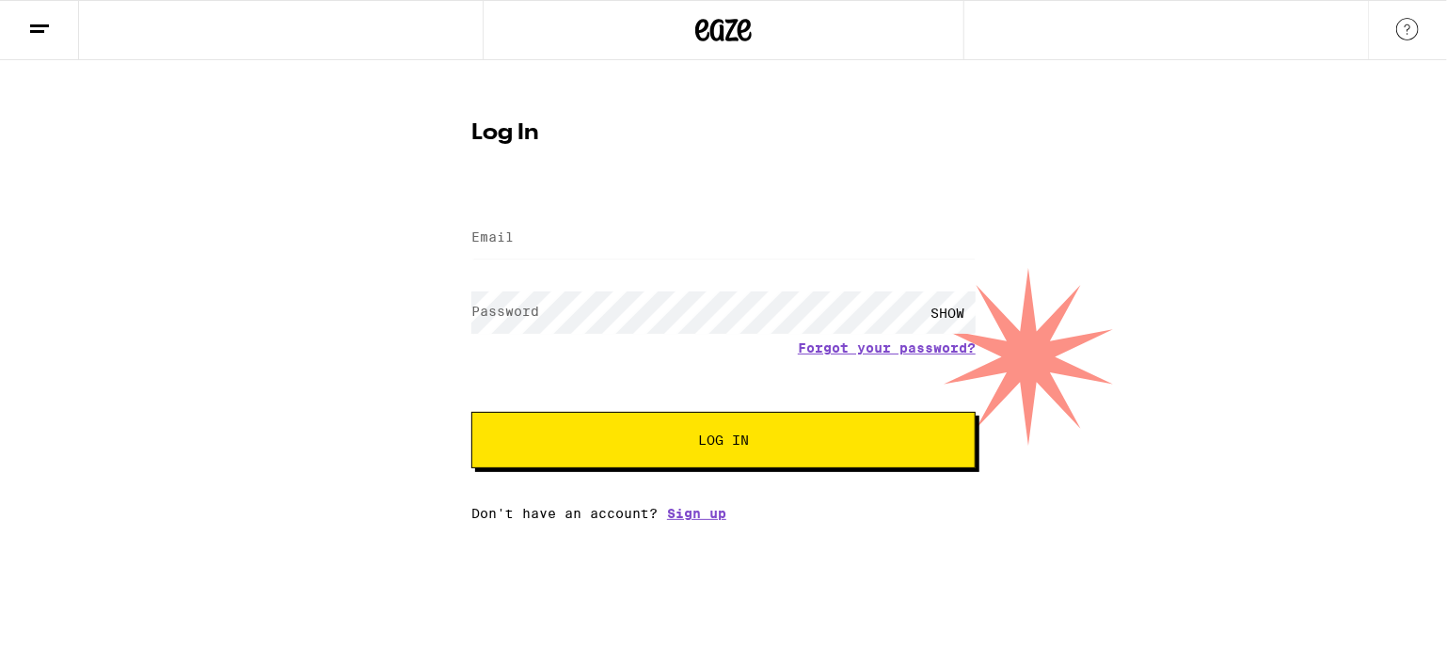
click at [509, 235] on label "Email" at bounding box center [492, 237] width 42 height 15
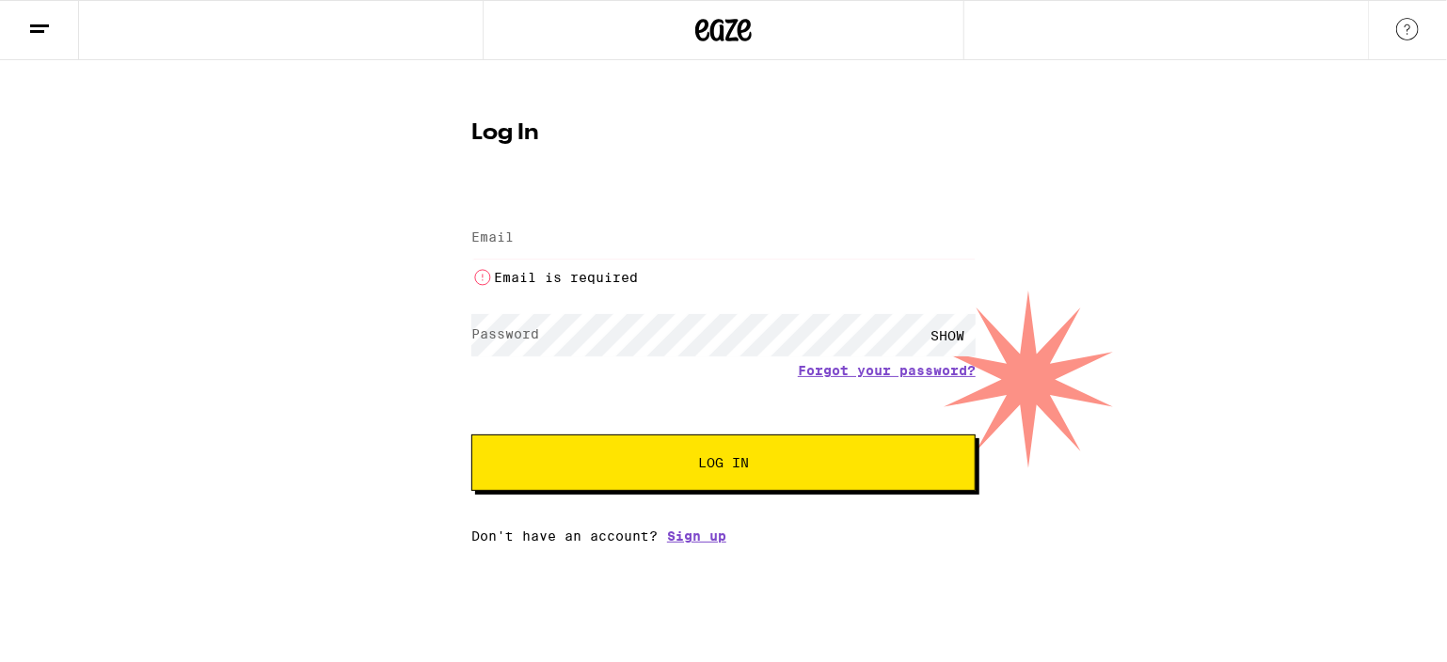
click at [524, 236] on input "Email" at bounding box center [723, 238] width 504 height 42
type input "[PERSON_NAME][EMAIL_ADDRESS][PERSON_NAME][DOMAIN_NAME]"
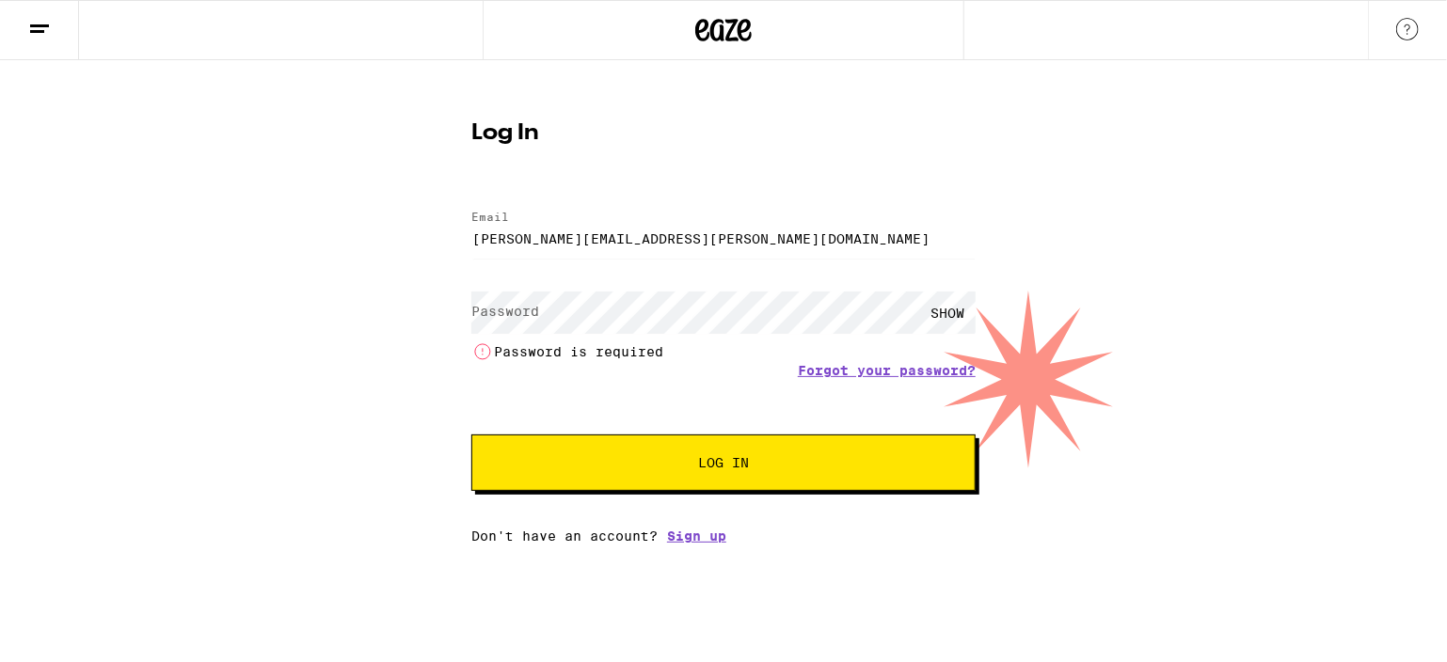
click at [497, 311] on label "Password" at bounding box center [505, 311] width 68 height 15
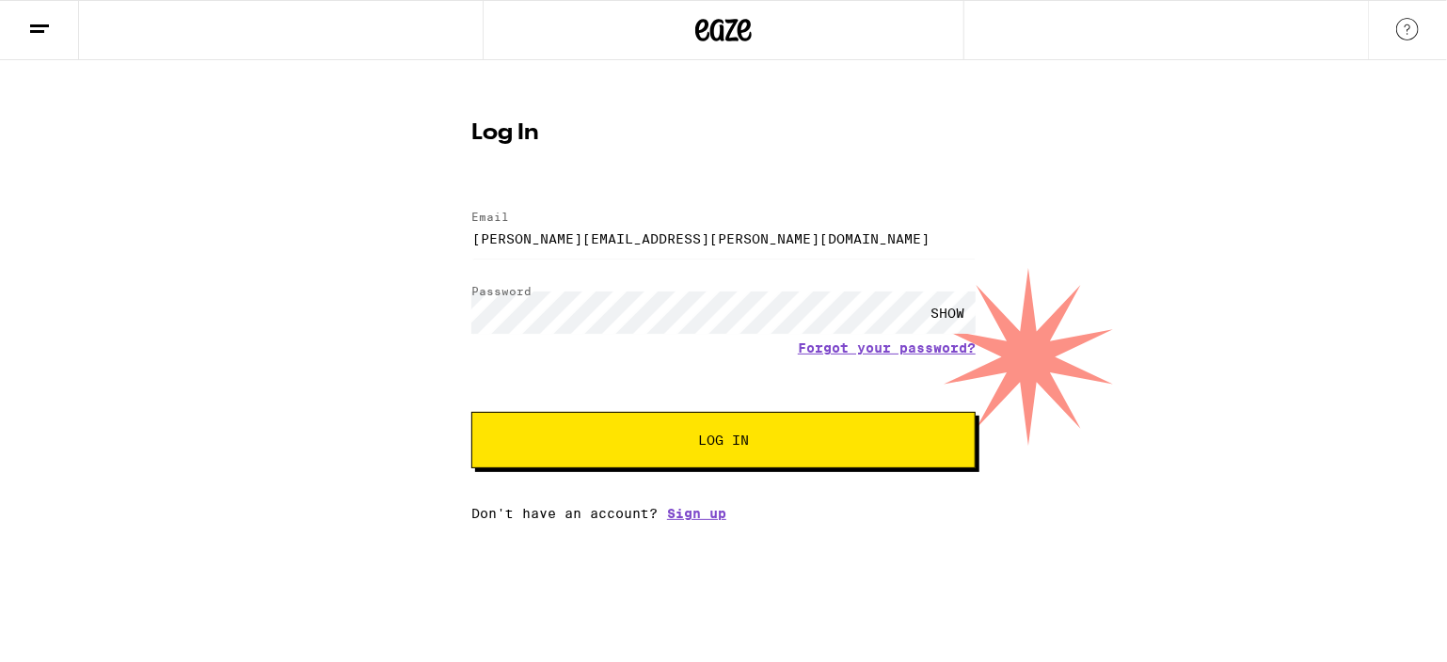
click at [953, 310] on div "SHOW" at bounding box center [947, 313] width 56 height 42
click at [726, 439] on span "Log In" at bounding box center [723, 440] width 51 height 13
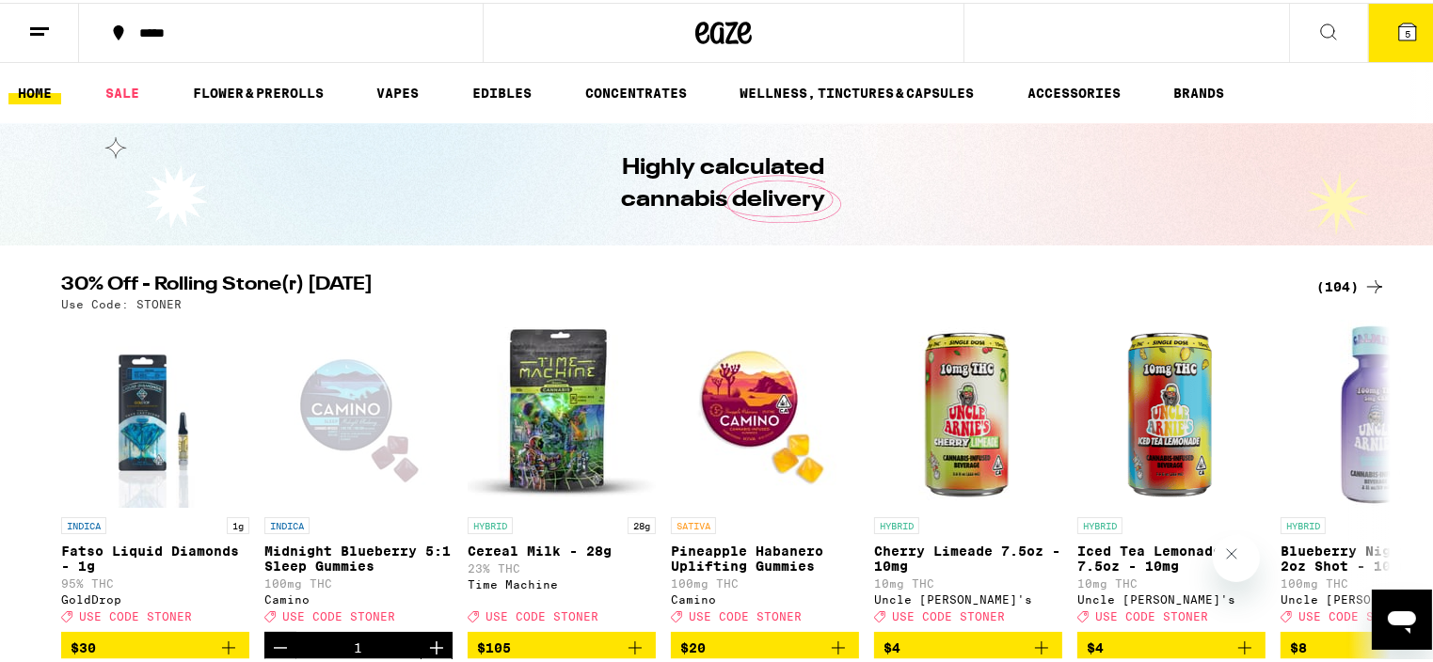
click at [41, 23] on icon at bounding box center [39, 29] width 23 height 23
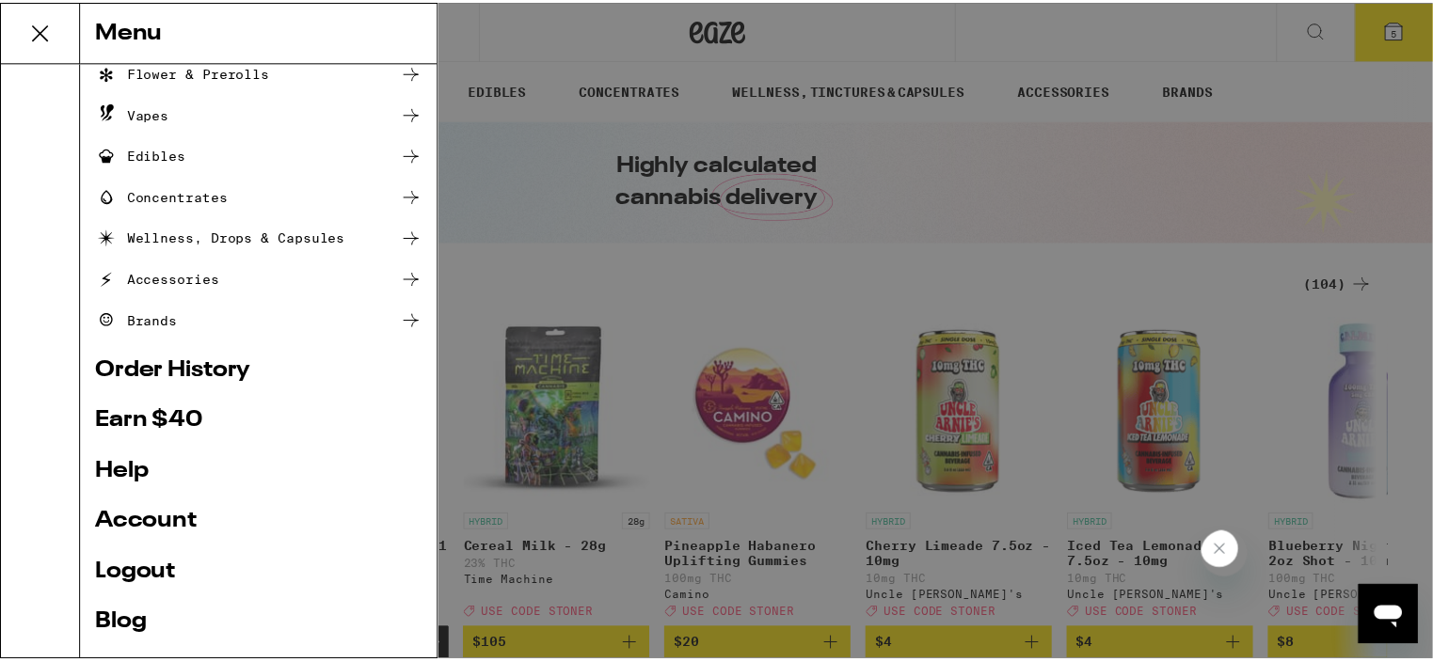
scroll to position [201, 0]
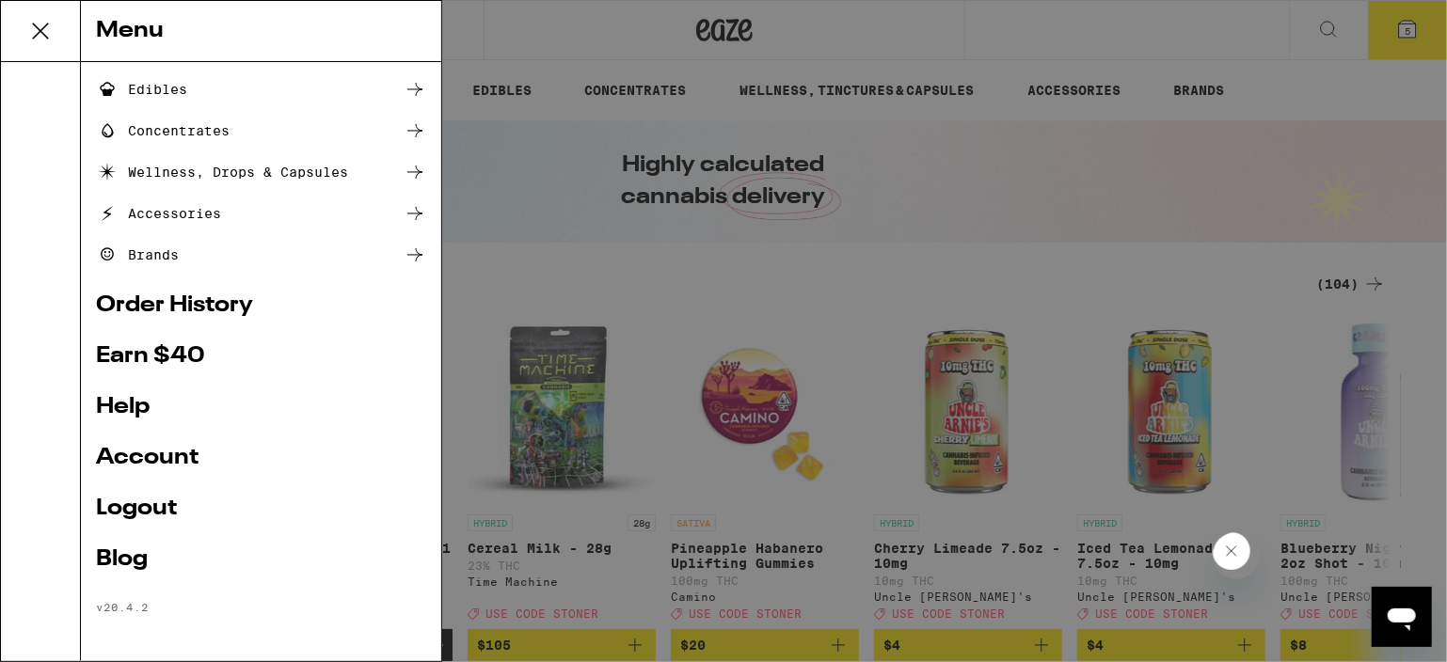
click at [162, 460] on link "Account" at bounding box center [261, 458] width 330 height 23
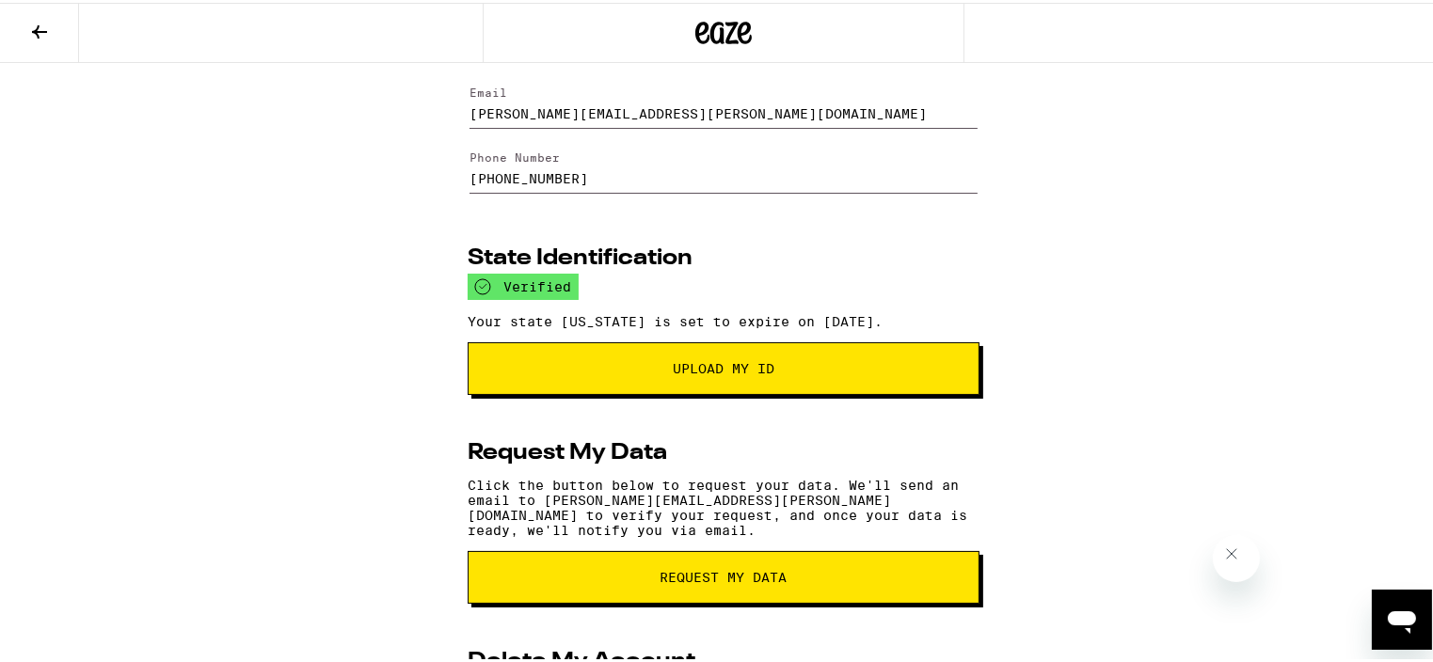
scroll to position [117, 0]
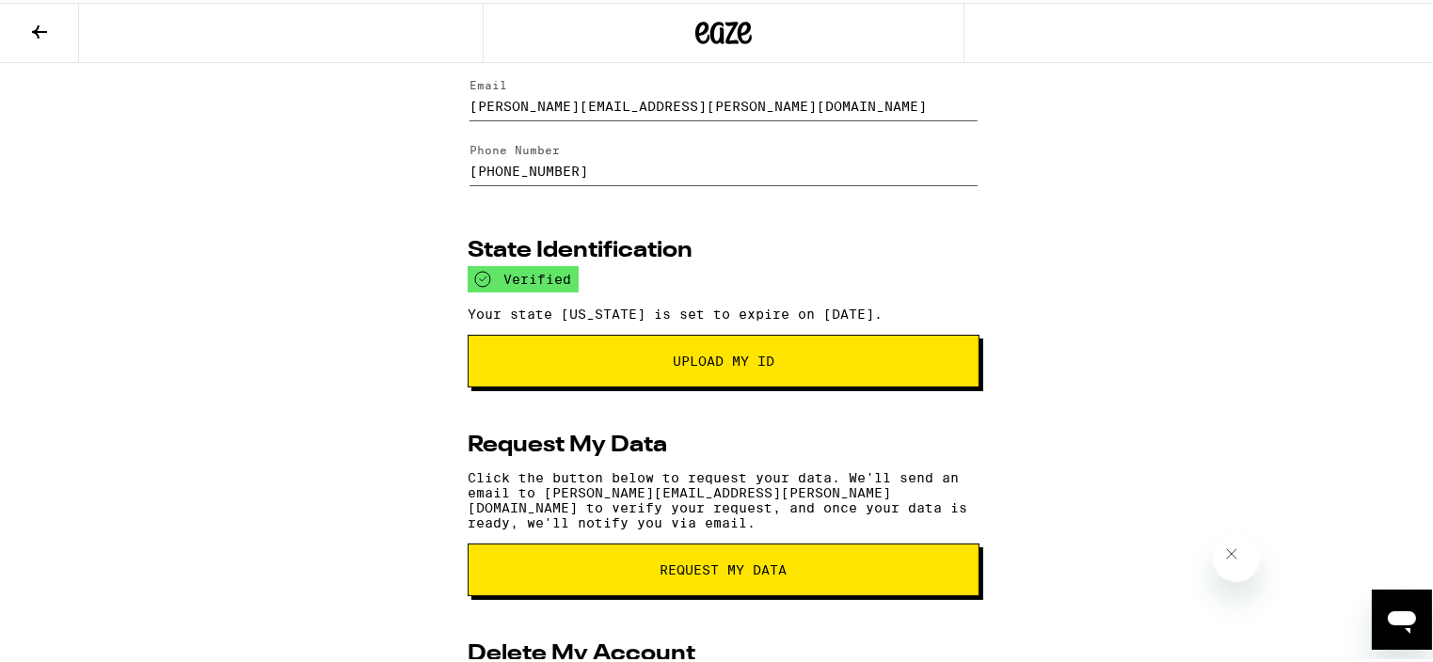
click at [1189, 147] on div "Basic Information Reset Password First Name S****** Last Name H**** Email [PERS…" at bounding box center [723, 412] width 1447 height 936
click at [1168, 169] on div "Basic Information Reset Password First Name S****** Last Name H**** Email [PERS…" at bounding box center [723, 412] width 1447 height 936
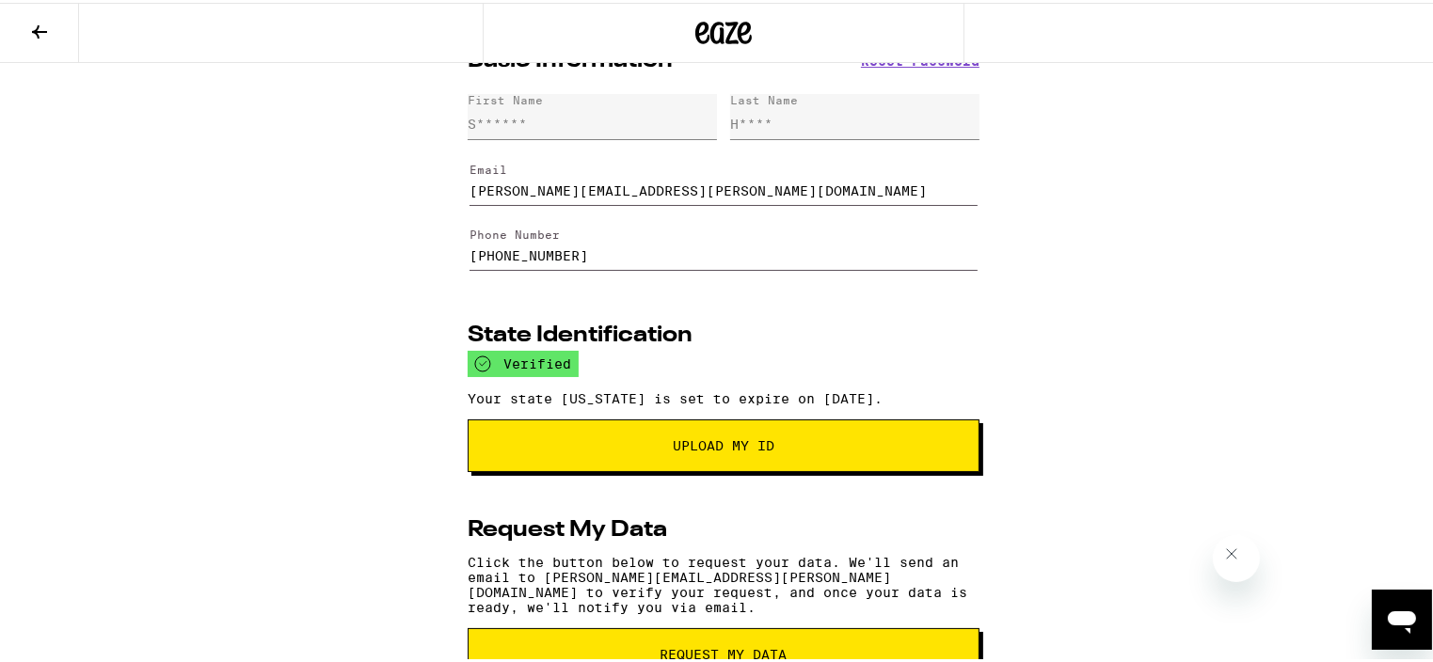
scroll to position [0, 0]
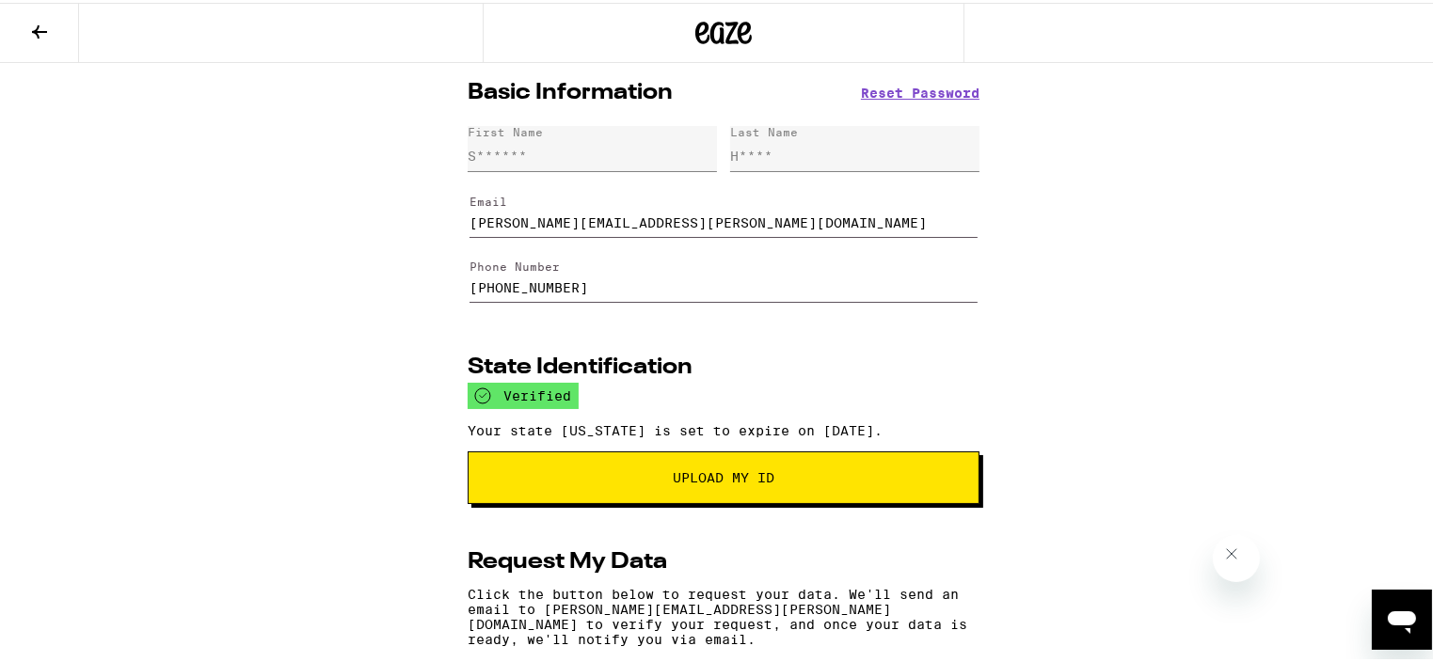
click at [40, 27] on icon at bounding box center [39, 29] width 15 height 13
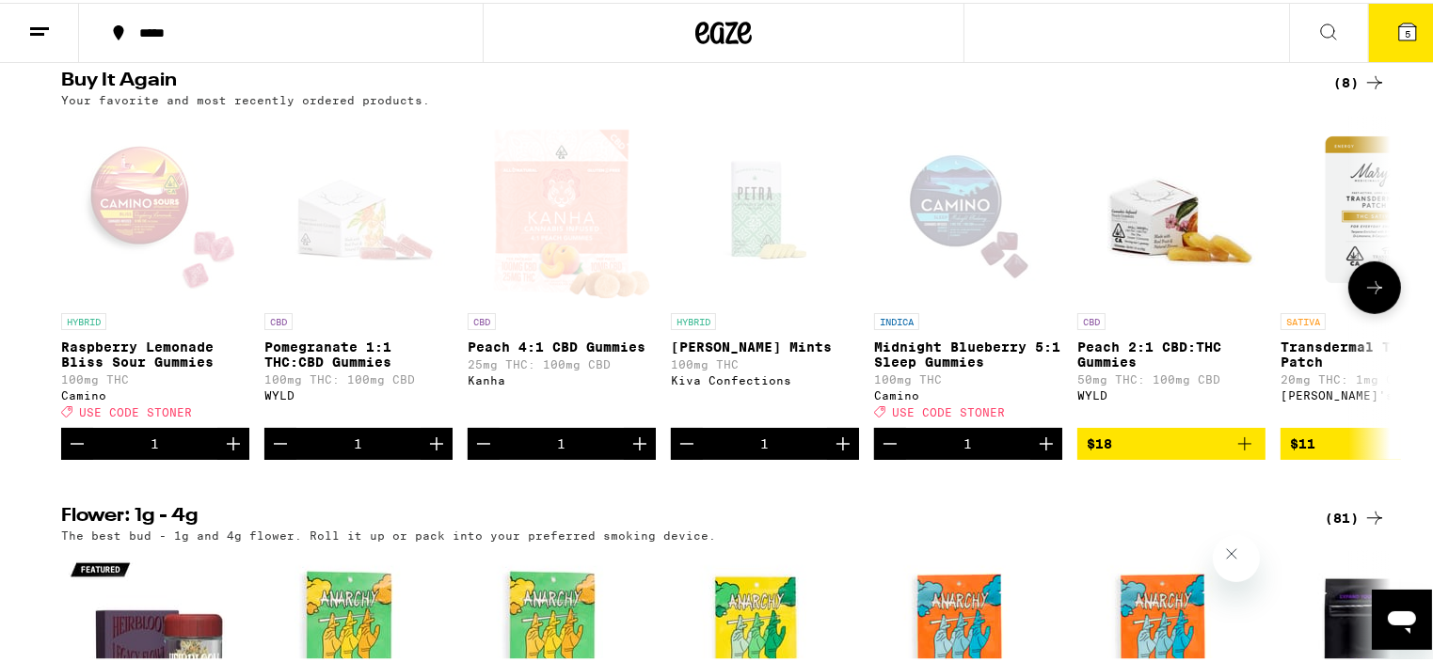
scroll to position [1078, 0]
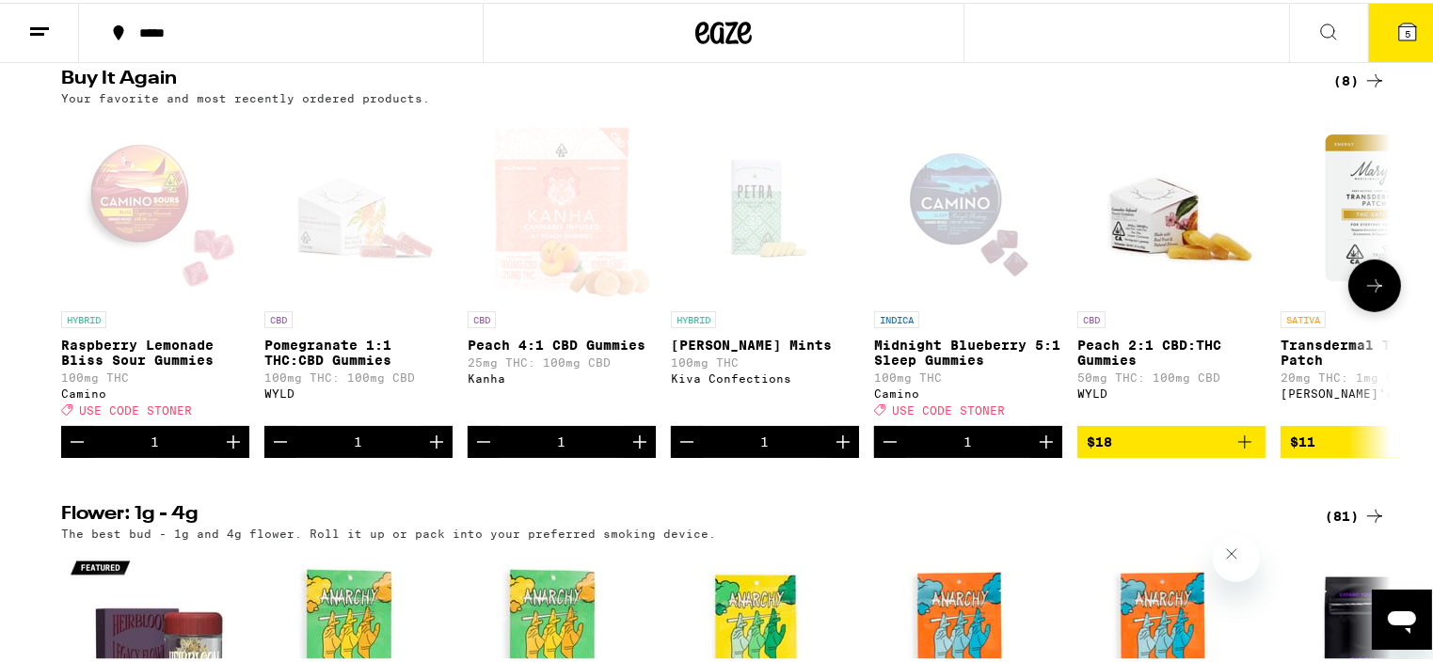
click at [1363, 294] on icon at bounding box center [1374, 283] width 23 height 23
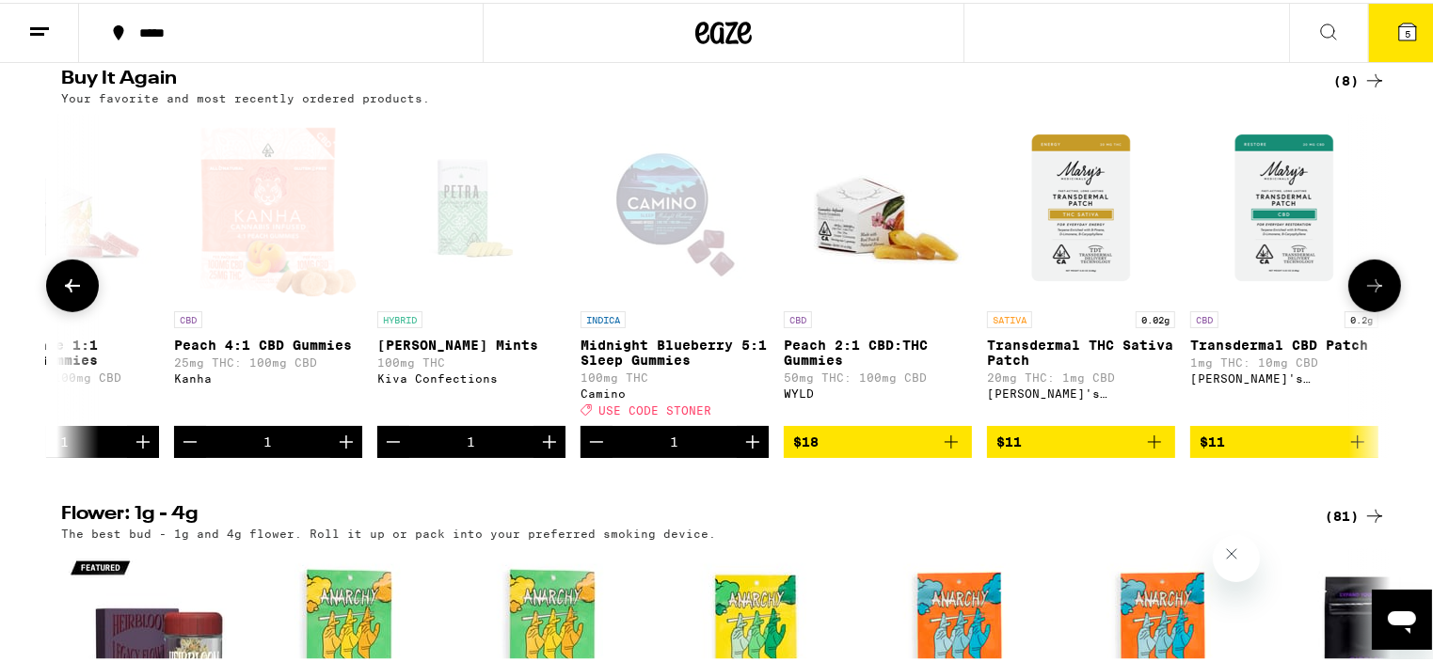
scroll to position [0, 301]
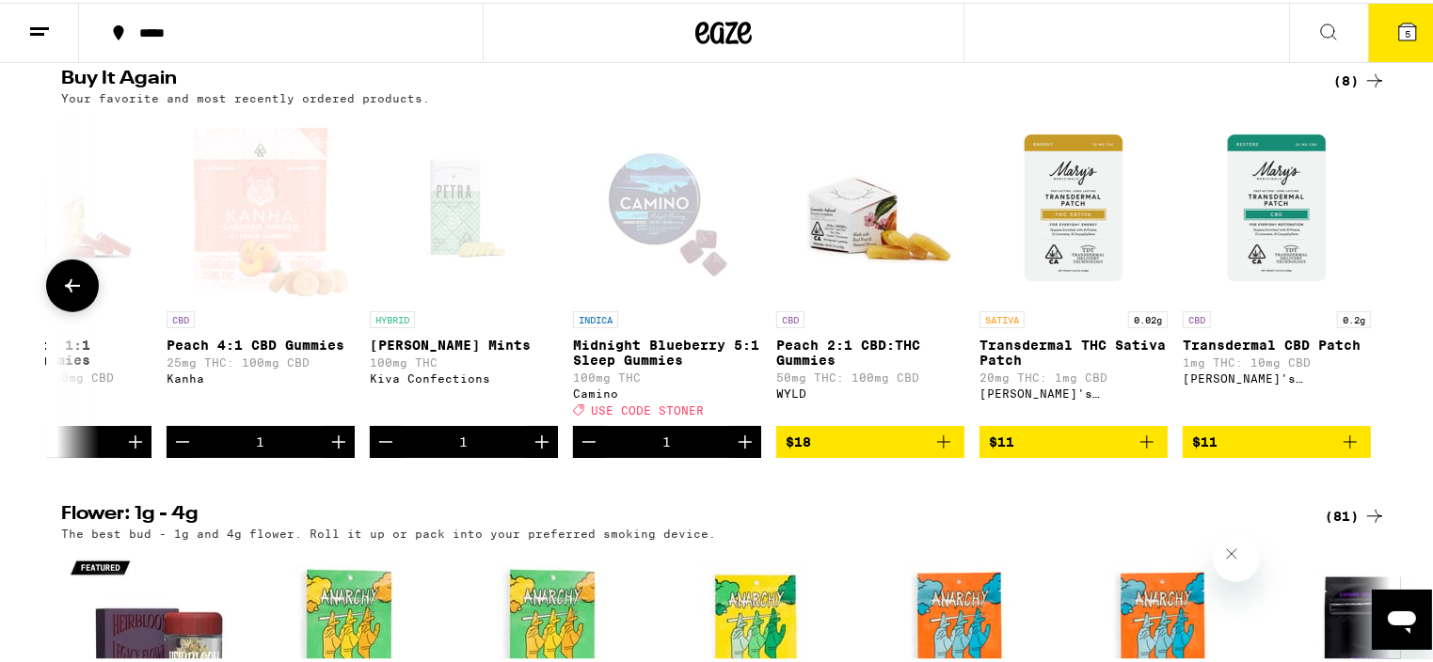
click at [849, 451] on span "$18" at bounding box center [870, 439] width 169 height 23
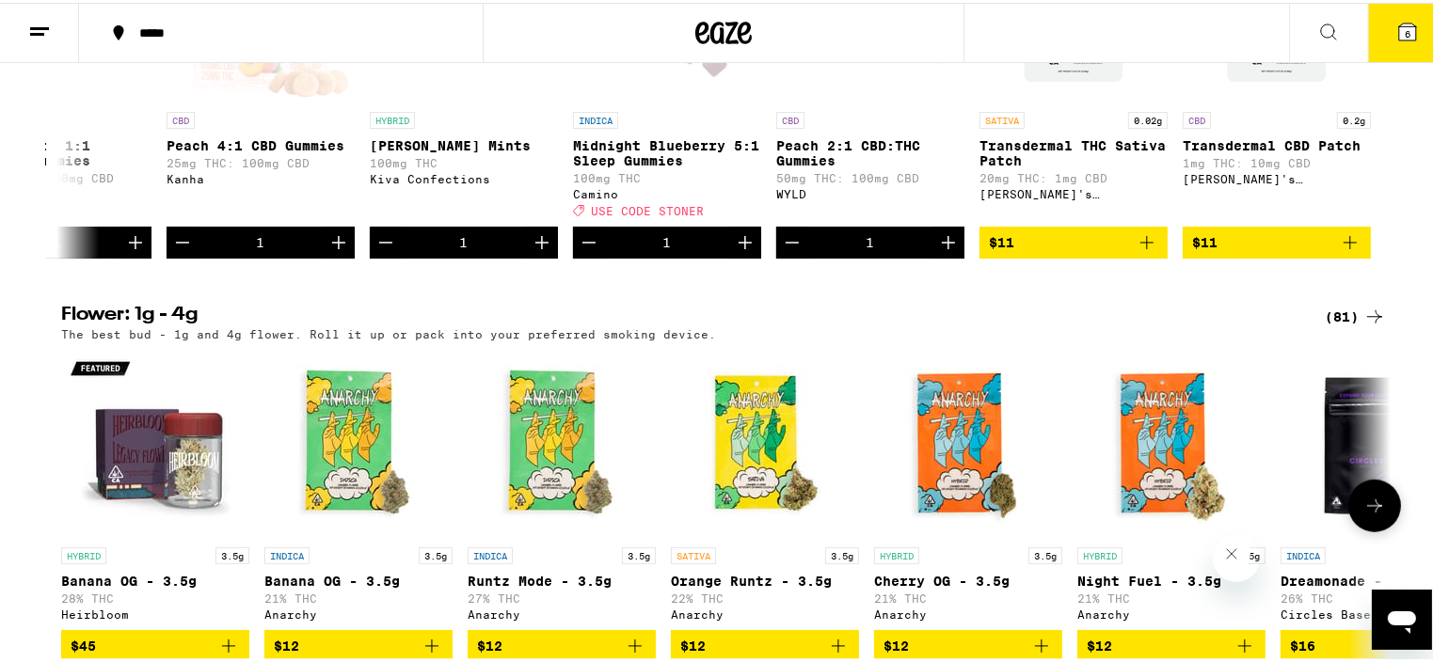
scroll to position [1279, 0]
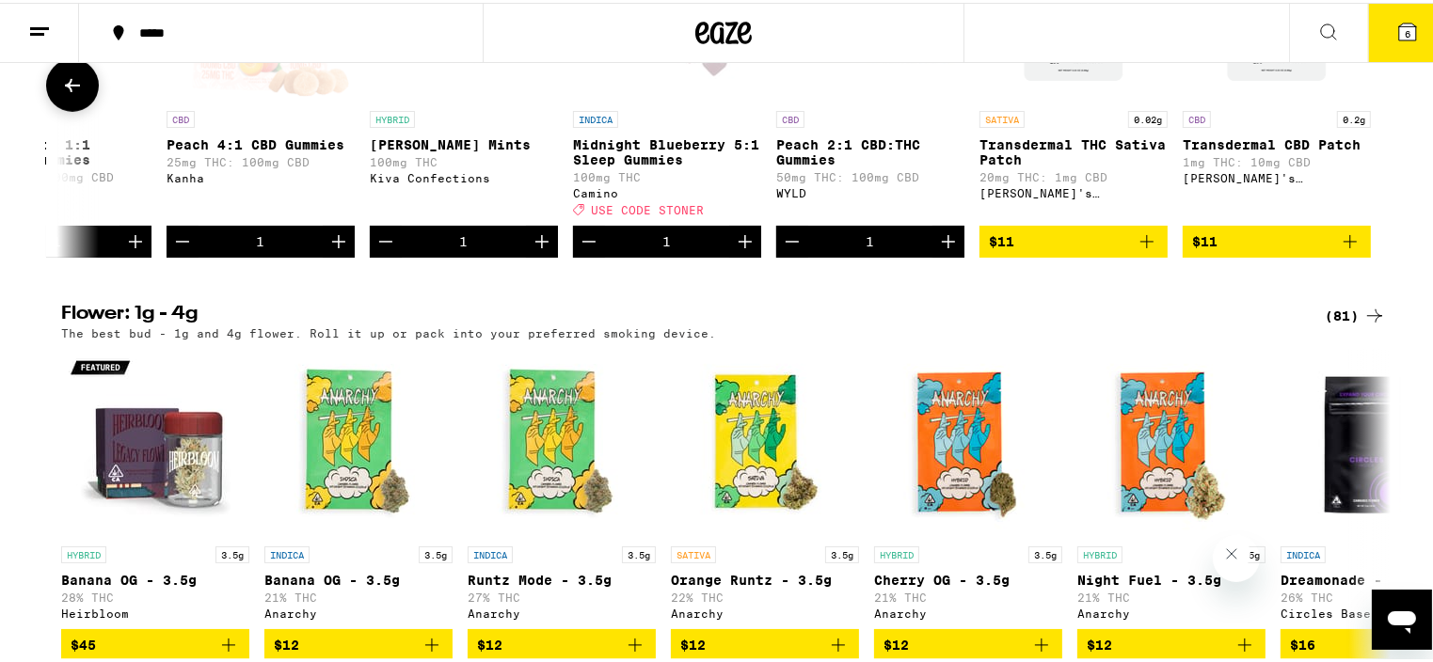
click at [64, 94] on icon at bounding box center [72, 83] width 23 height 23
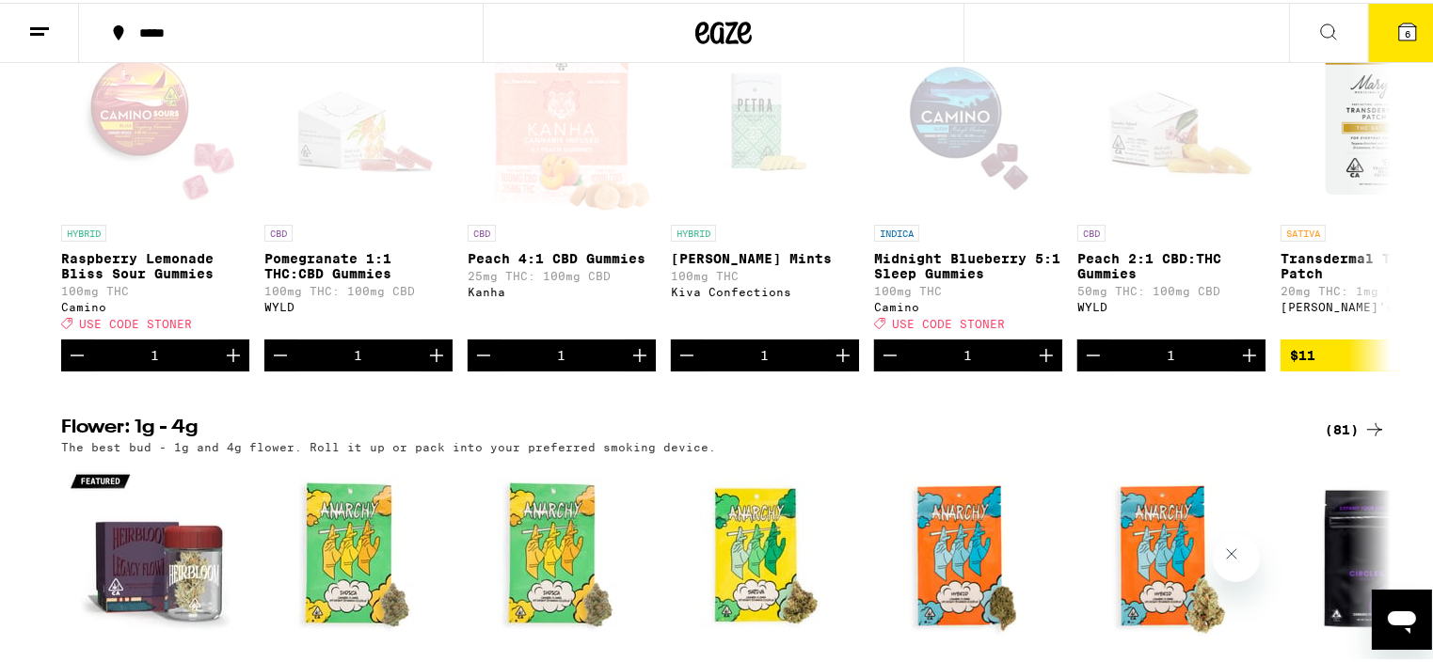
scroll to position [1163, 0]
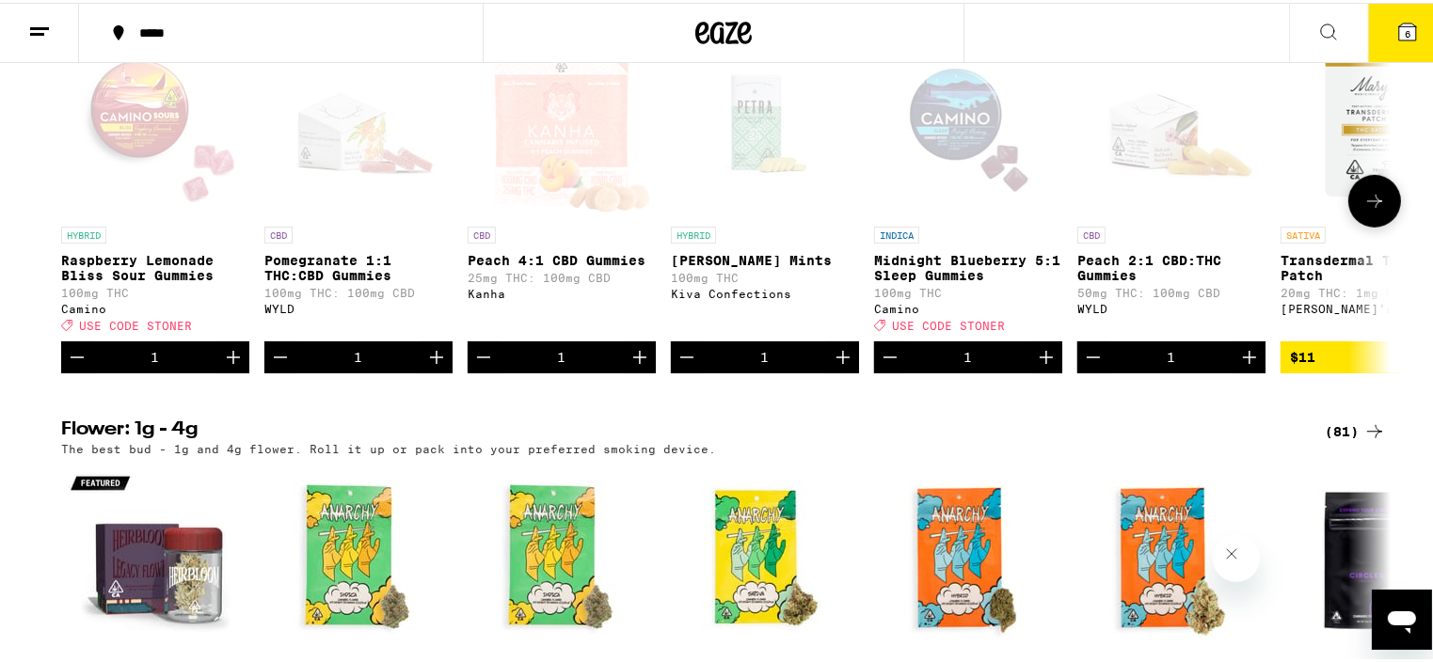
click at [269, 366] on icon "Decrement" at bounding box center [280, 354] width 23 height 23
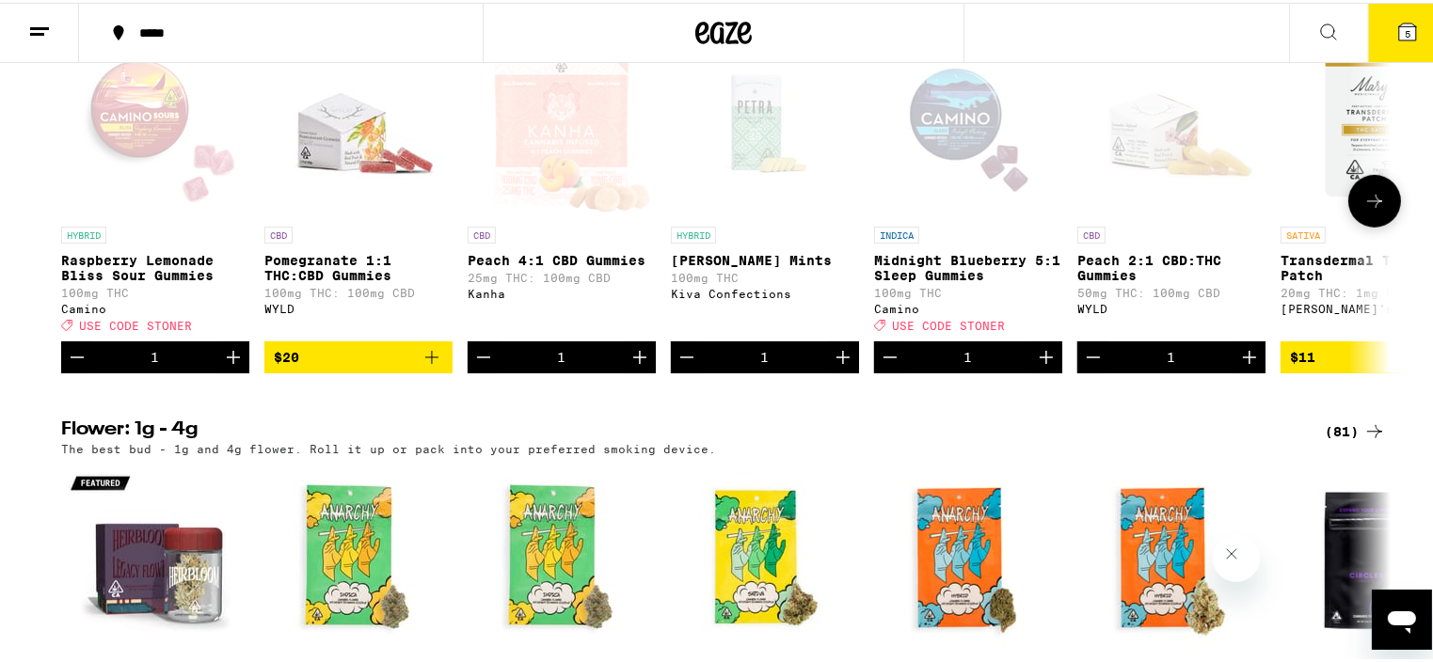
click at [579, 161] on div "Open page for Peach 4:1 CBD Gummies from Kanha" at bounding box center [562, 120] width 184 height 188
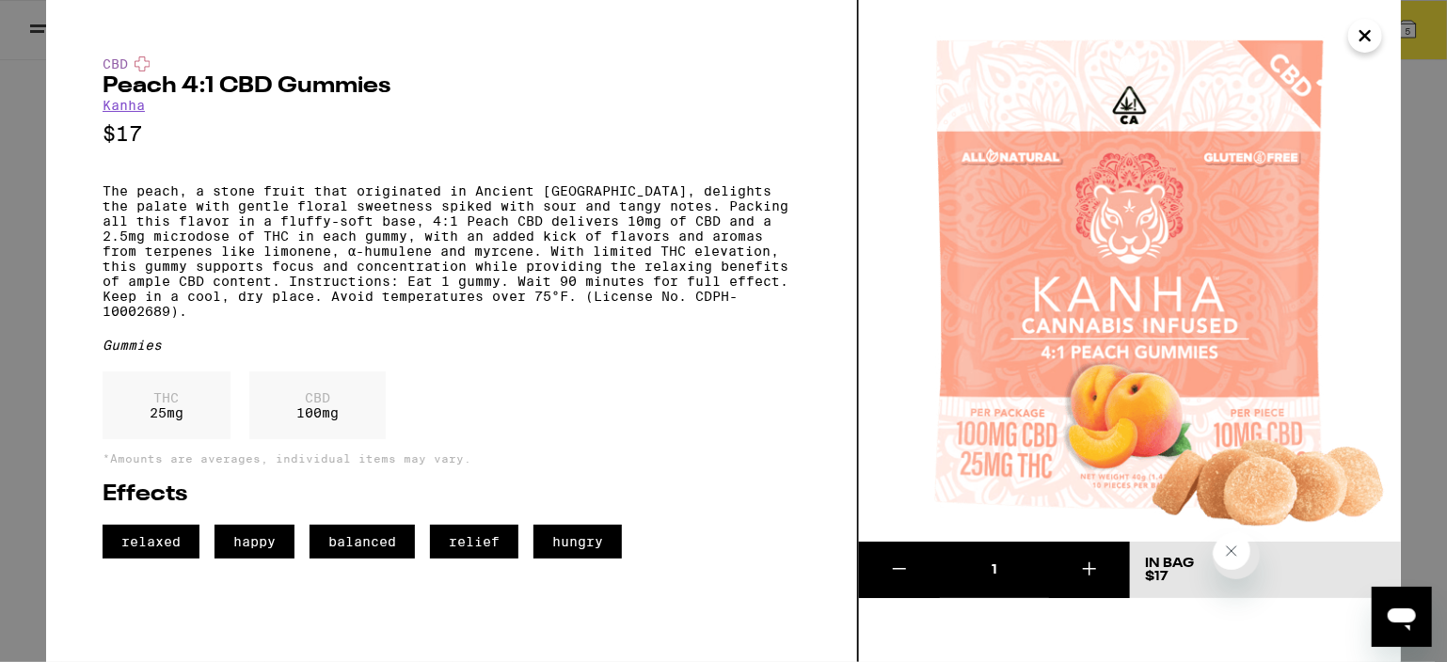
click at [1362, 37] on icon "Close" at bounding box center [1365, 35] width 9 height 9
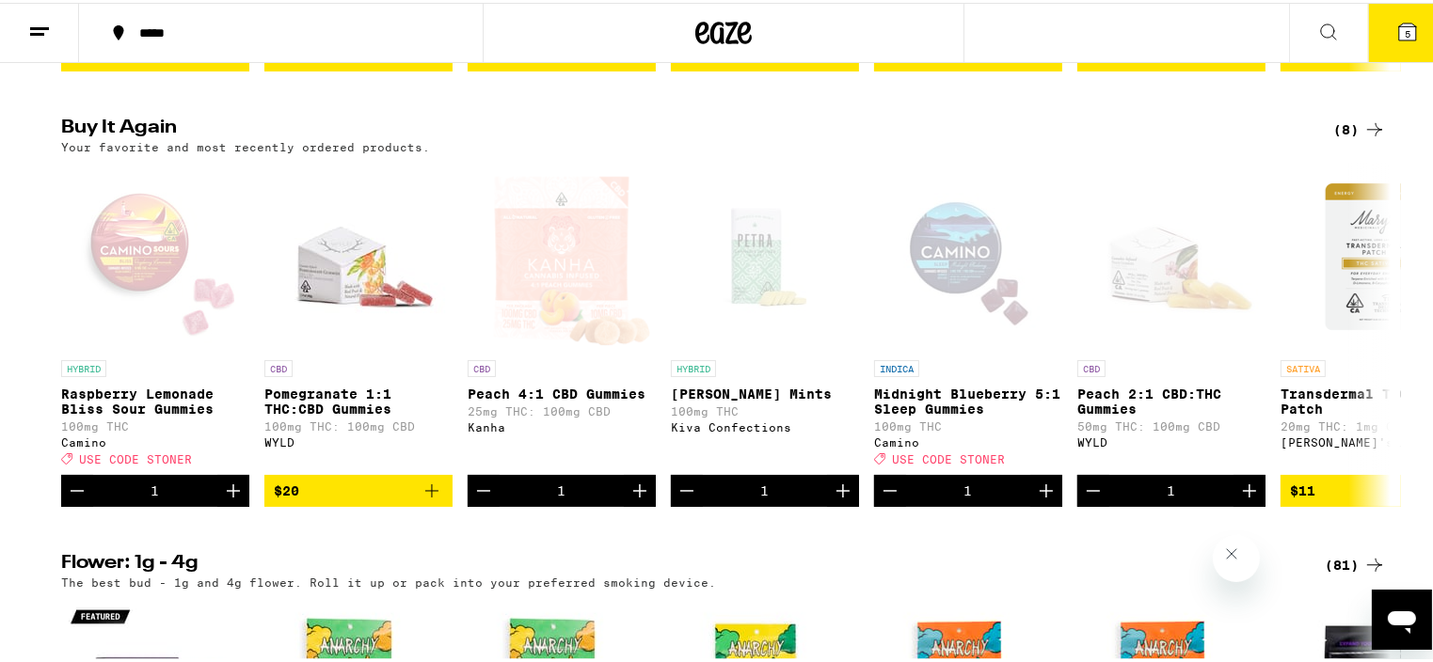
scroll to position [1039, 0]
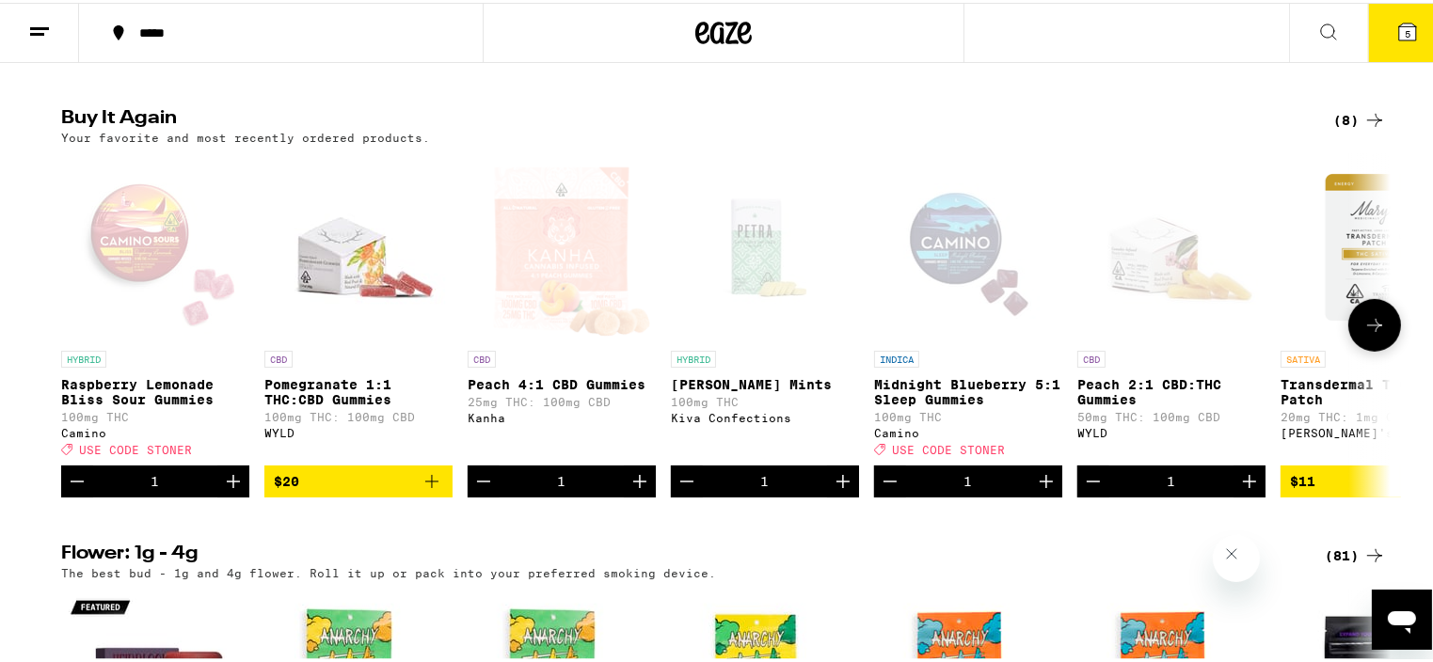
click at [1363, 334] on icon at bounding box center [1374, 322] width 23 height 23
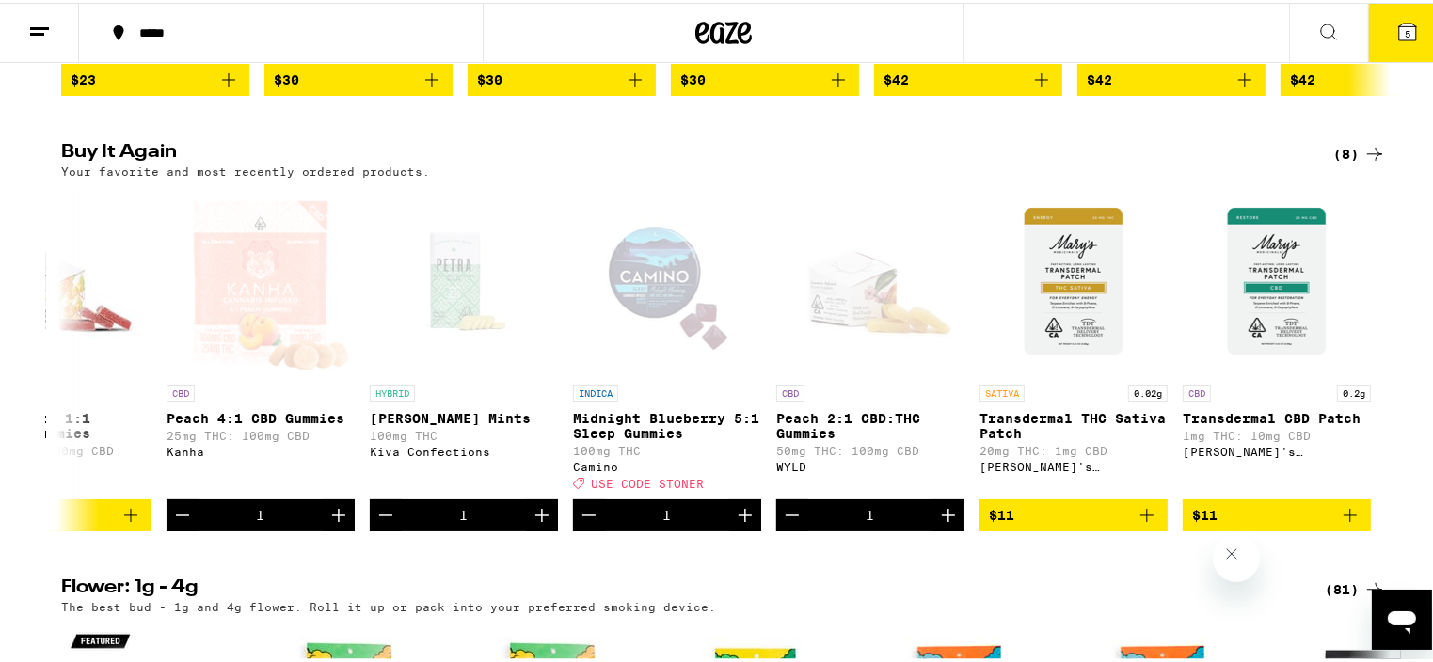
scroll to position [1011, 0]
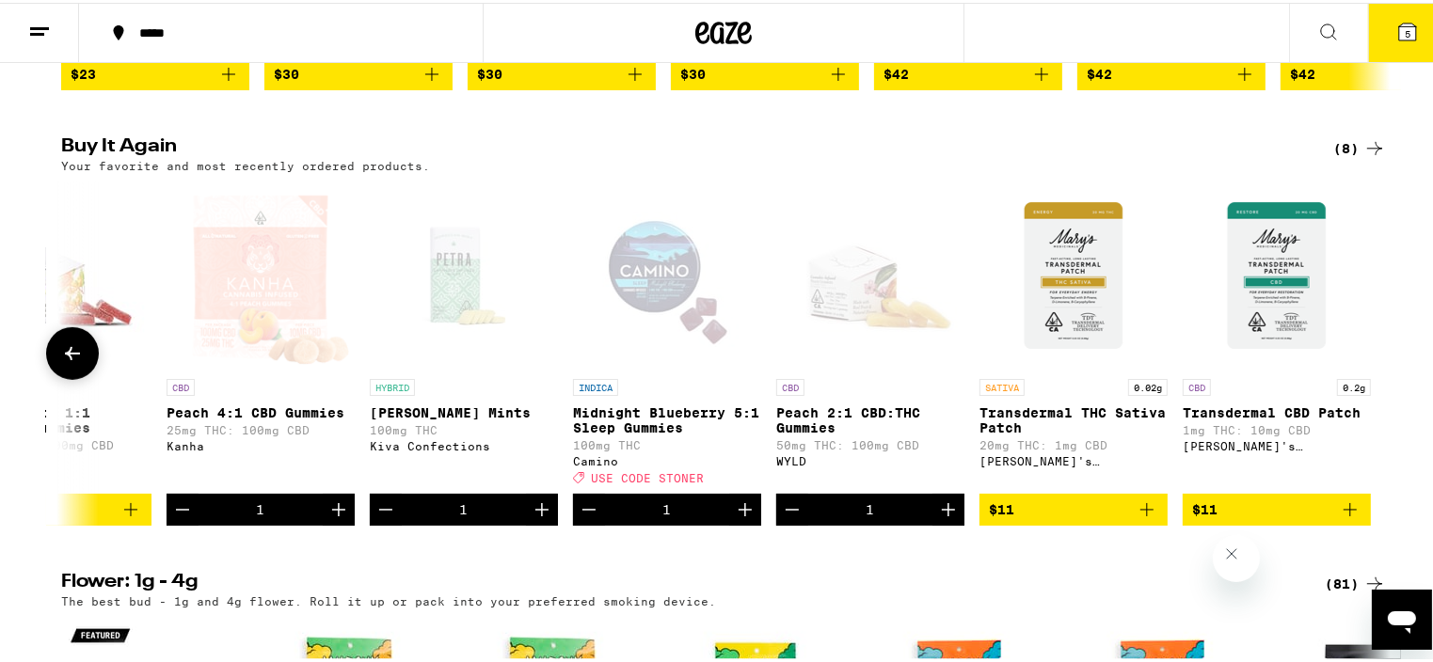
click at [64, 362] on icon at bounding box center [72, 351] width 23 height 23
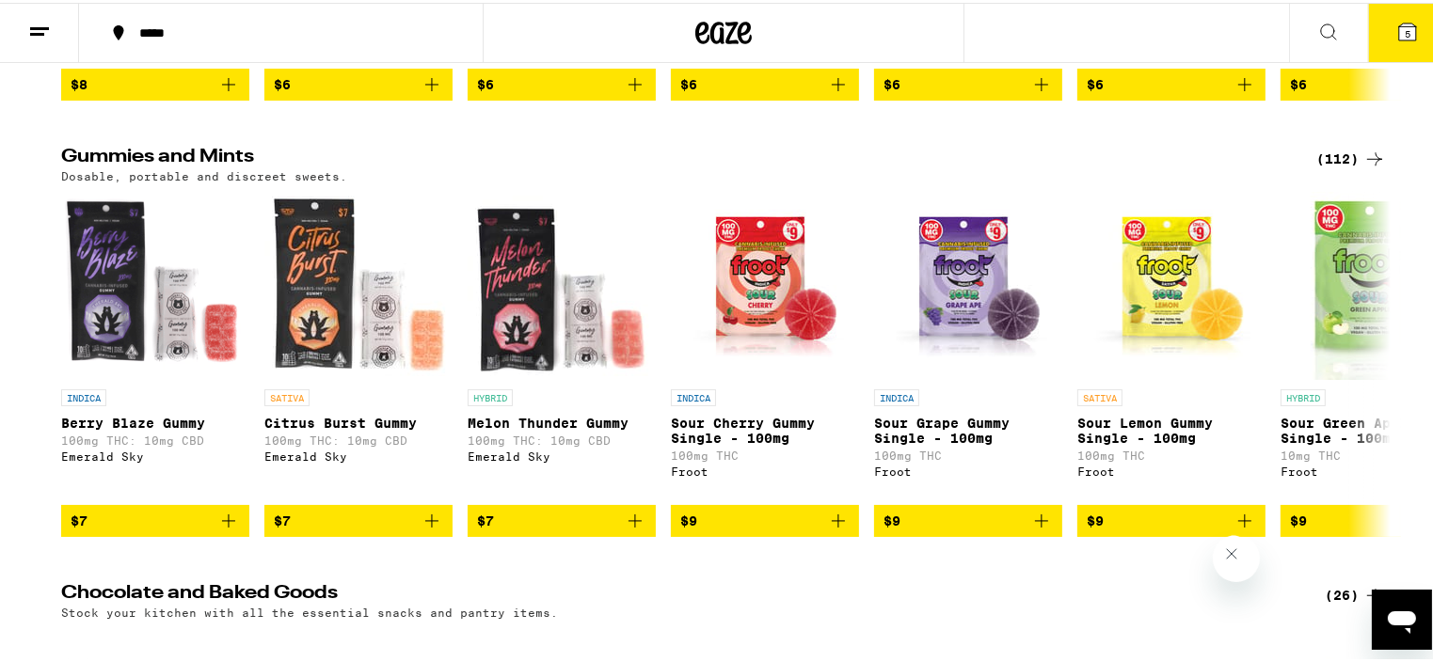
scroll to position [5077, 0]
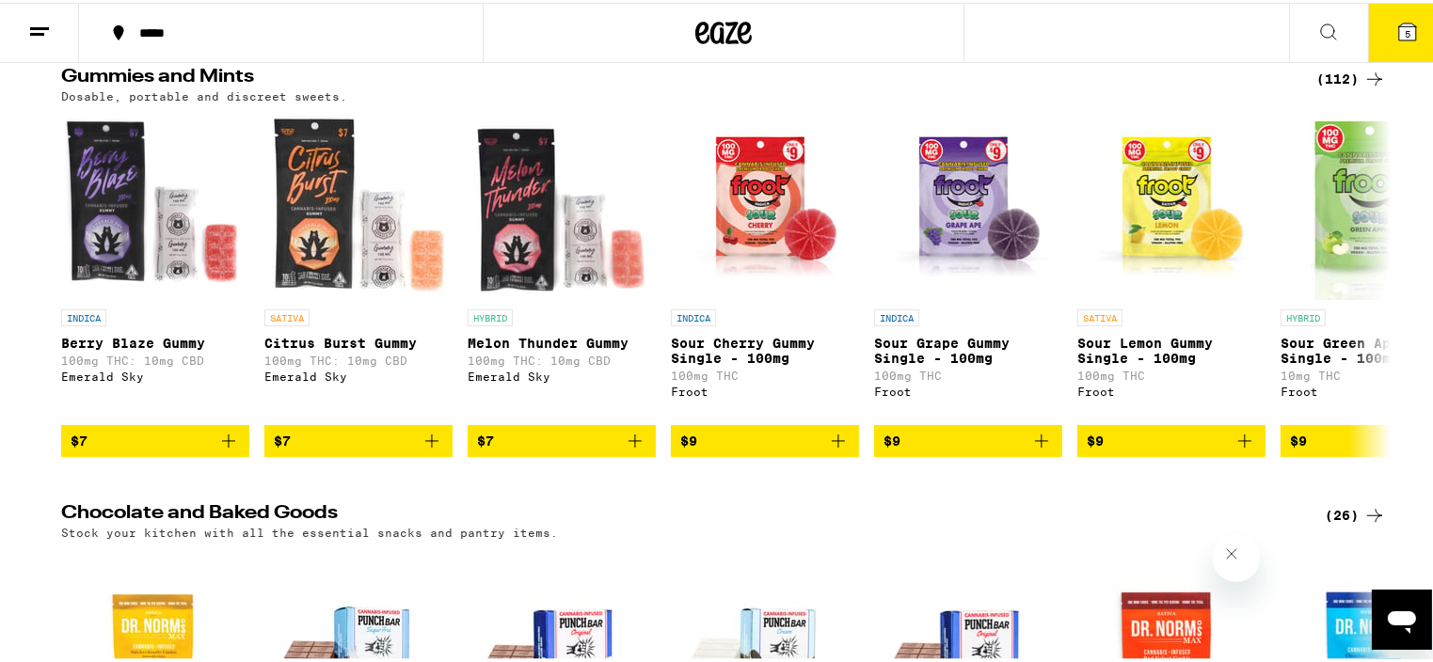
click at [0, 454] on div "Gummies and Mints (112) Dosable, portable and discreet sweets. INDICA [PERSON_N…" at bounding box center [723, 259] width 1447 height 389
click at [1369, 293] on icon at bounding box center [1374, 281] width 23 height 23
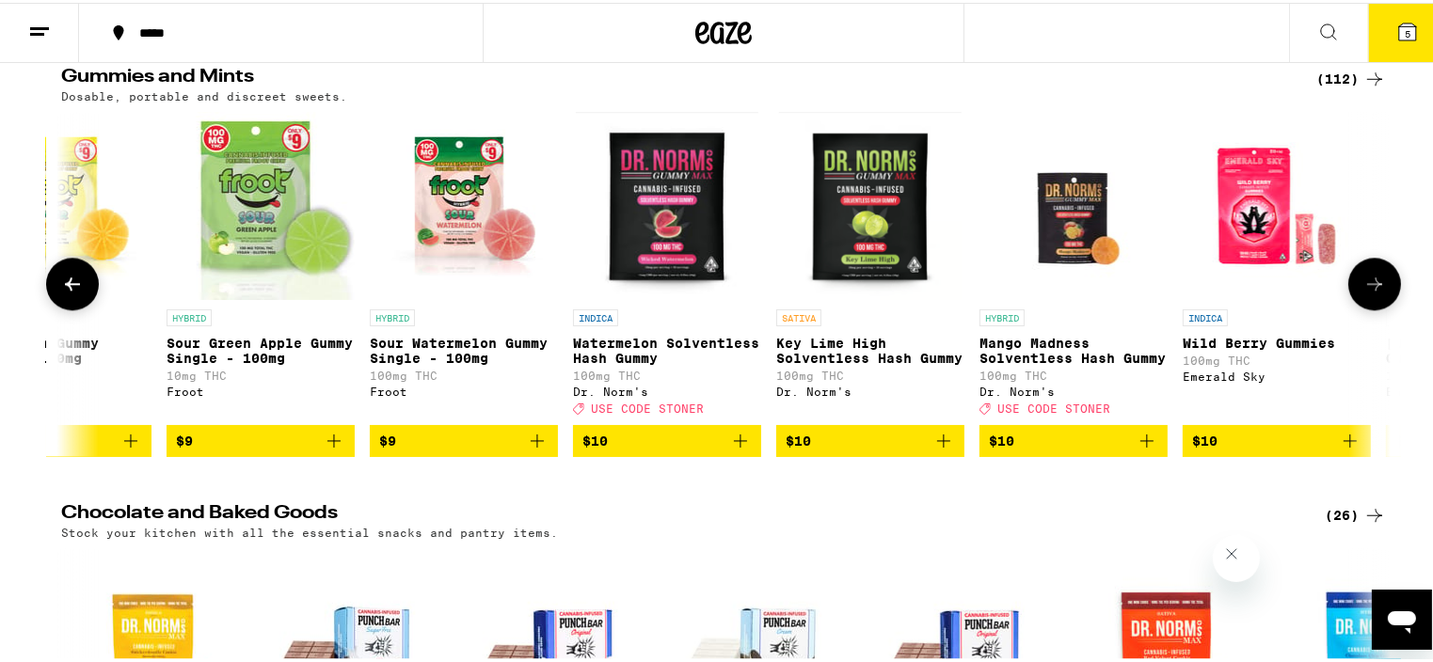
scroll to position [0, 1120]
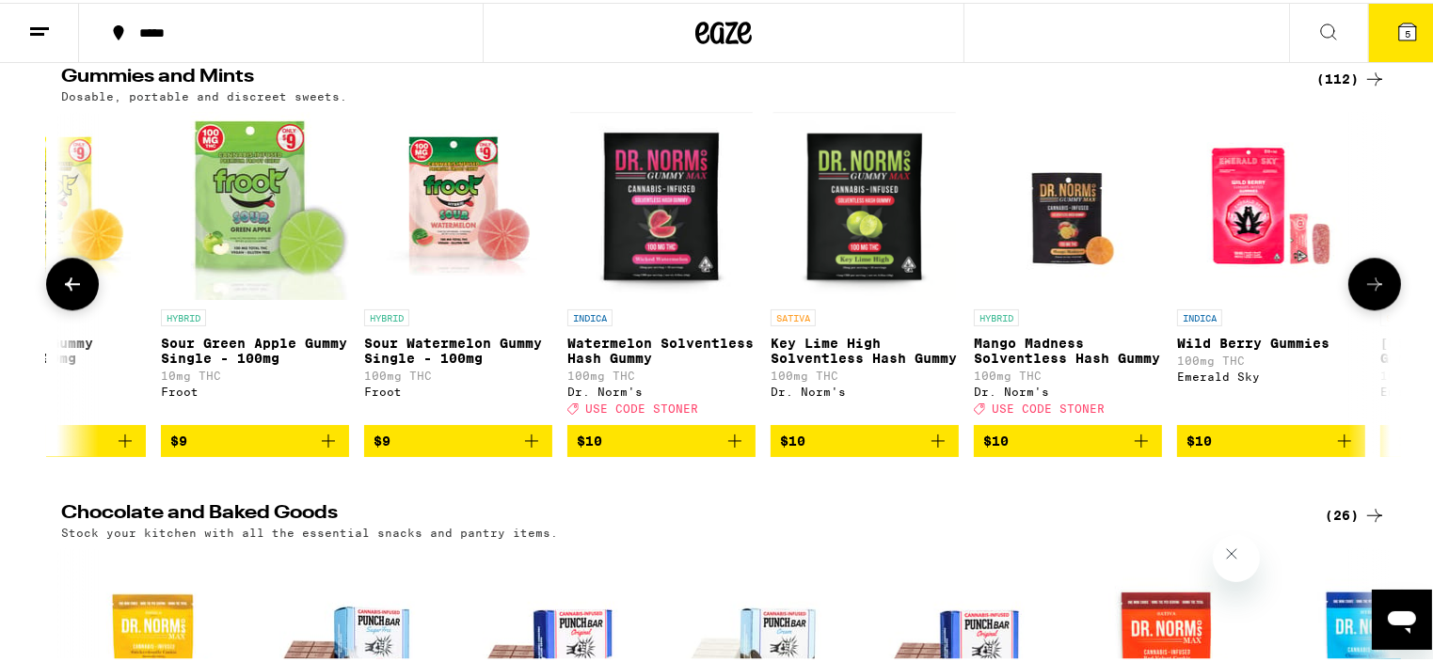
click at [1370, 293] on icon at bounding box center [1374, 281] width 23 height 23
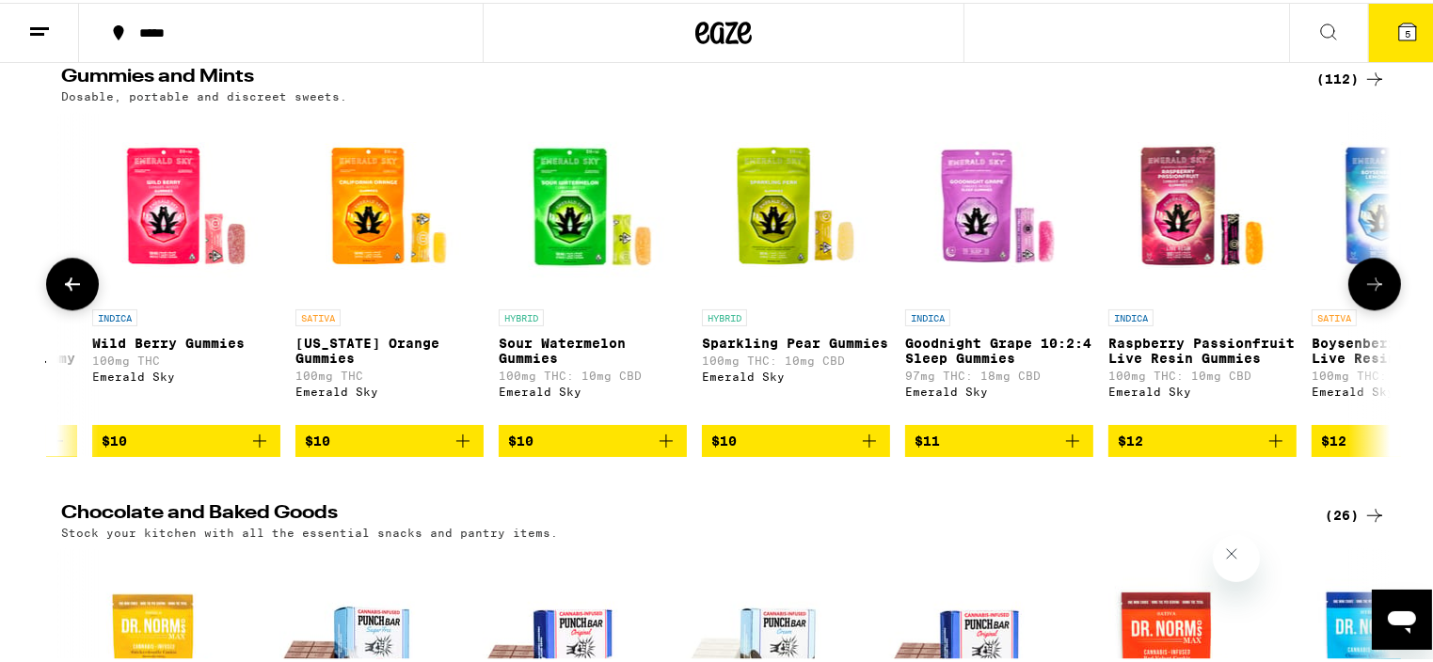
scroll to position [0, 2239]
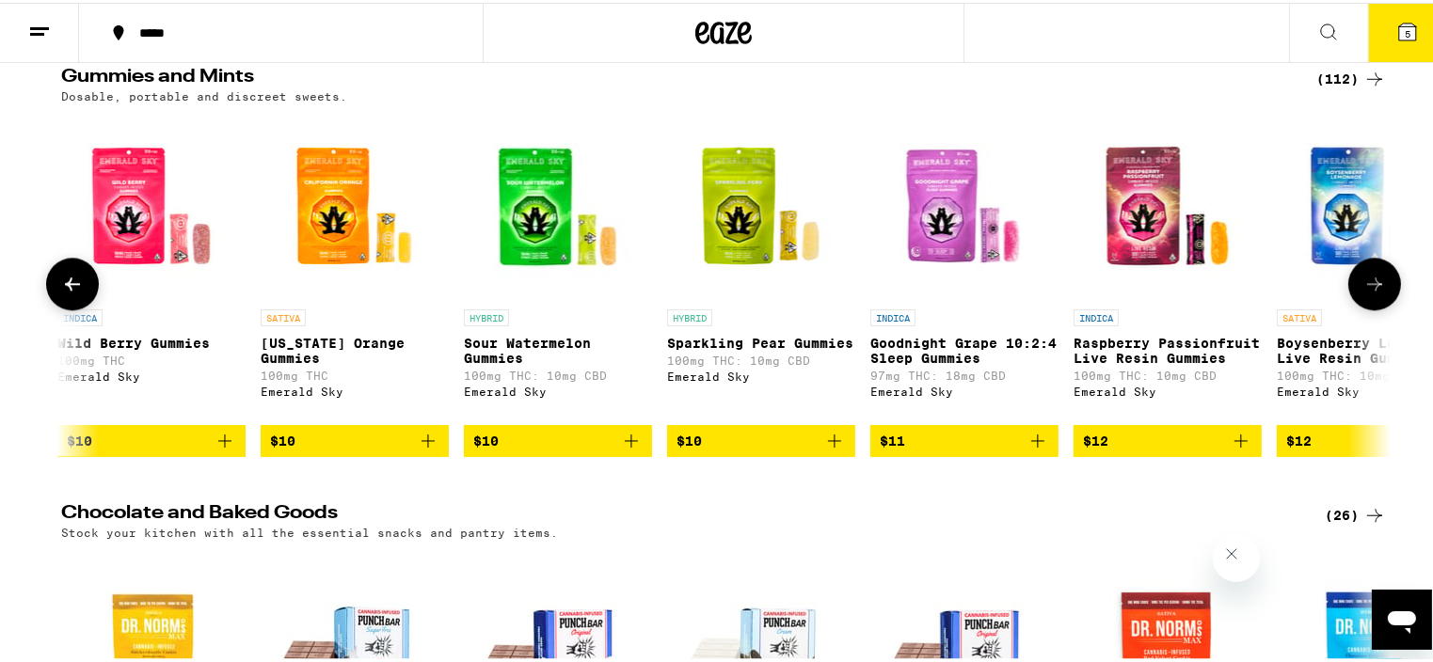
click at [1366, 293] on icon at bounding box center [1374, 281] width 23 height 23
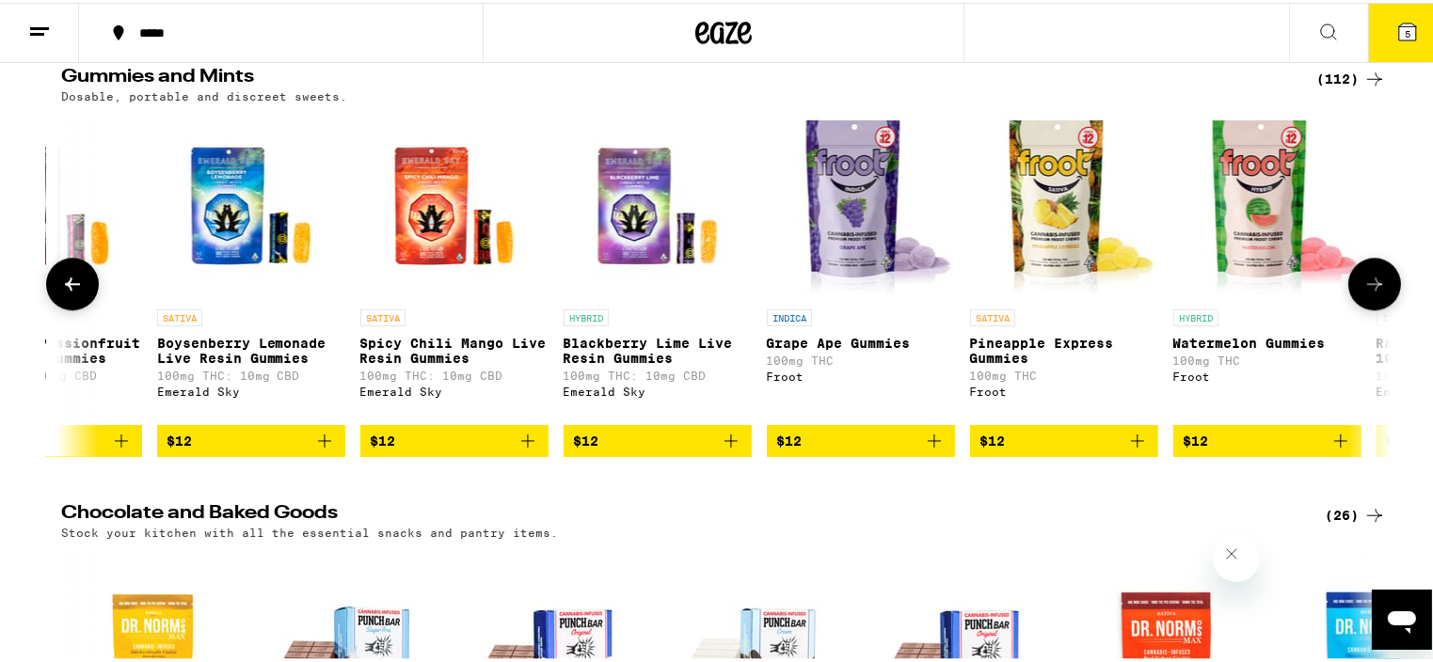
scroll to position [0, 3360]
click at [1366, 293] on icon at bounding box center [1374, 281] width 23 height 23
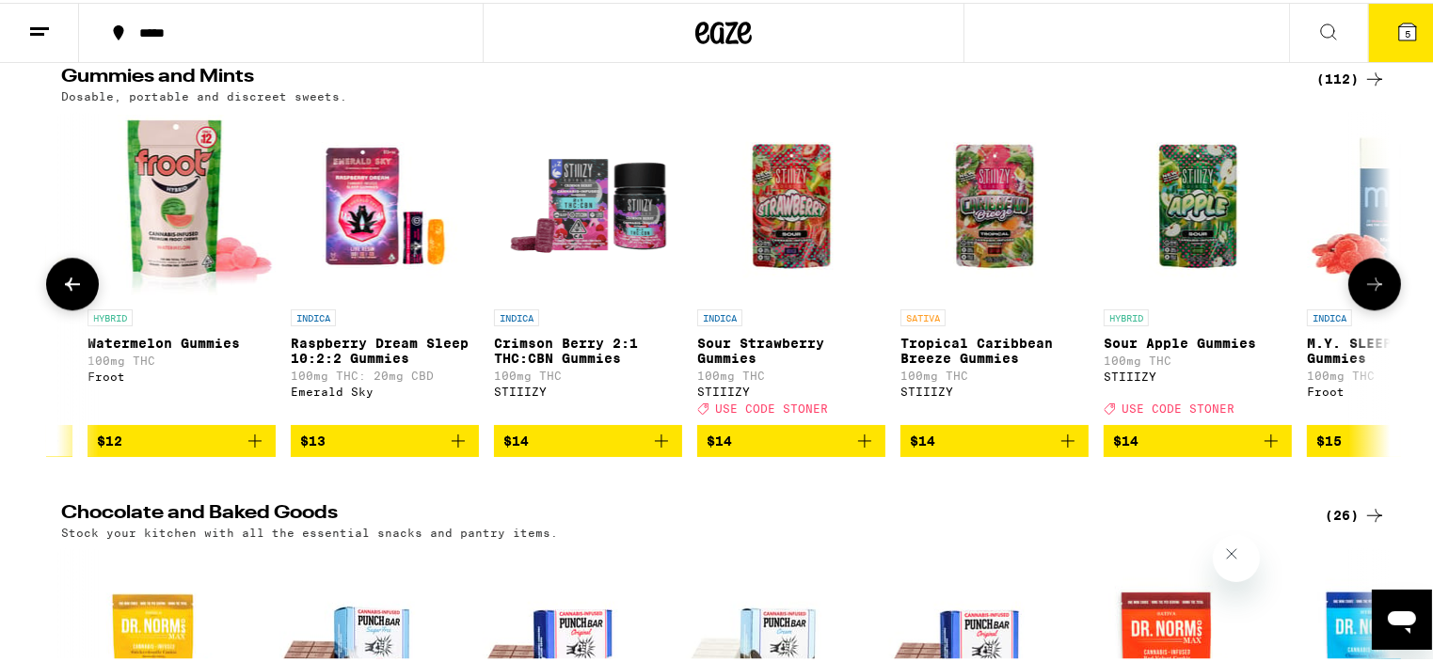
scroll to position [0, 4480]
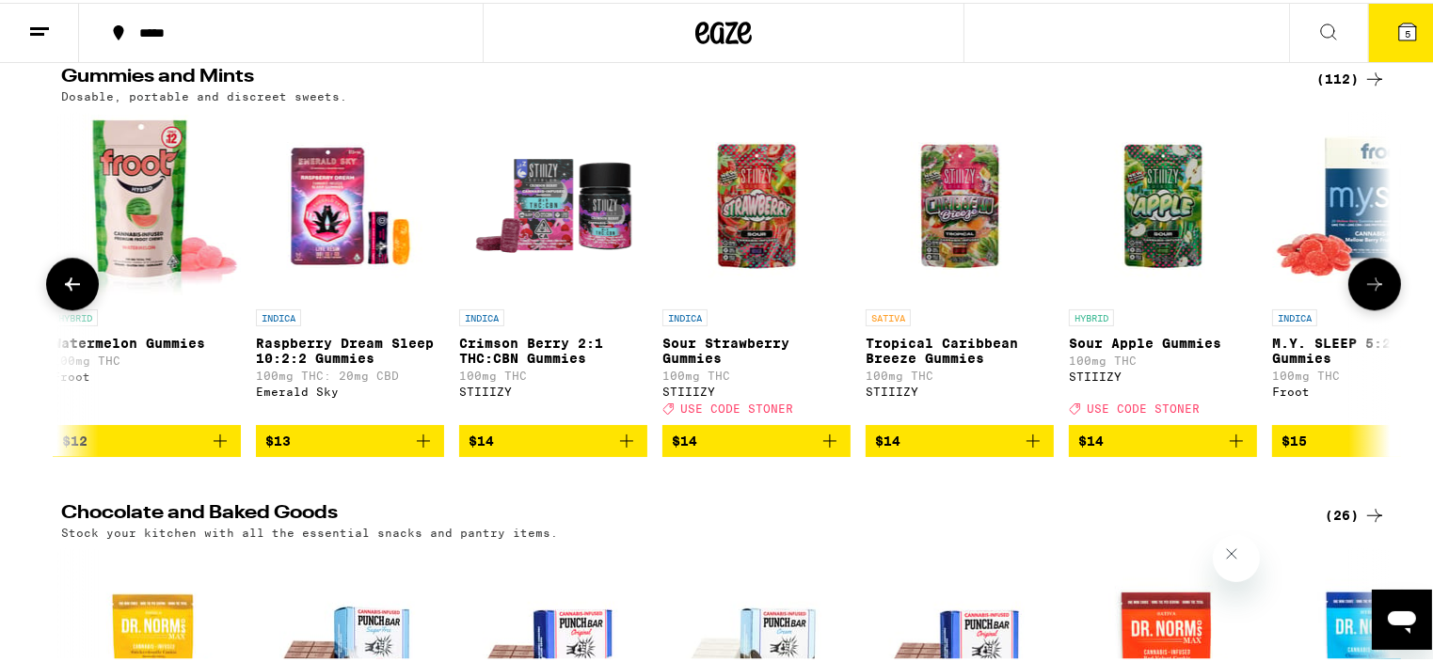
click at [1366, 293] on icon at bounding box center [1374, 281] width 23 height 23
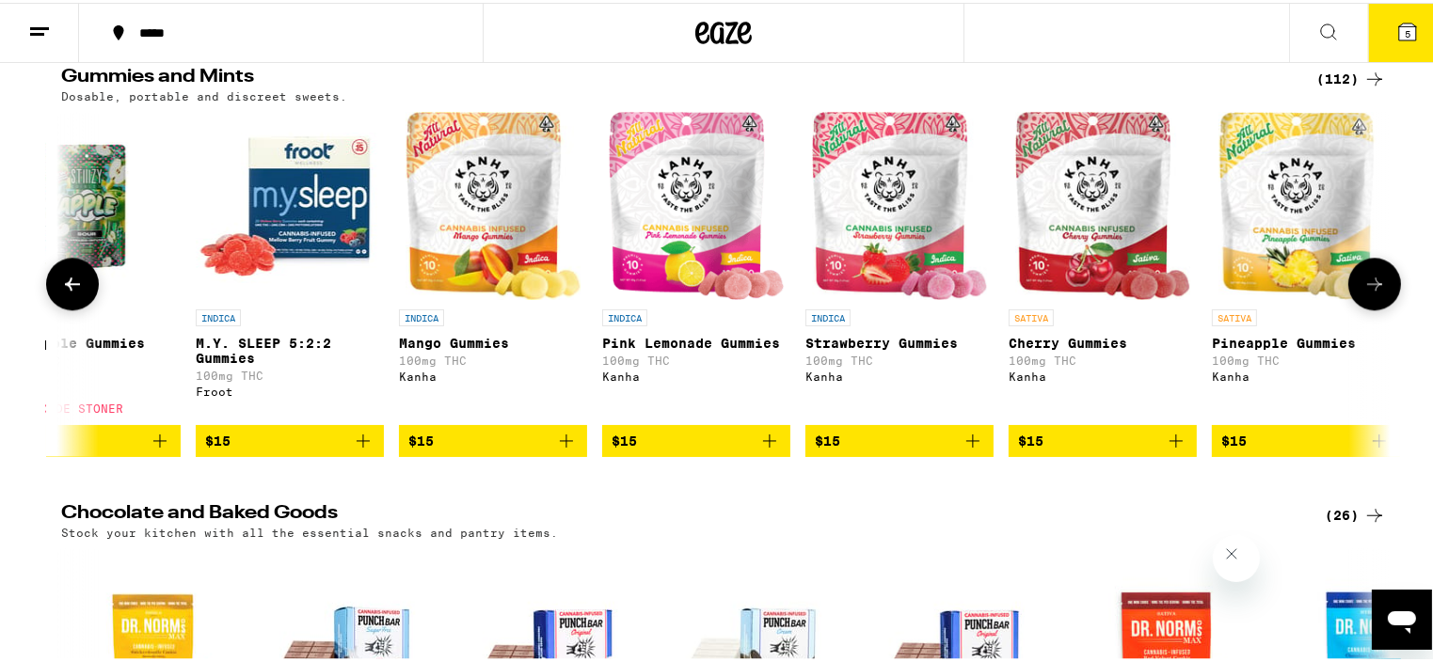
scroll to position [0, 5600]
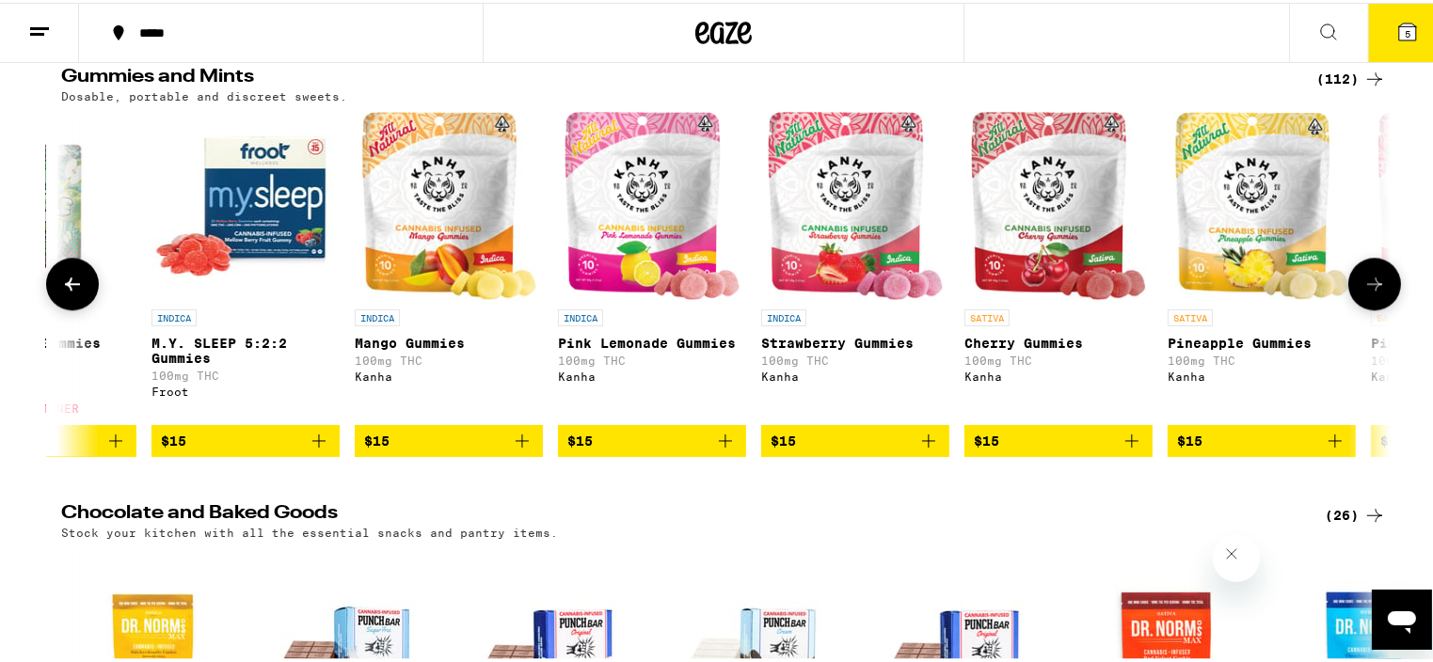
click at [1366, 293] on icon at bounding box center [1374, 281] width 23 height 23
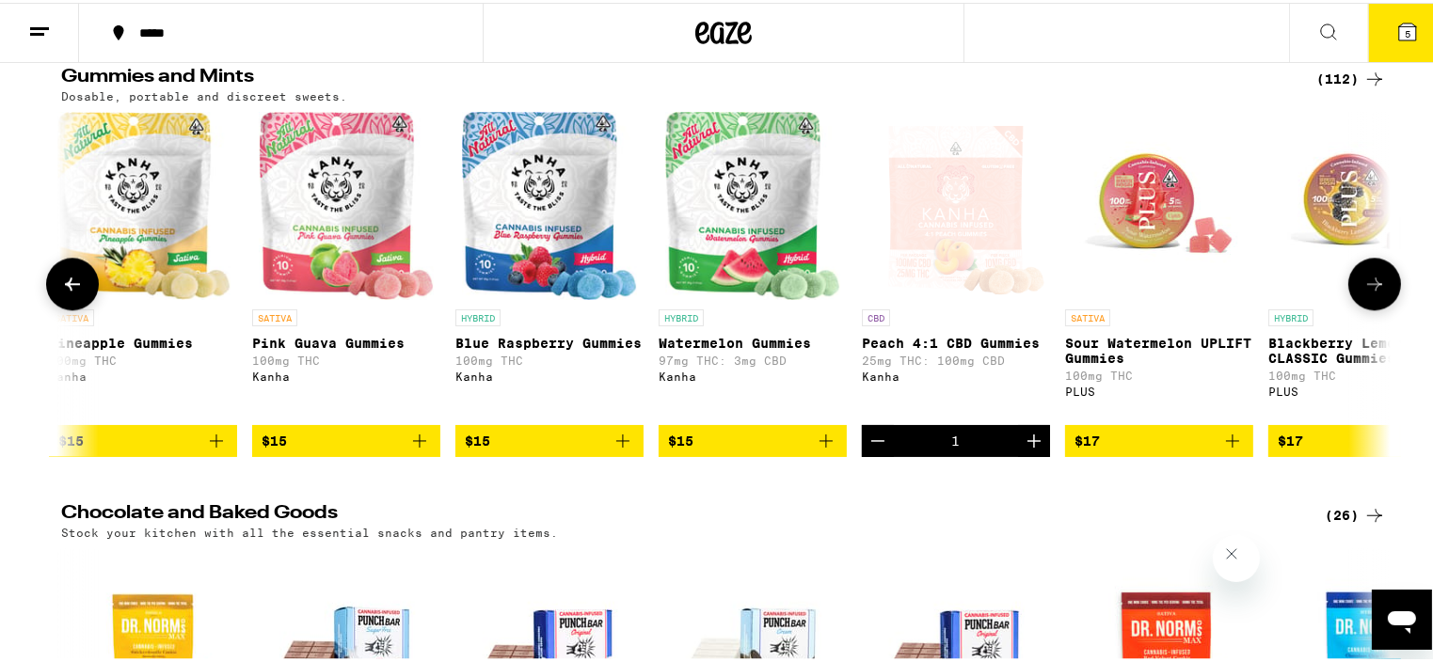
scroll to position [0, 6720]
click at [1366, 293] on icon at bounding box center [1374, 281] width 23 height 23
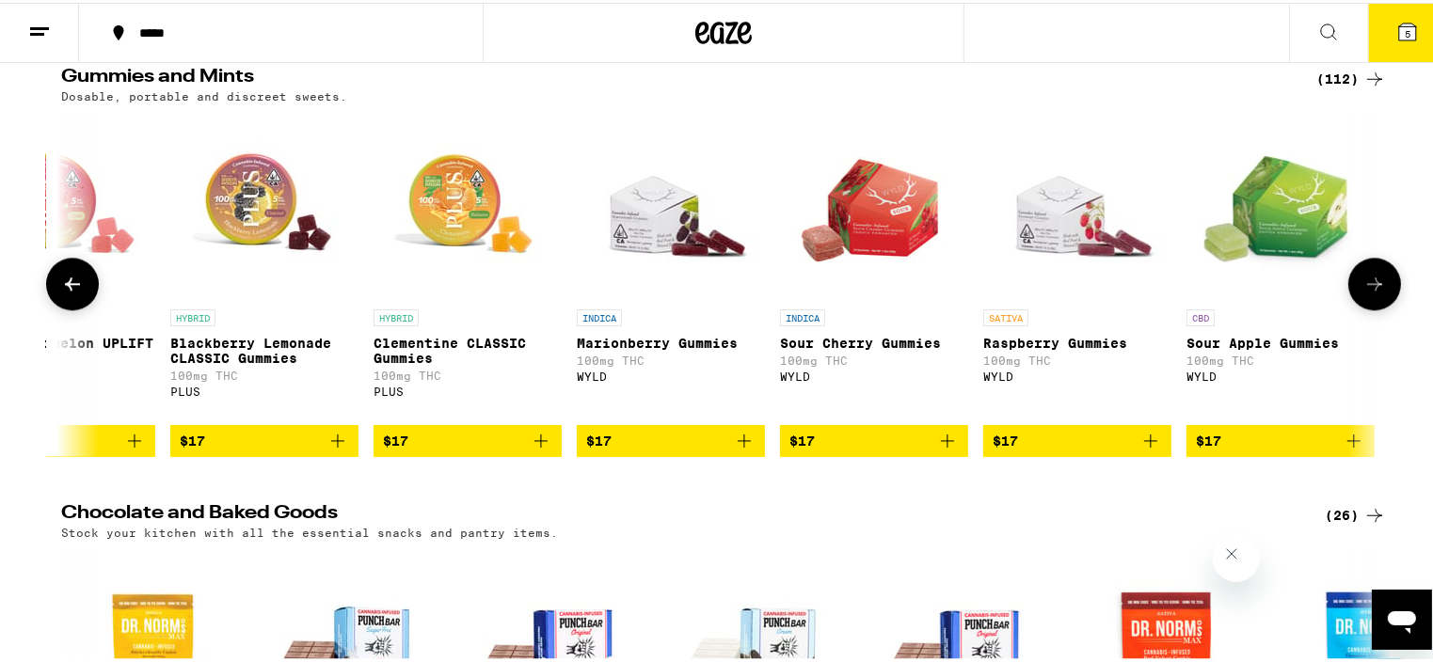
scroll to position [0, 7840]
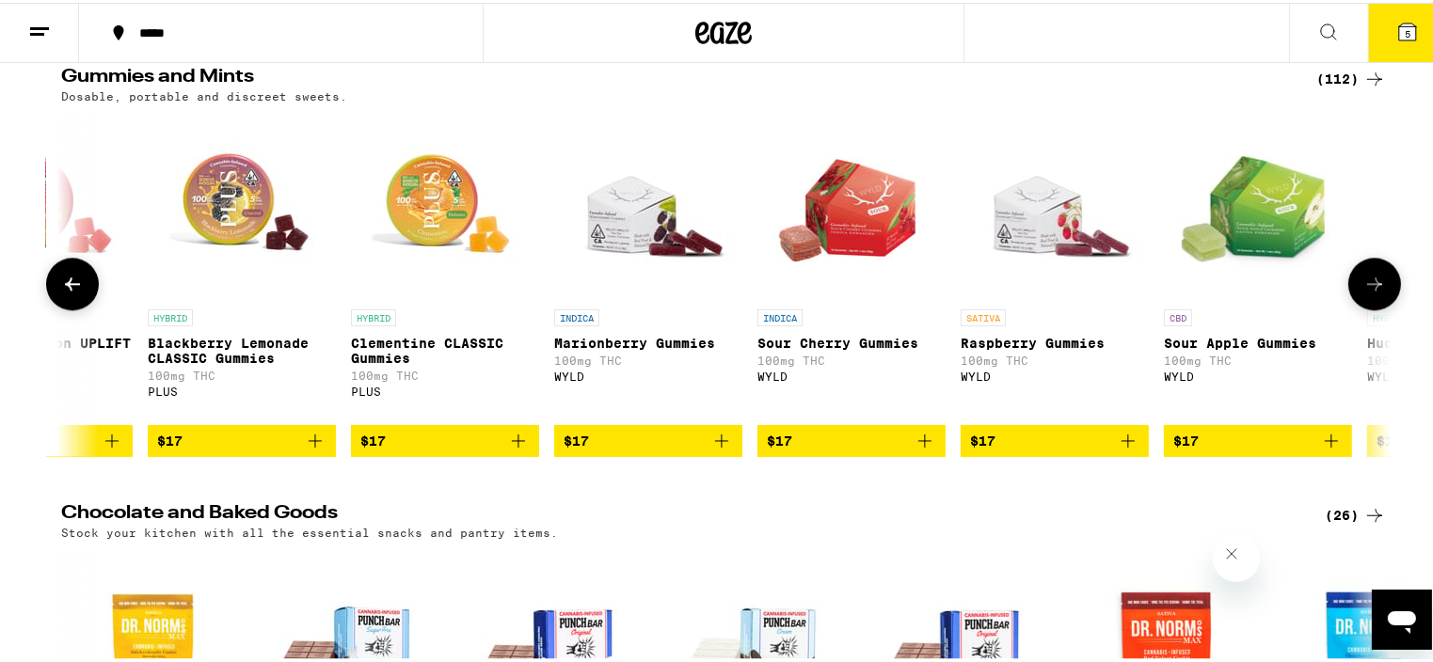
click at [1366, 293] on icon at bounding box center [1374, 281] width 23 height 23
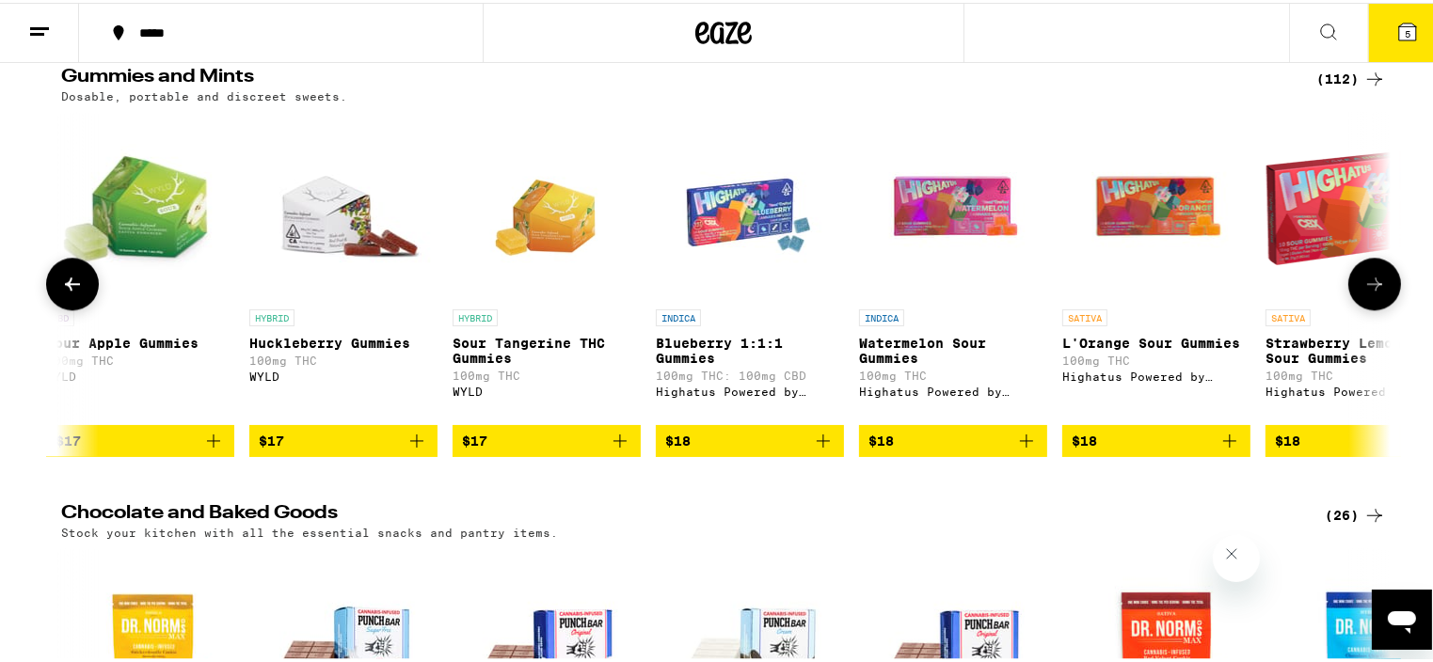
scroll to position [0, 8960]
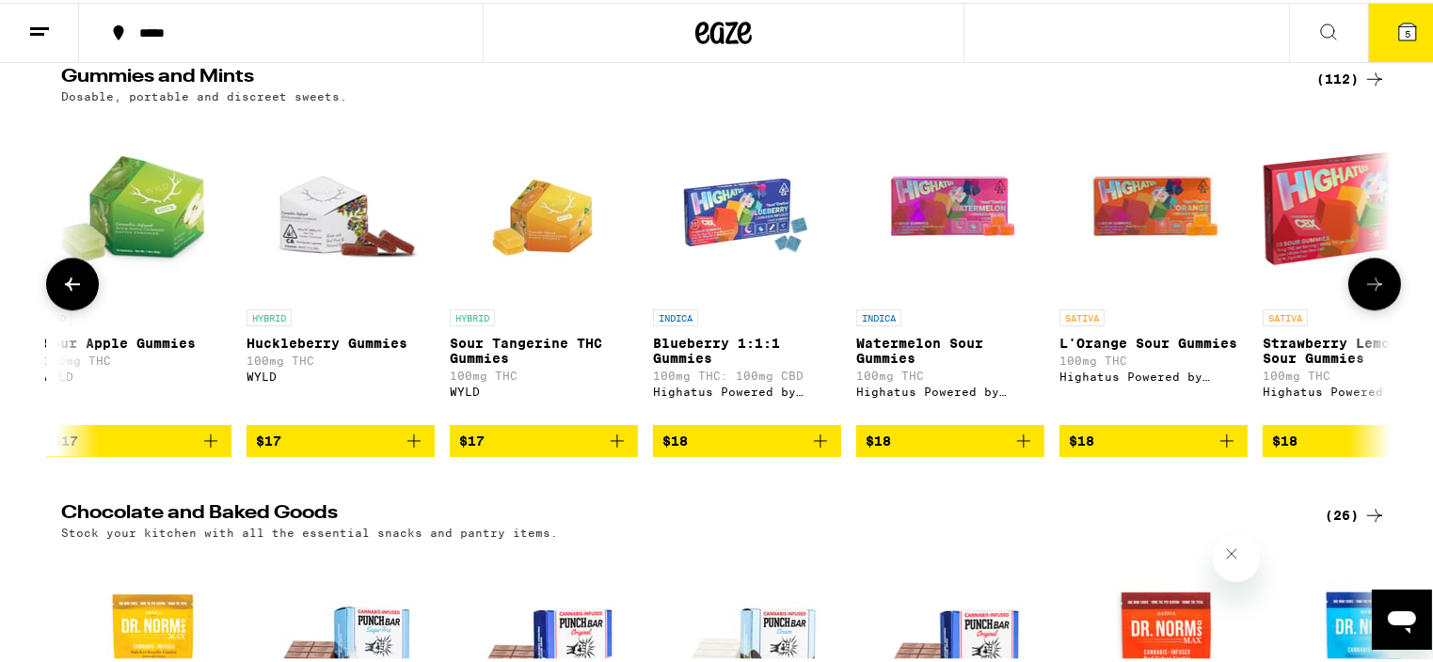
click at [1366, 293] on icon at bounding box center [1374, 281] width 23 height 23
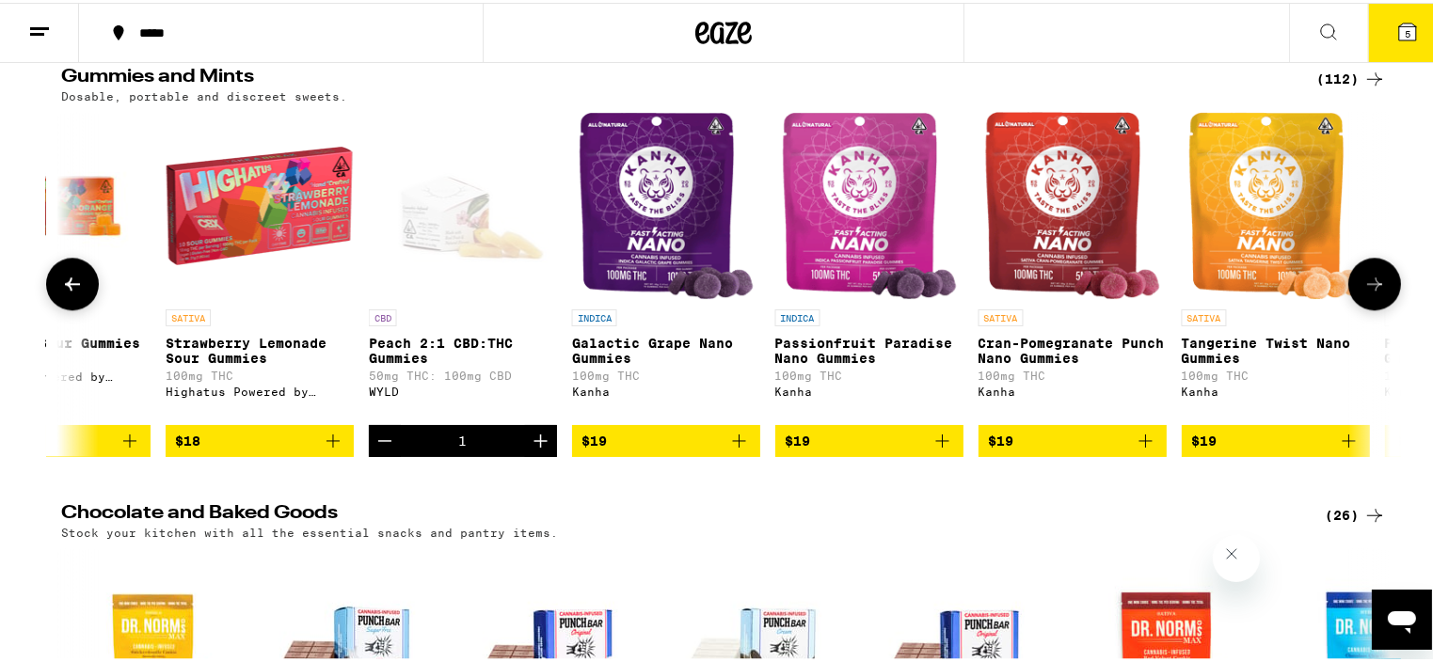
scroll to position [0, 10080]
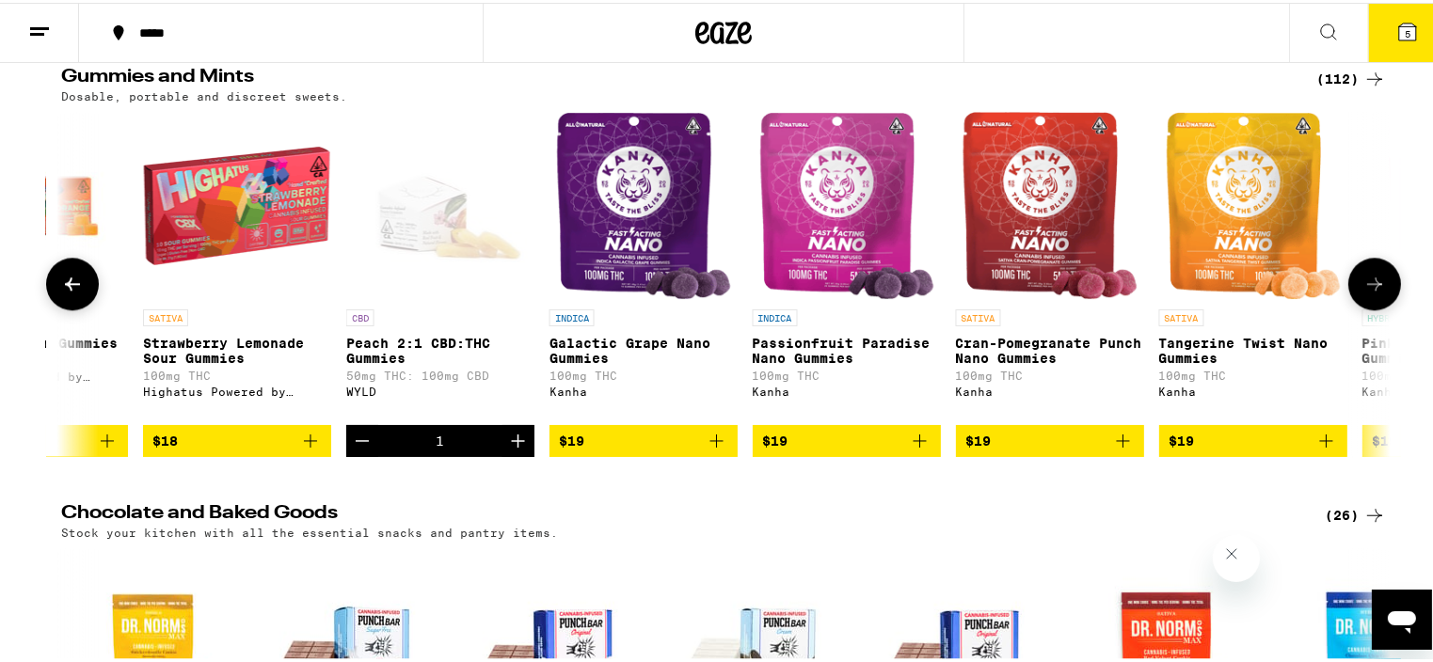
click at [1366, 293] on icon at bounding box center [1374, 281] width 23 height 23
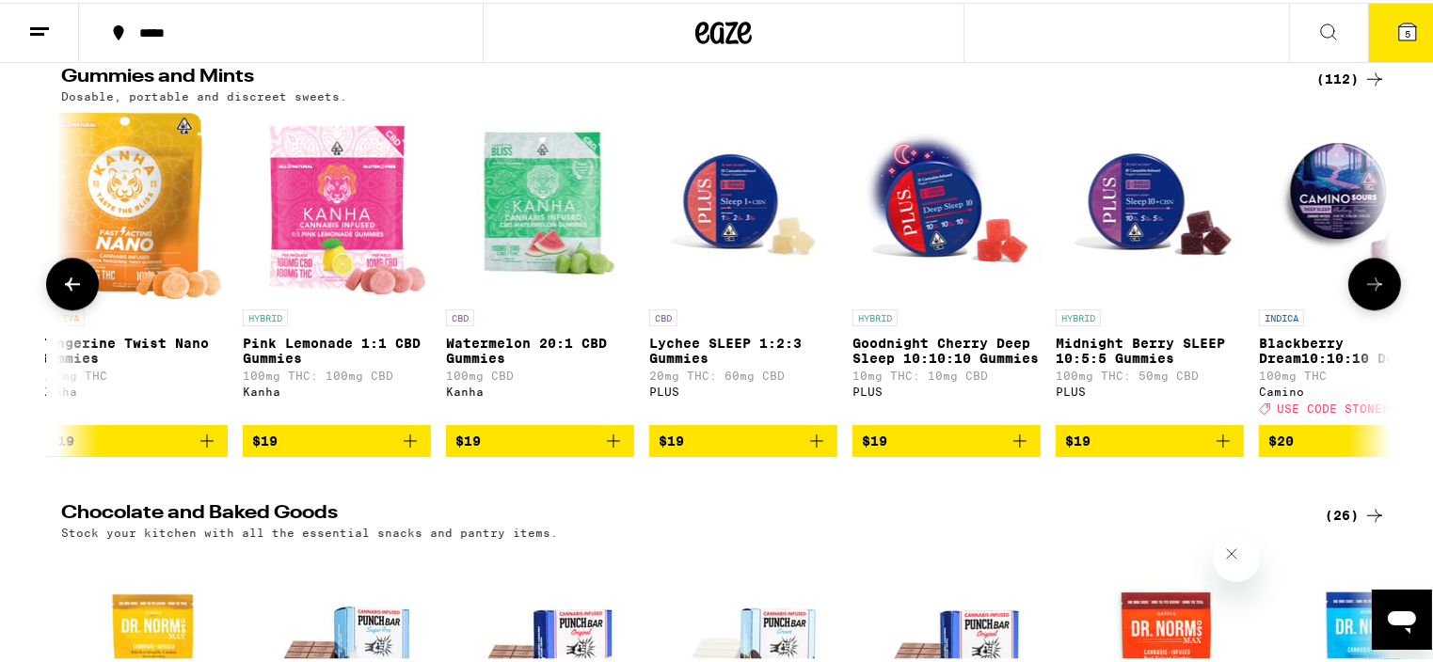
scroll to position [0, 11200]
click at [1366, 293] on icon at bounding box center [1374, 281] width 23 height 23
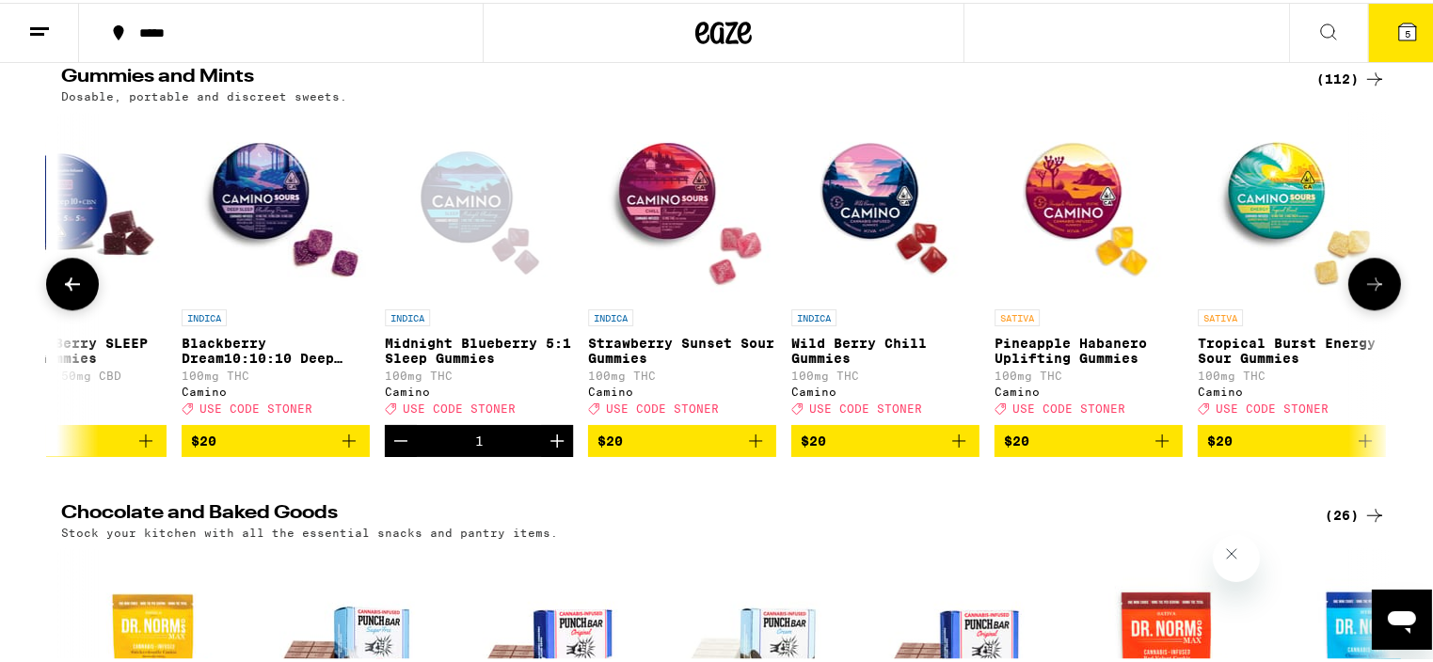
scroll to position [0, 12320]
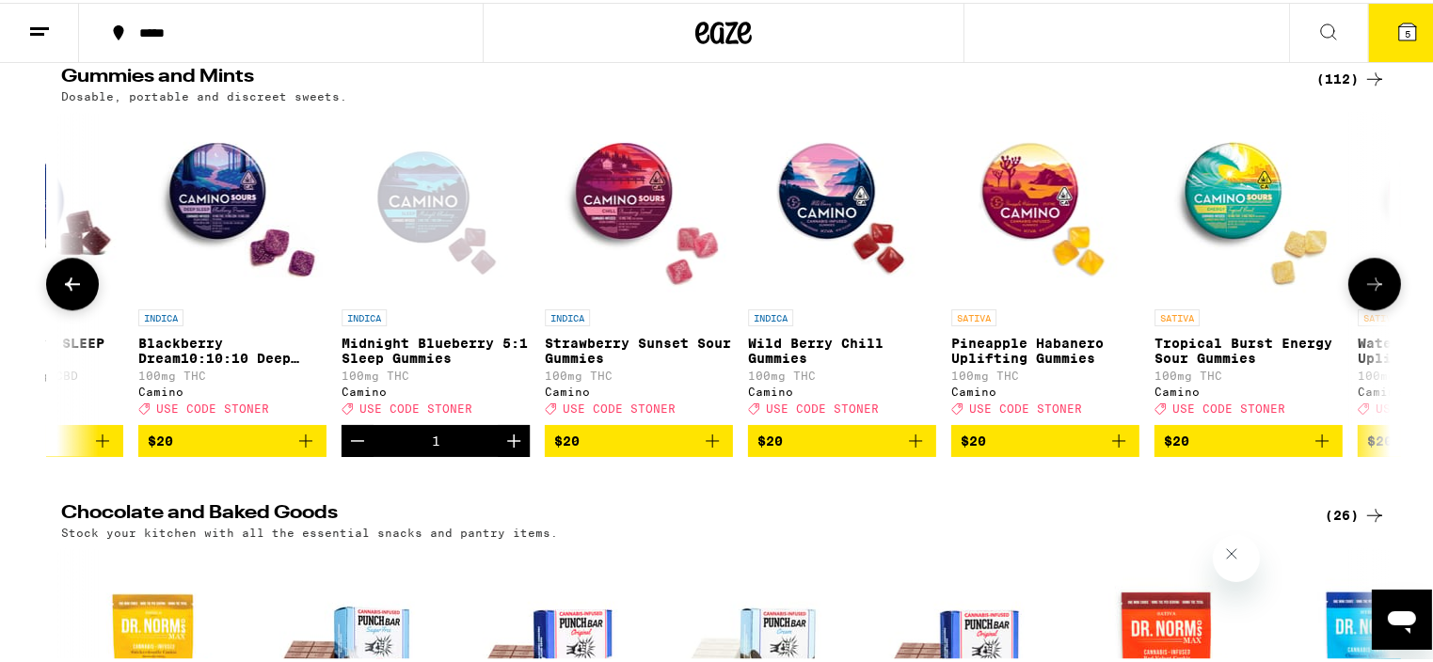
click at [1363, 293] on icon at bounding box center [1374, 281] width 23 height 23
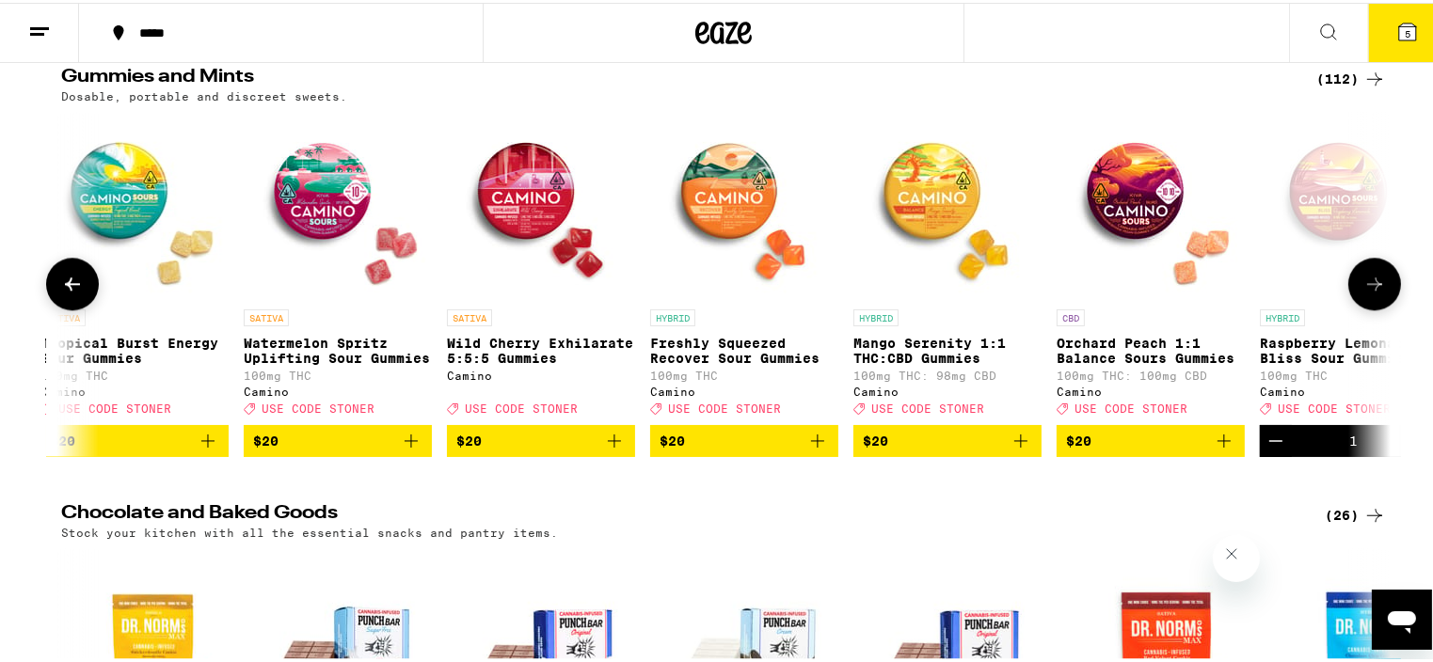
scroll to position [0, 13440]
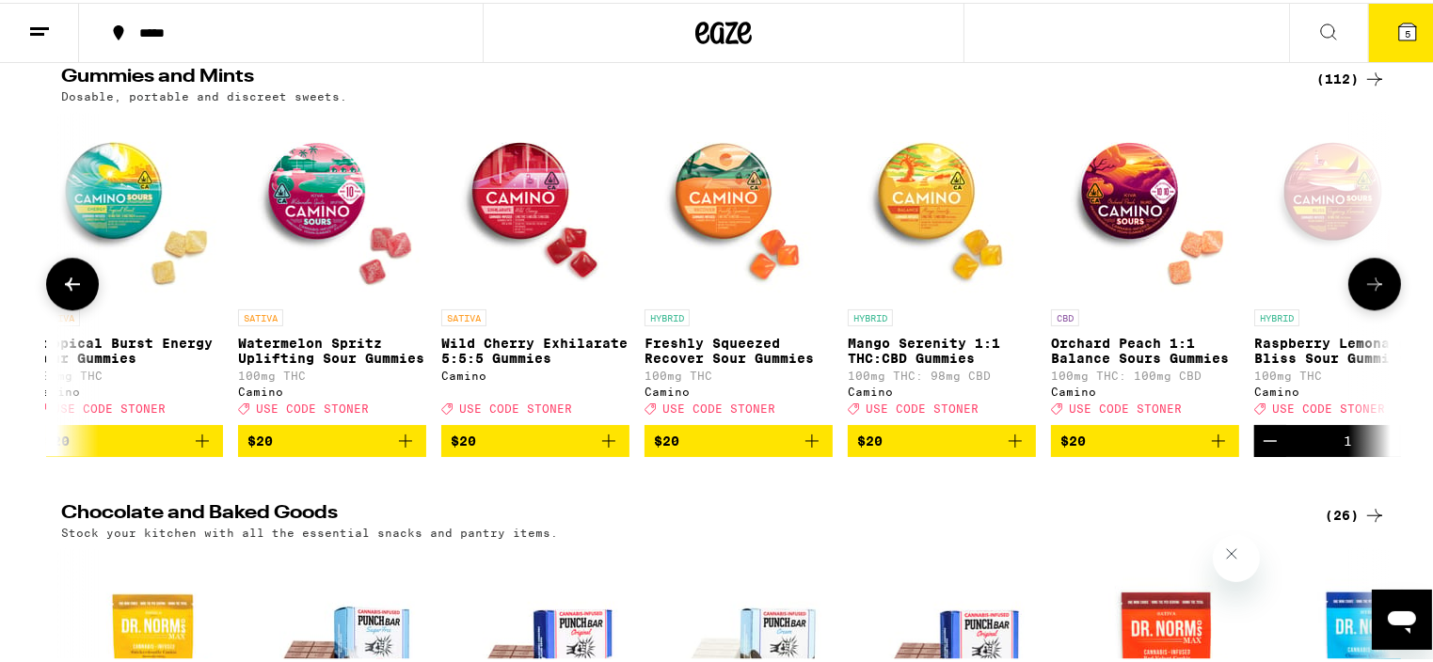
click at [1365, 293] on icon at bounding box center [1374, 281] width 23 height 23
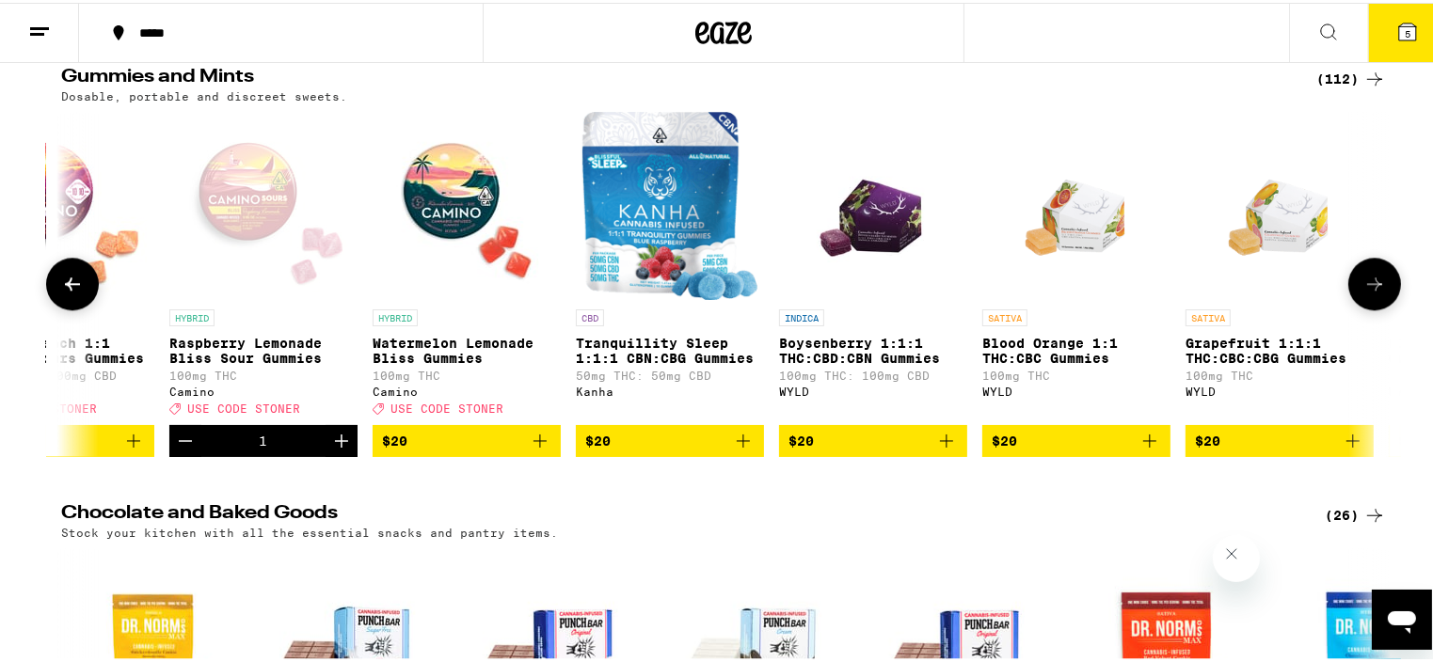
scroll to position [0, 14560]
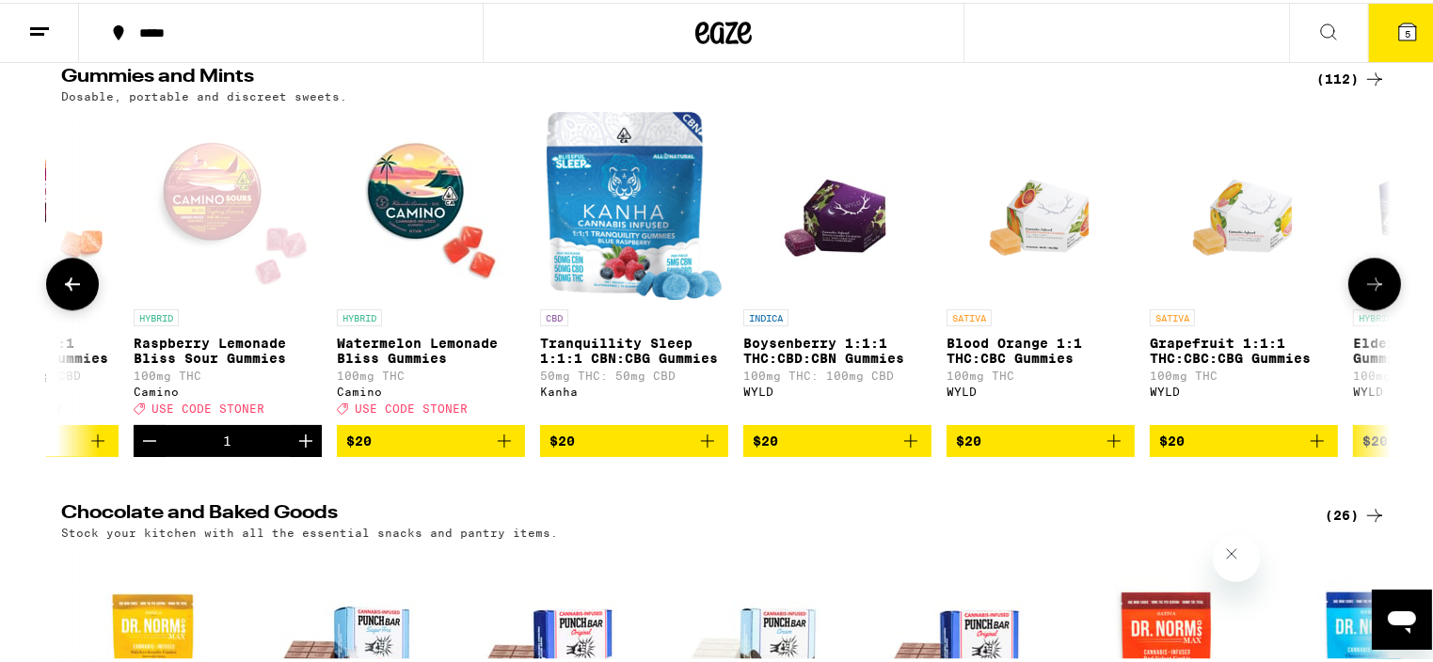
click at [1365, 293] on icon at bounding box center [1374, 281] width 23 height 23
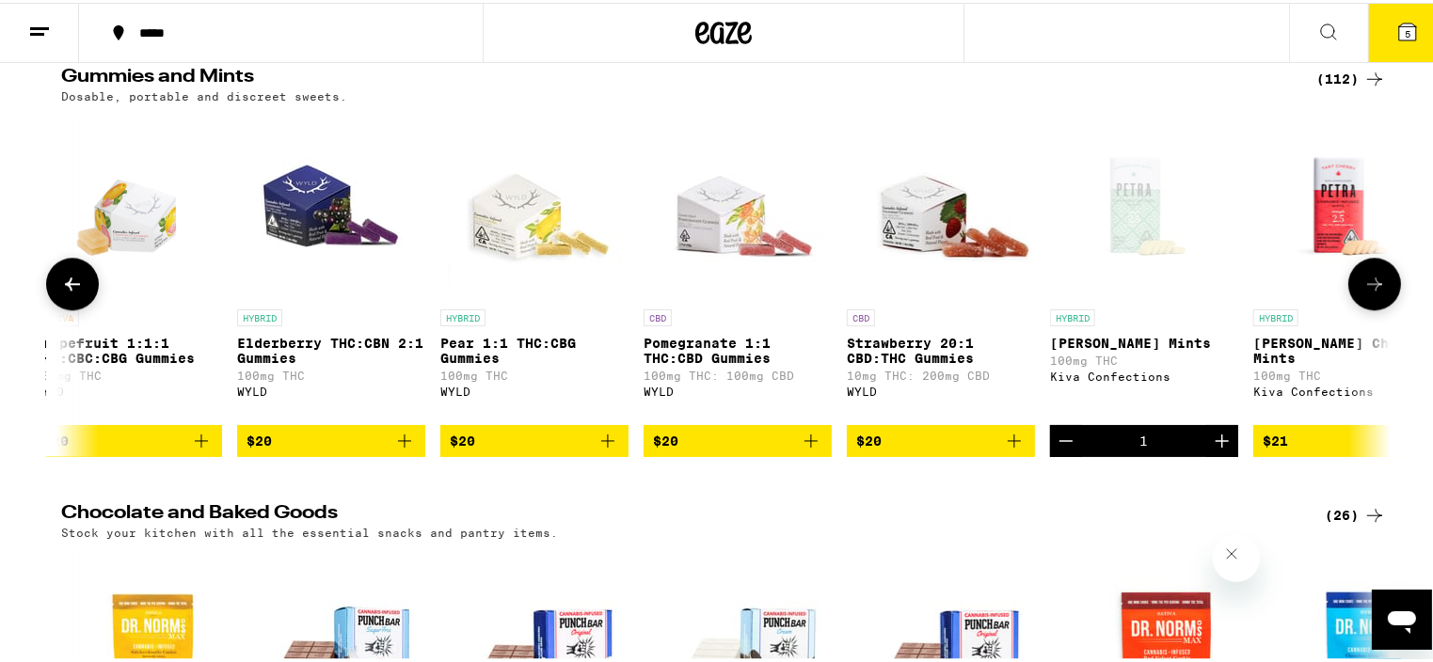
scroll to position [0, 15680]
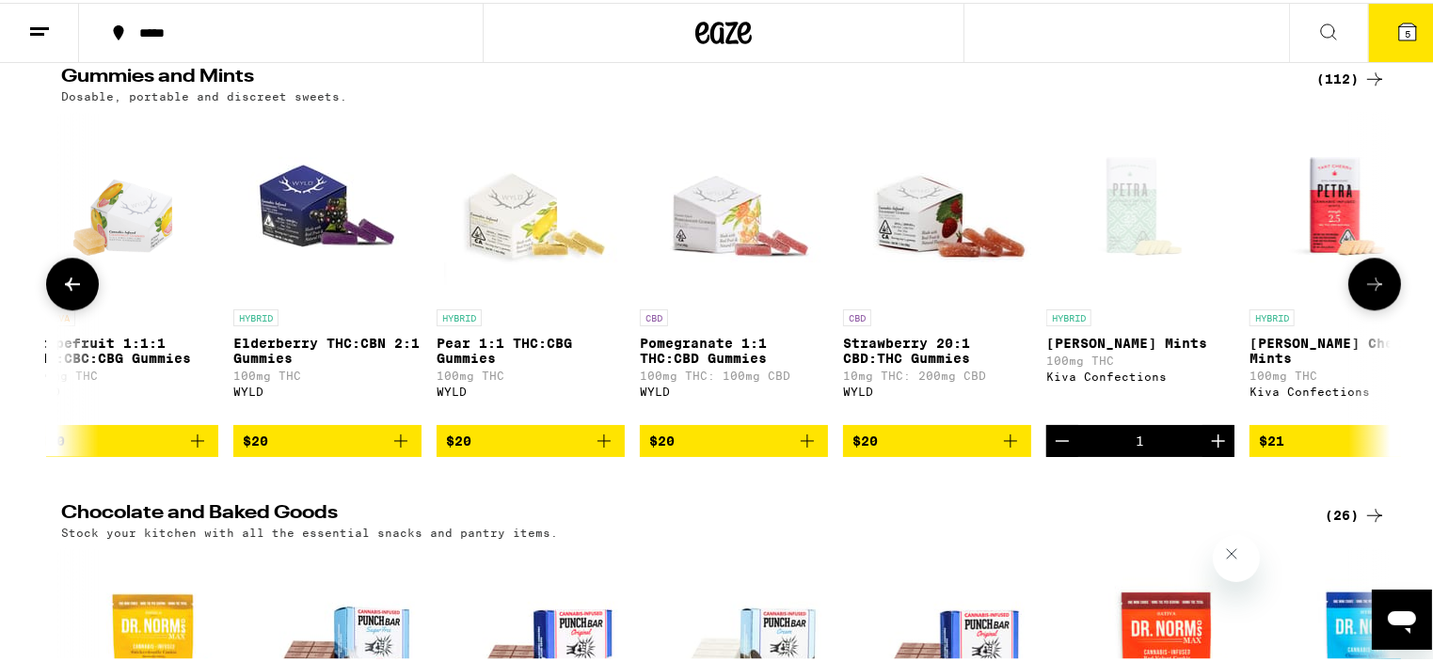
click at [1365, 293] on icon at bounding box center [1374, 281] width 23 height 23
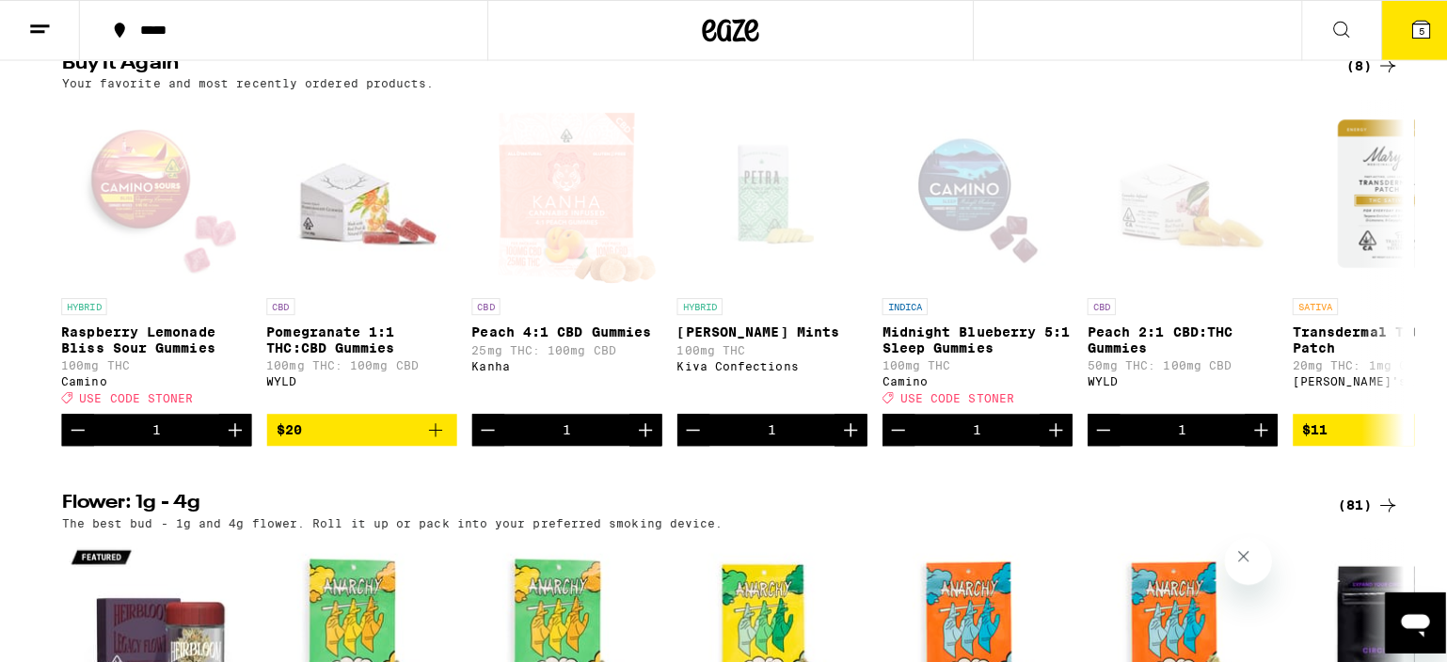
scroll to position [1091, 0]
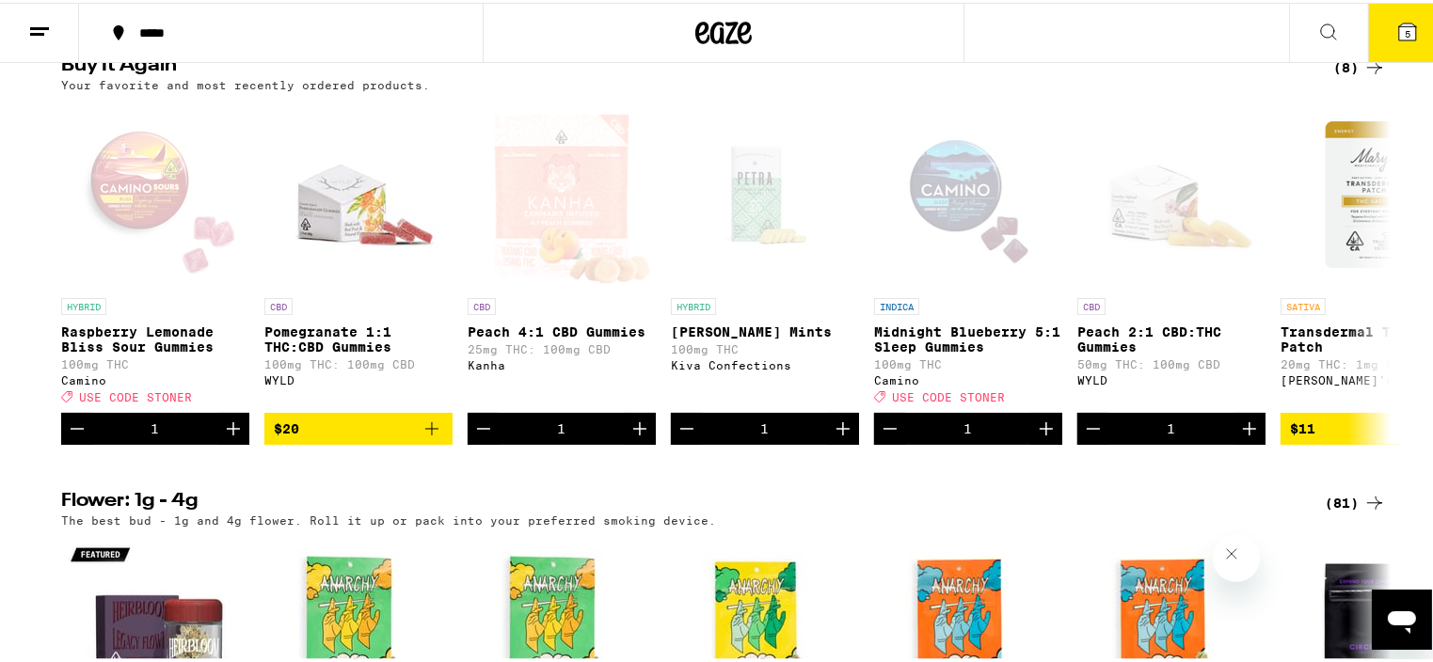
click at [787, 602] on img "Open page for Orange Runtz - 3.5g from Anarchy" at bounding box center [765, 627] width 188 height 188
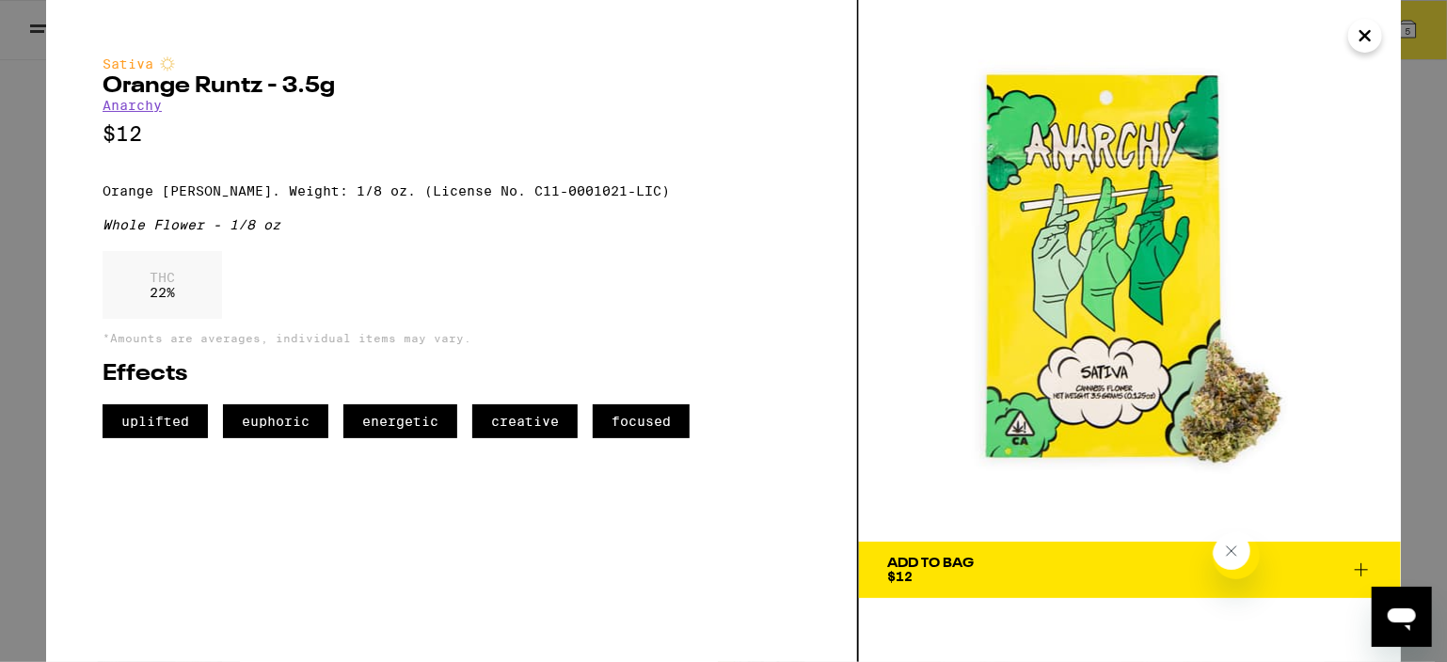
click at [1361, 31] on icon "Close" at bounding box center [1365, 35] width 9 height 9
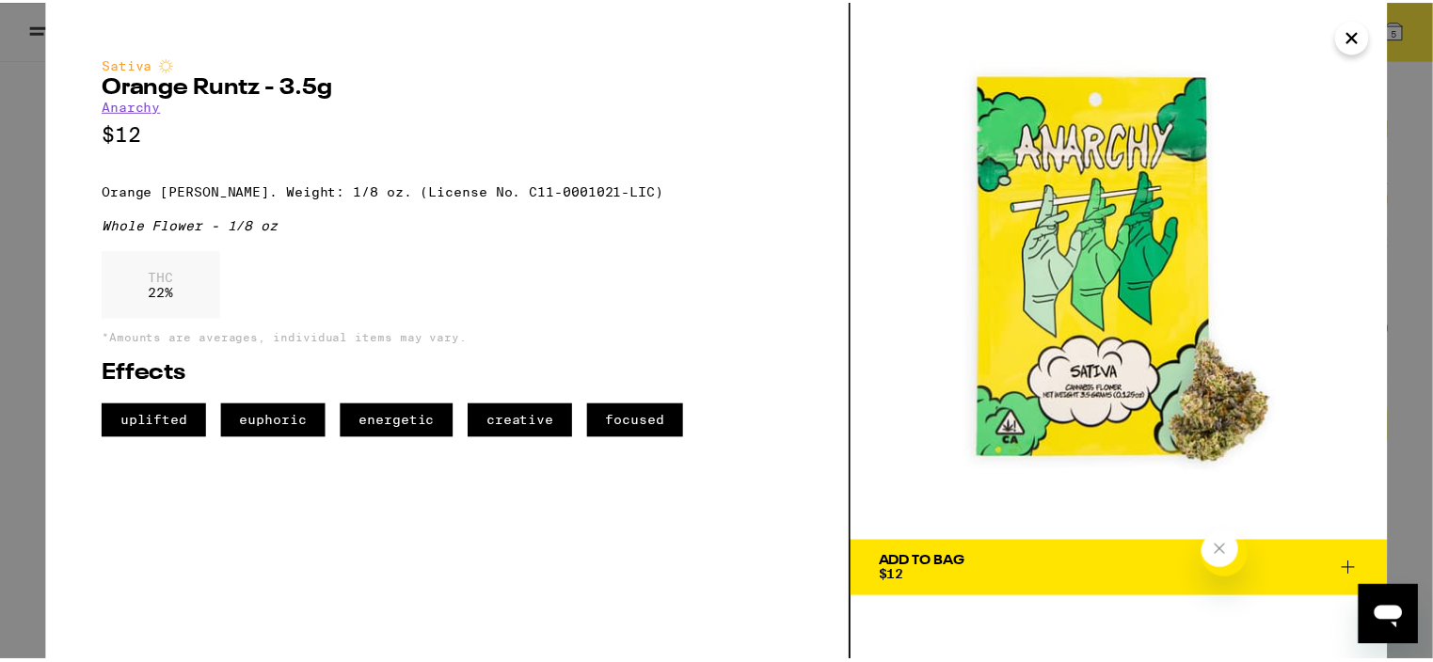
scroll to position [1295, 0]
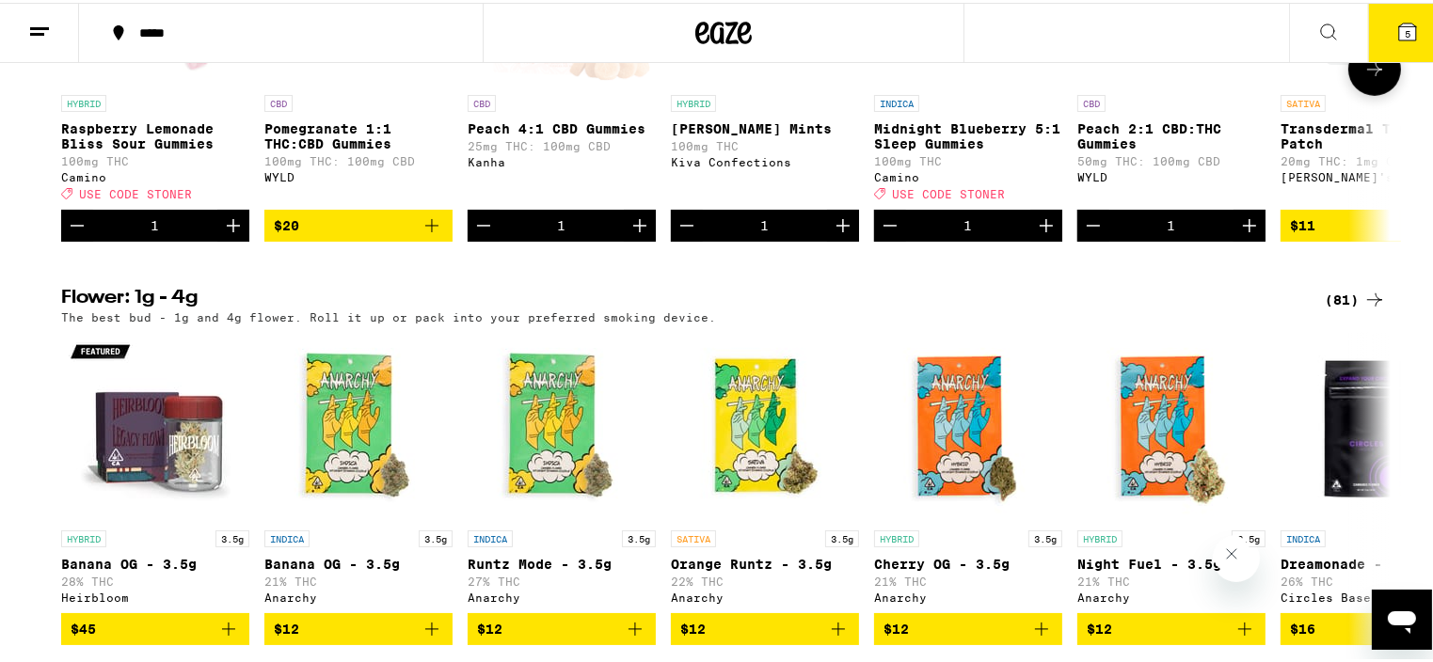
click at [1366, 78] on icon at bounding box center [1374, 67] width 23 height 23
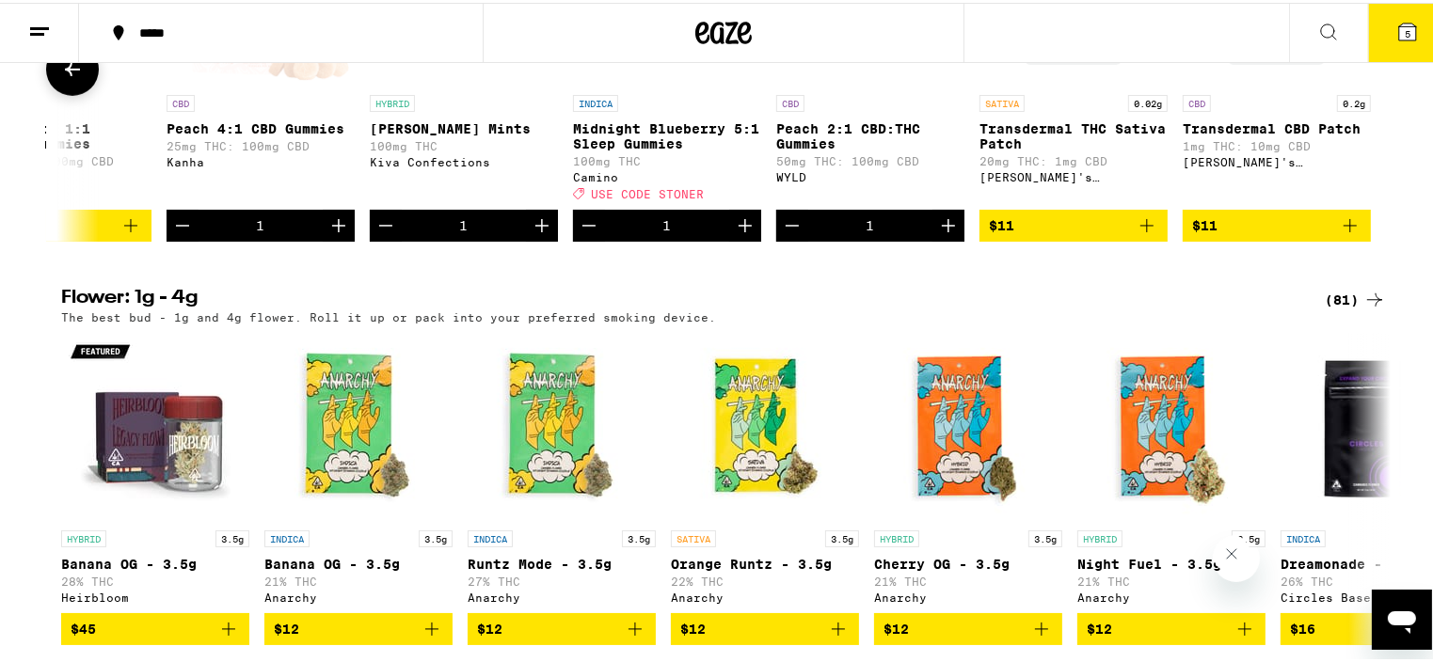
scroll to position [1287, 0]
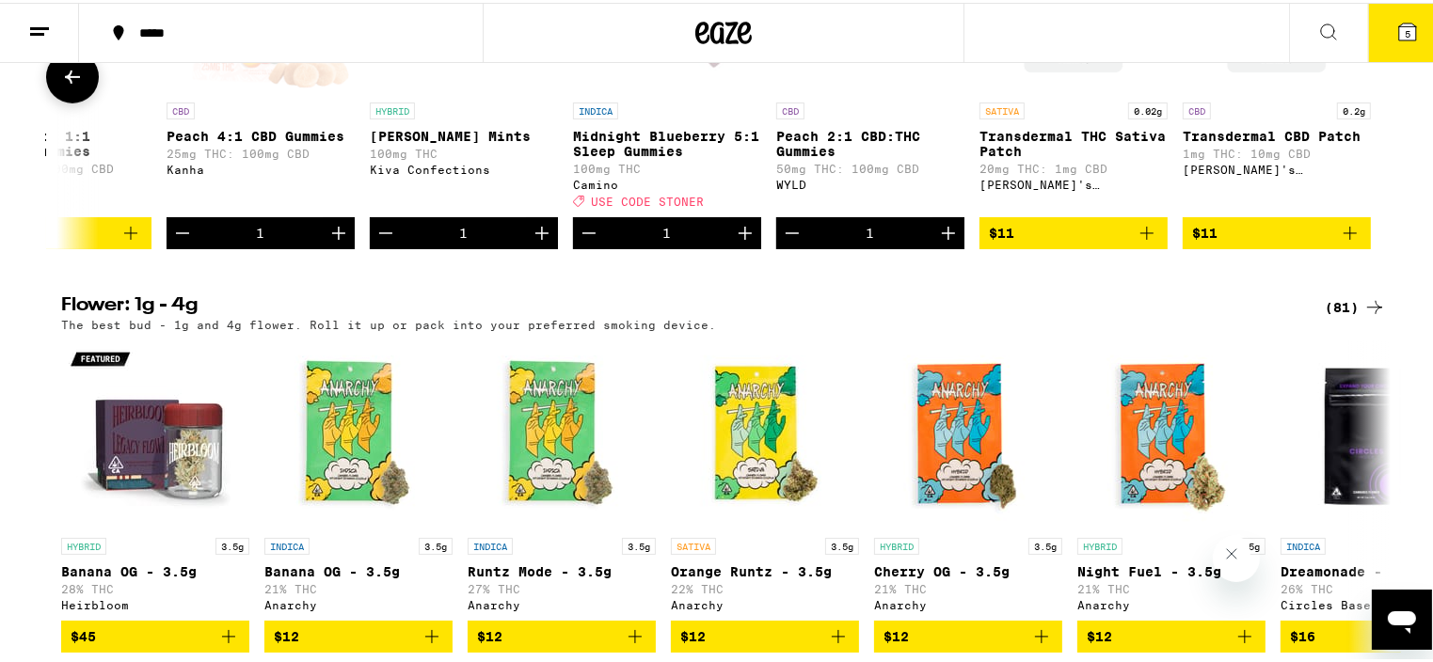
click at [68, 101] on button at bounding box center [72, 74] width 53 height 53
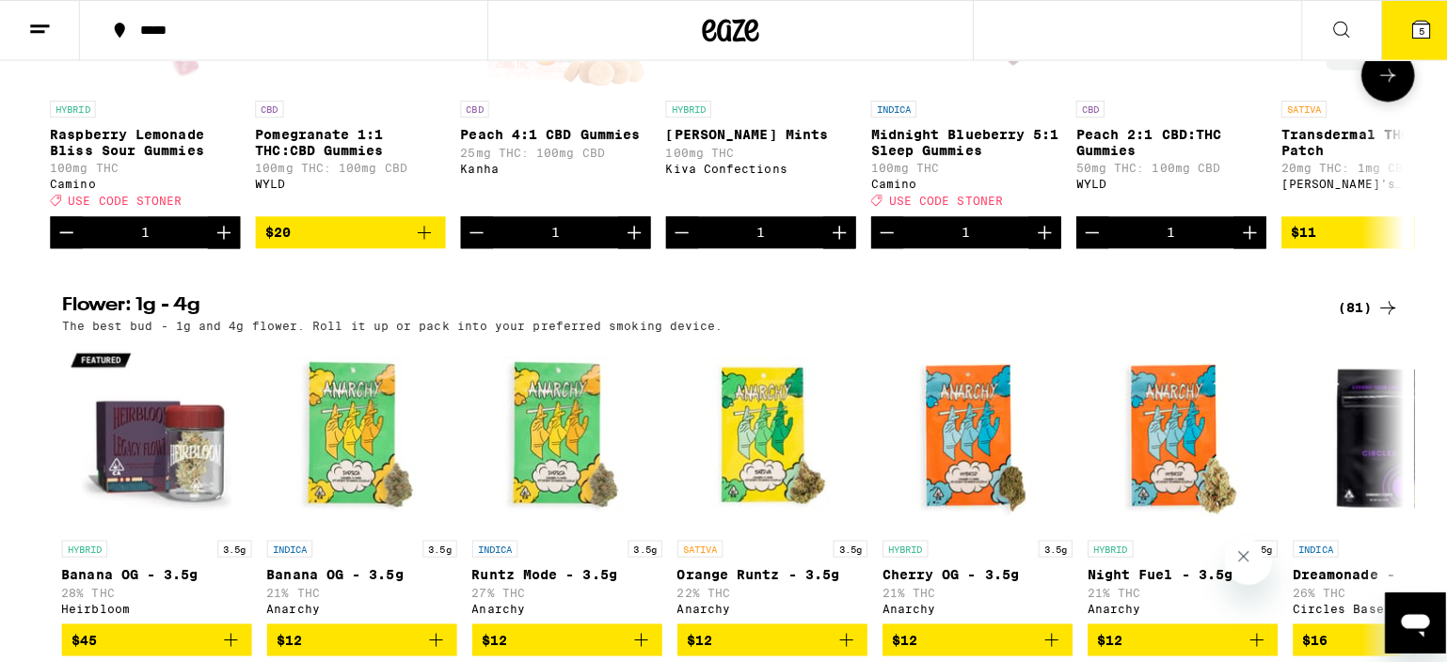
scroll to position [0, 0]
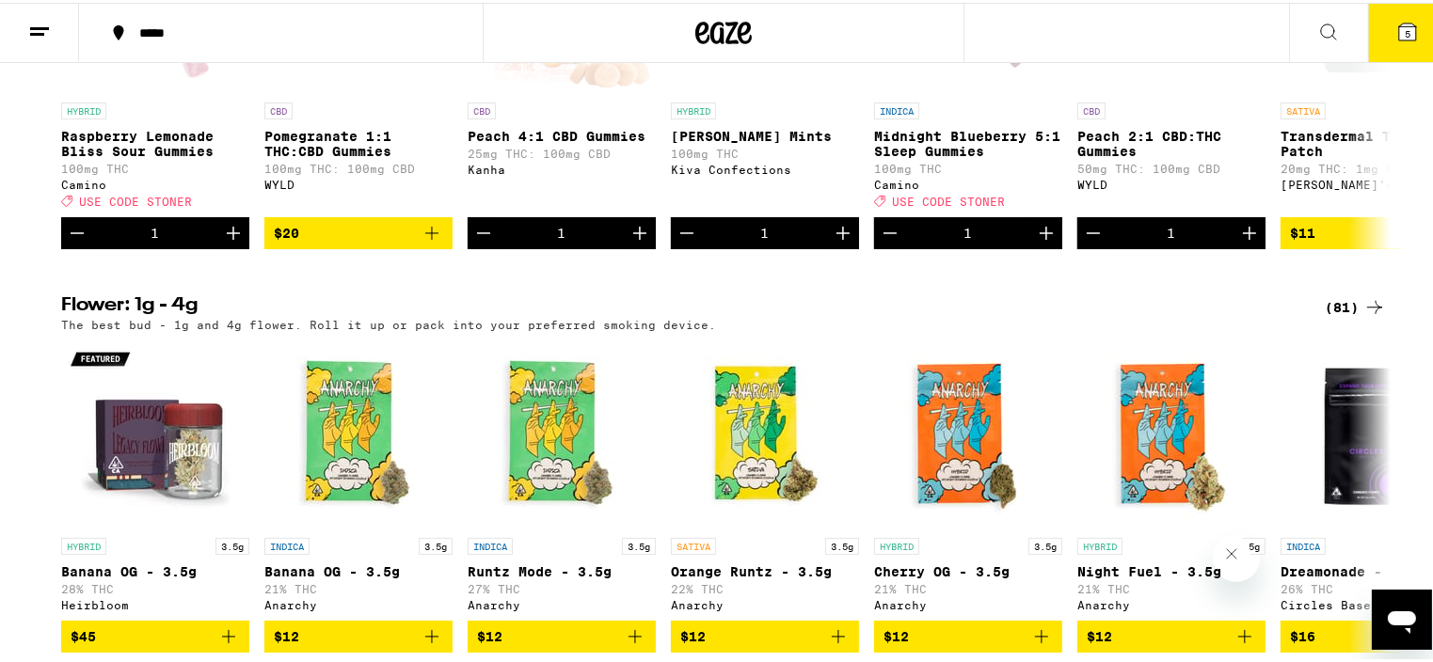
click at [1399, 21] on icon at bounding box center [1407, 29] width 17 height 17
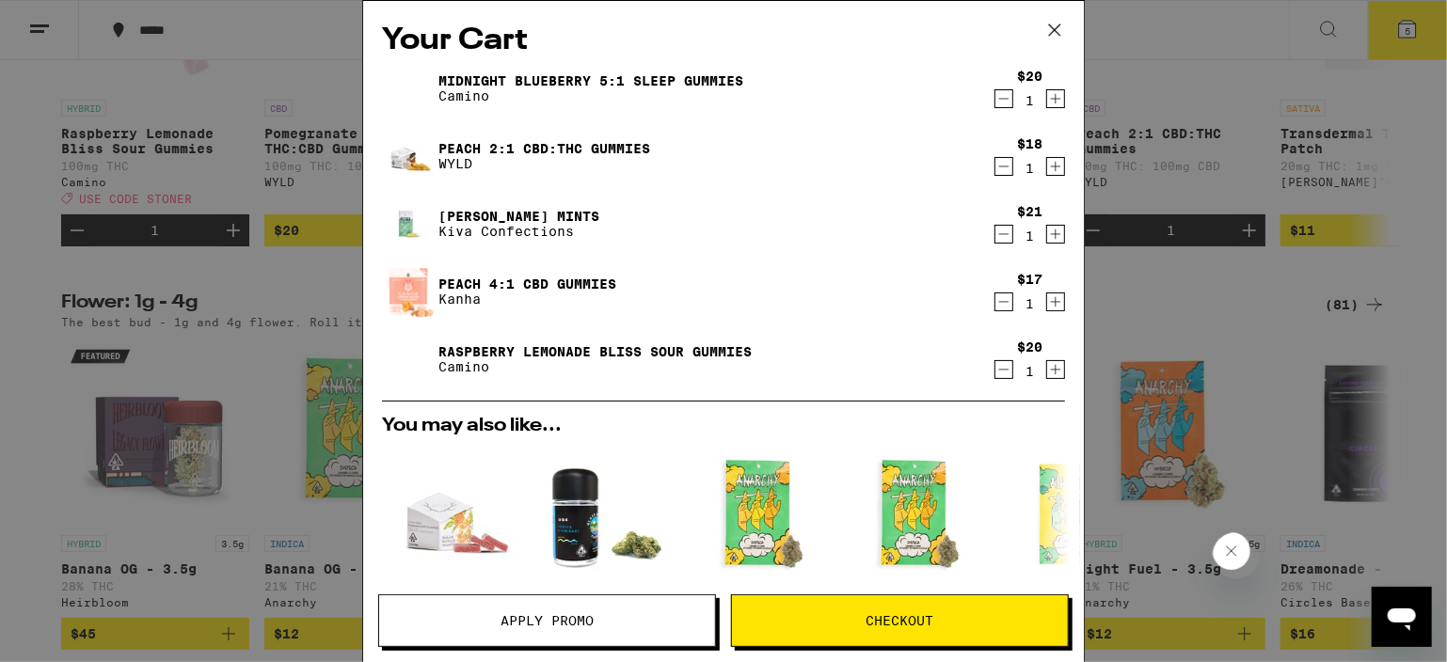
click at [653, 385] on div "Raspberry Lemonade Bliss Sour Gummies Camino" at bounding box center [687, 359] width 611 height 53
click at [1055, 25] on icon at bounding box center [1055, 30] width 28 height 28
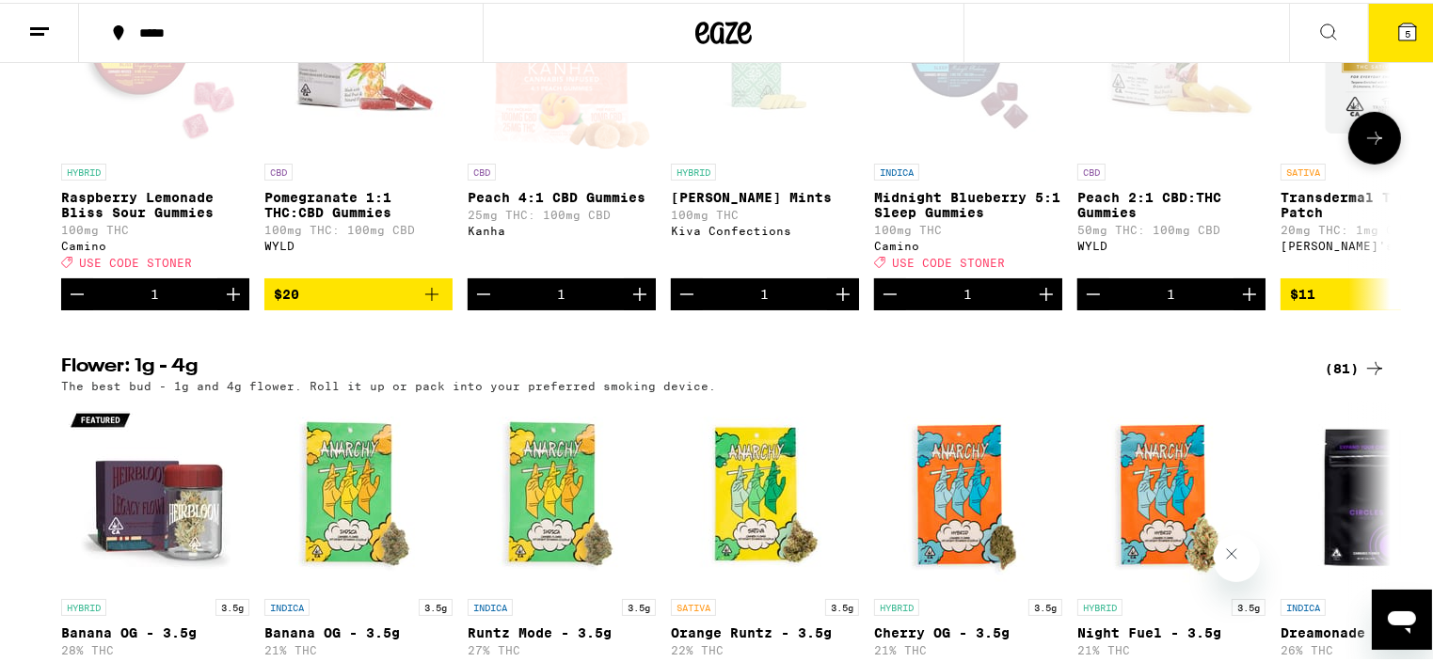
click at [770, 308] on div "1" at bounding box center [765, 292] width 188 height 32
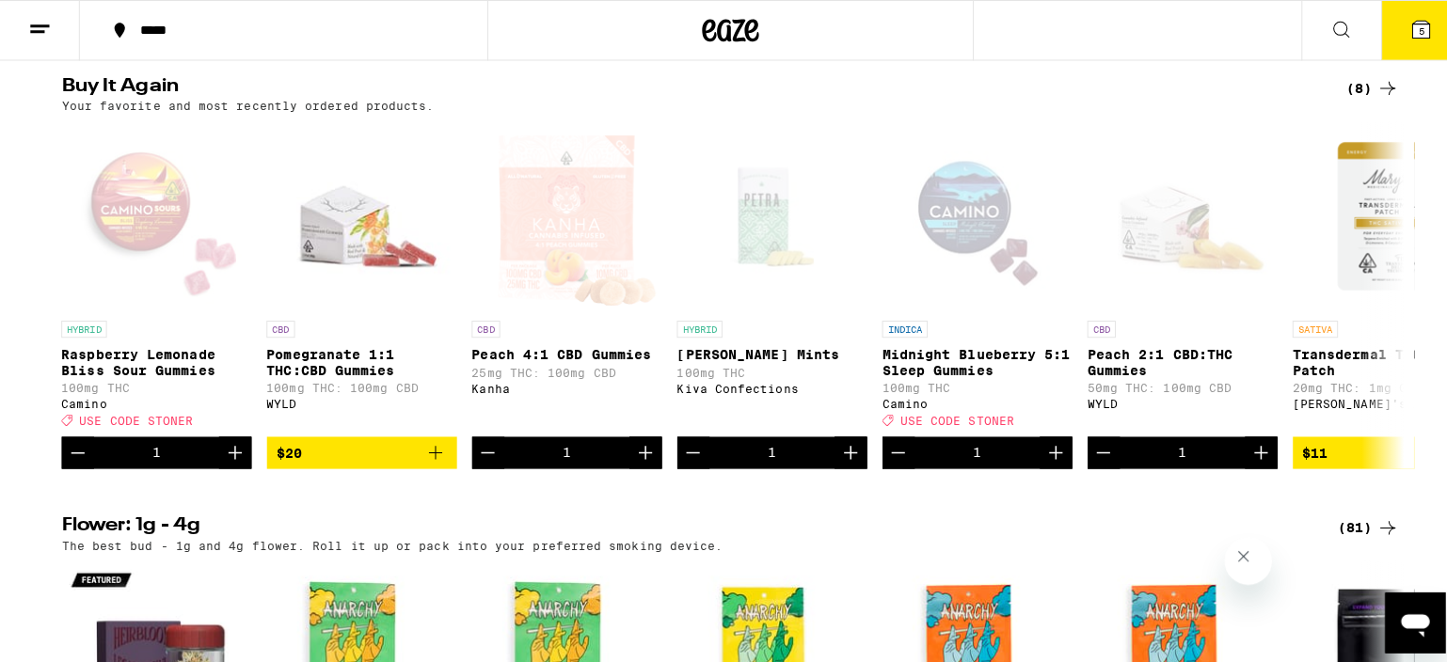
scroll to position [1061, 0]
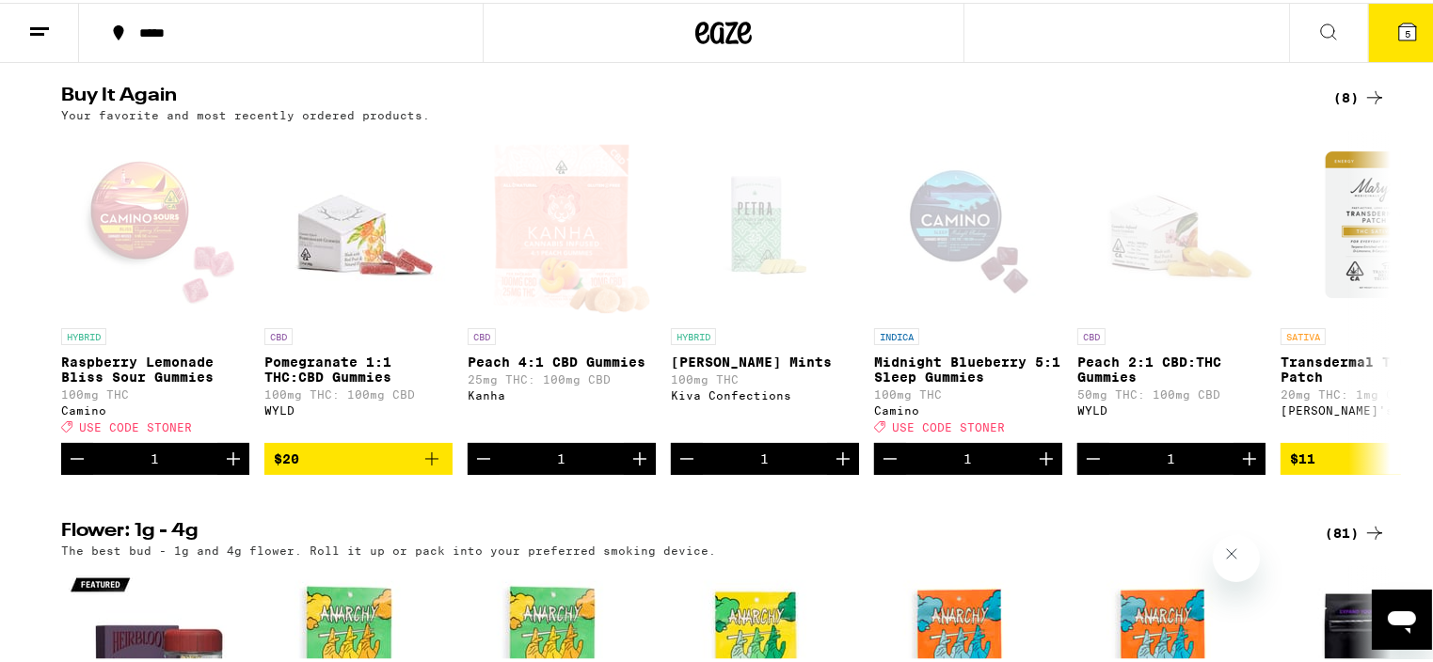
click at [29, 328] on div "Buy It Again (8) Your favorite and most recently ordered products. HYBRID Raspb…" at bounding box center [723, 278] width 1447 height 389
click at [1399, 27] on icon at bounding box center [1407, 29] width 17 height 17
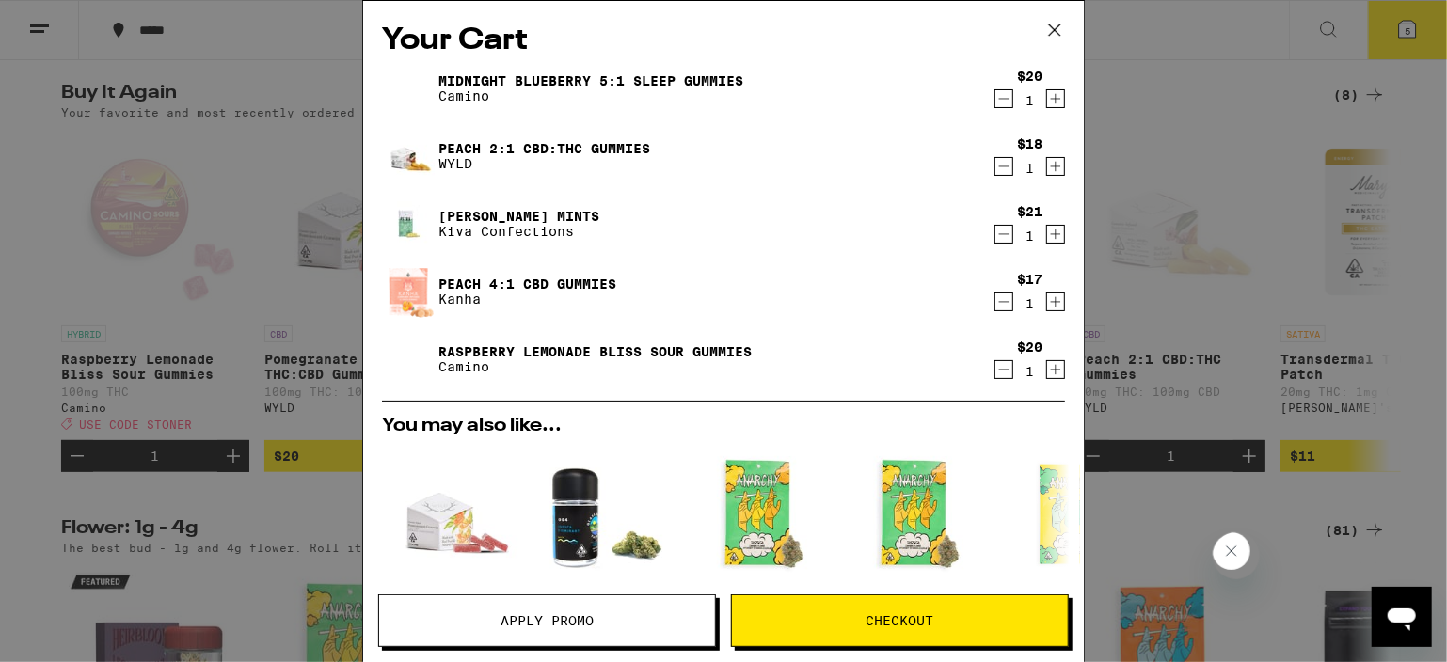
click at [566, 236] on p "Kiva Confections" at bounding box center [518, 231] width 161 height 15
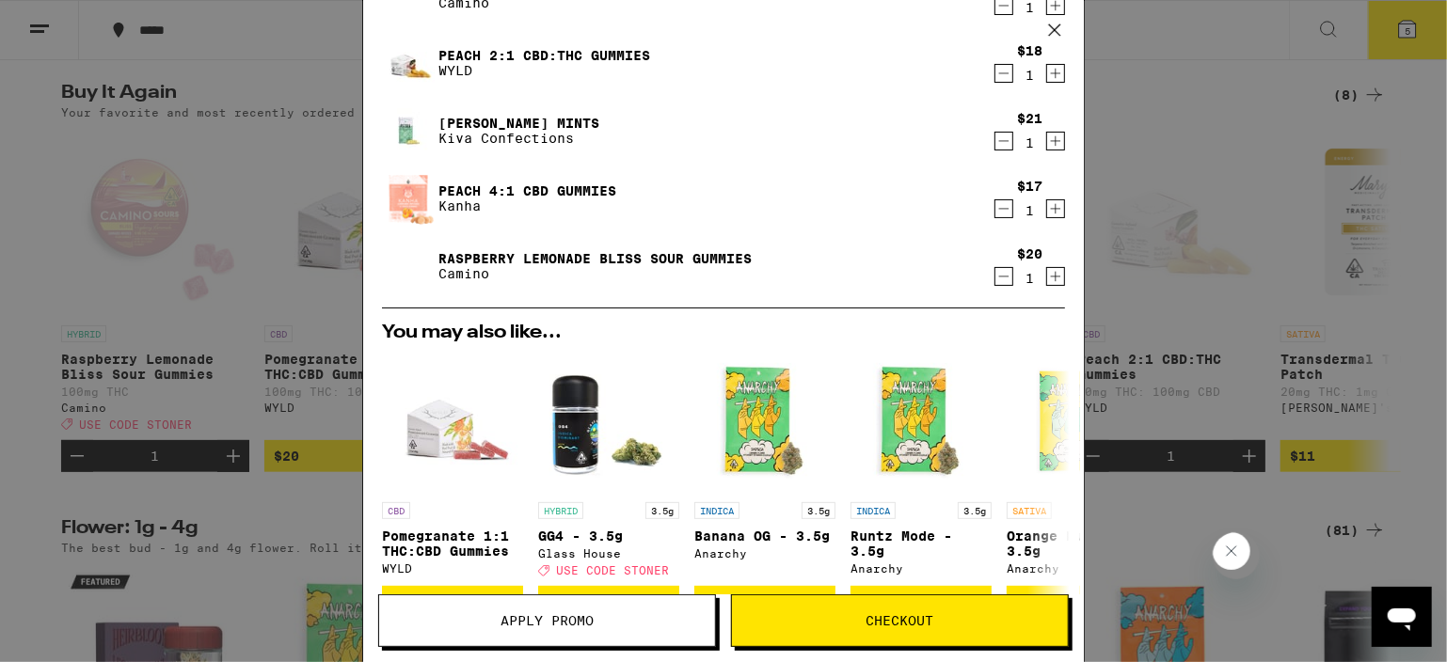
scroll to position [94, 0]
click at [548, 616] on span "Apply Promo" at bounding box center [547, 620] width 93 height 13
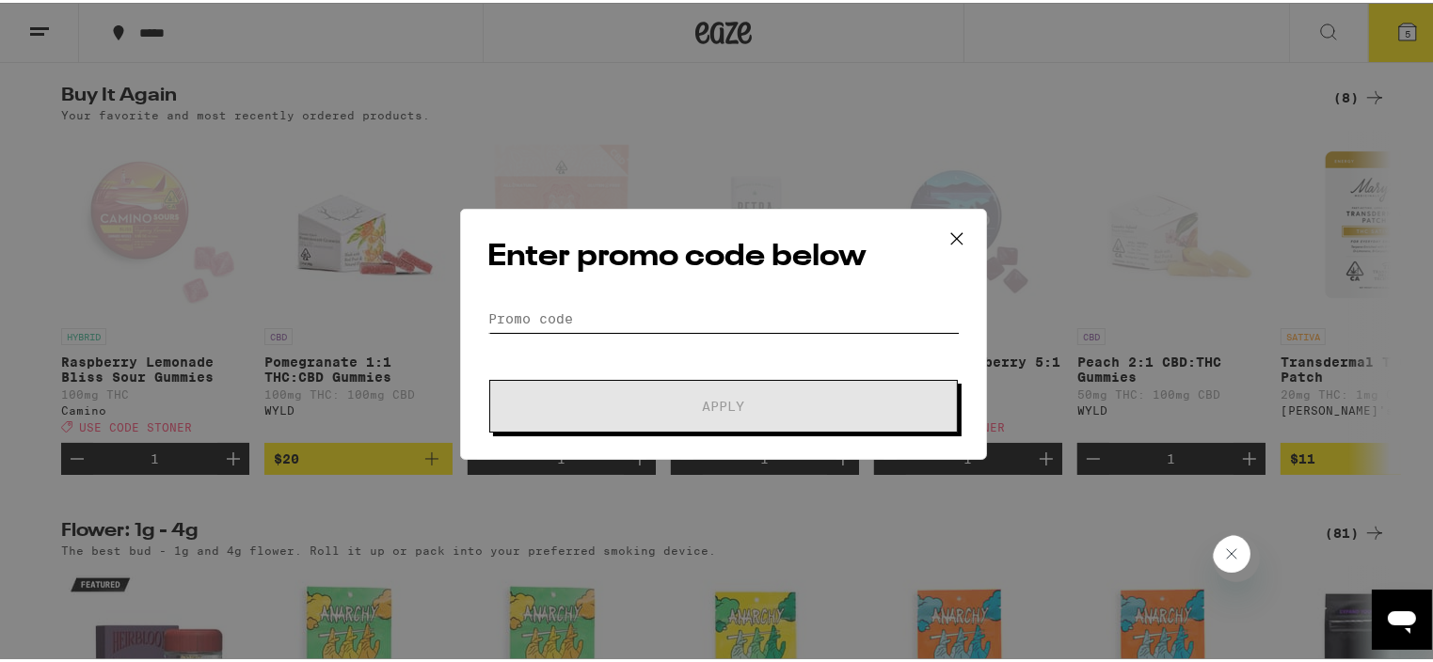
click at [518, 311] on input "Promo Code" at bounding box center [723, 316] width 472 height 28
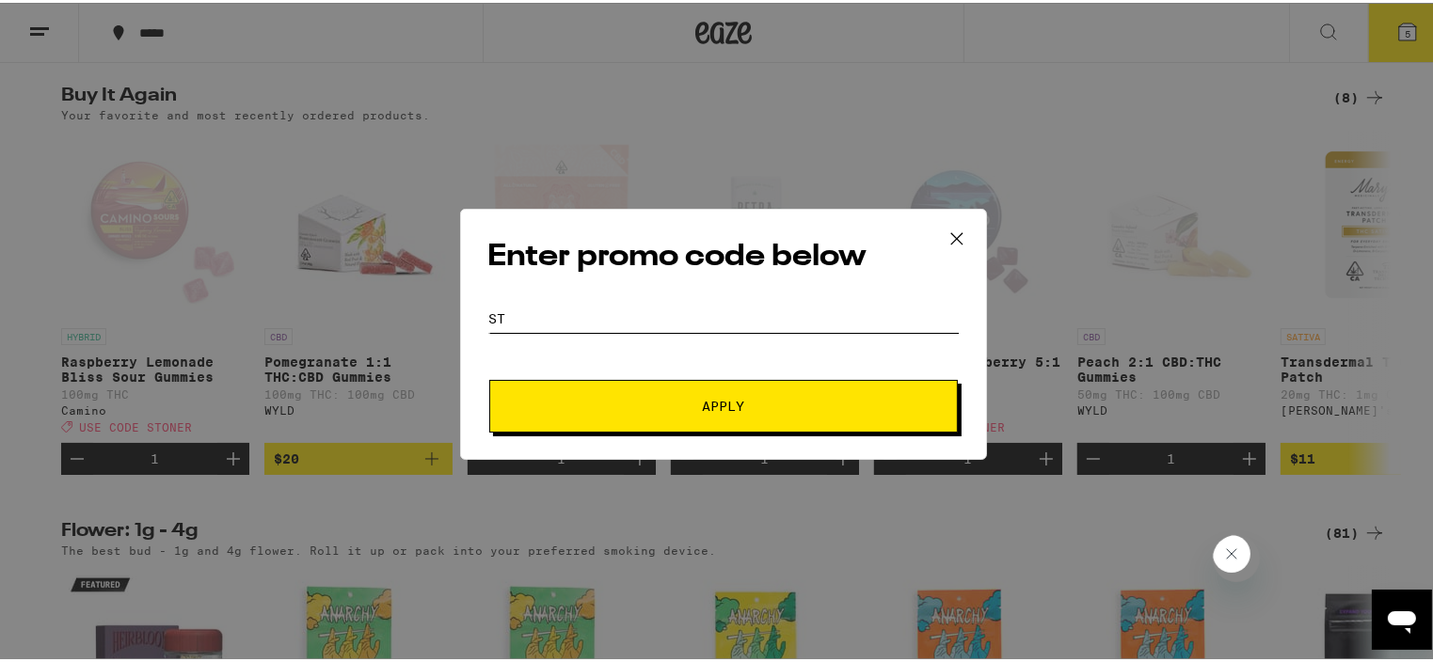
type input "s"
type input "[PERSON_NAME]"
click at [715, 402] on span "Apply" at bounding box center [724, 403] width 42 height 13
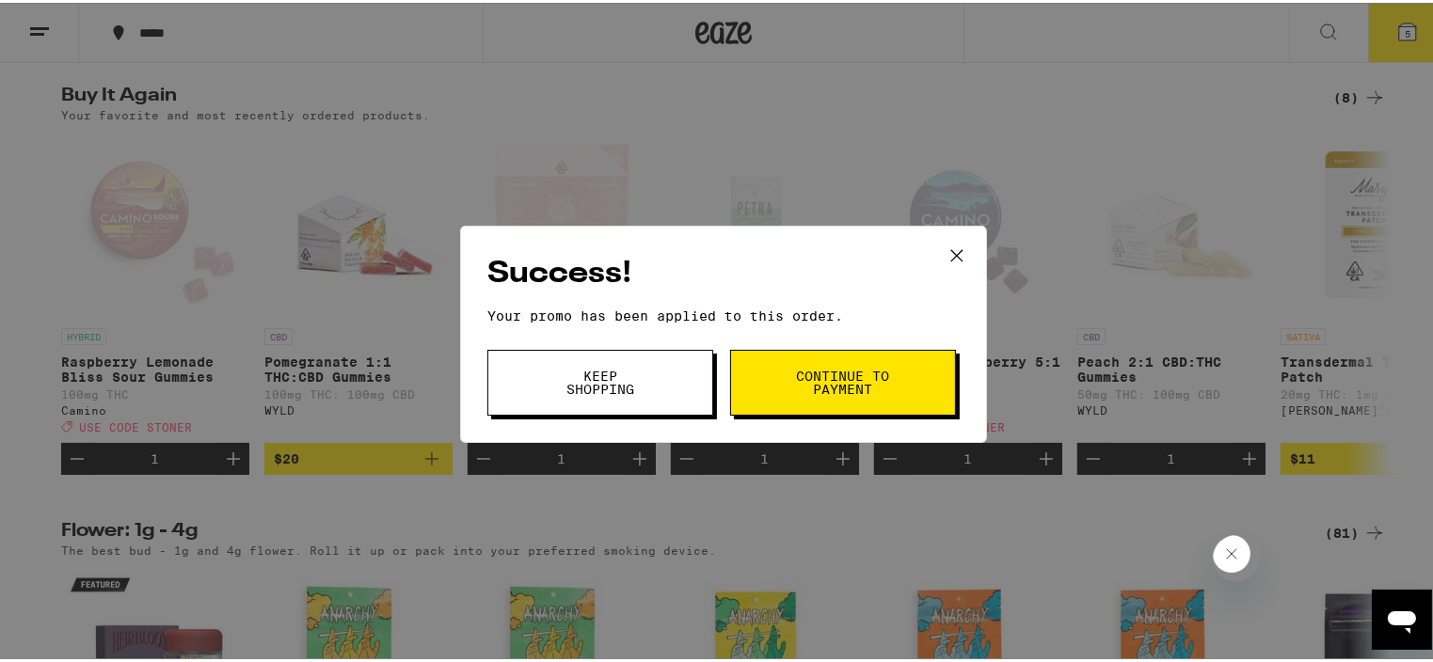
click at [823, 373] on span "Continue to payment" at bounding box center [843, 380] width 96 height 26
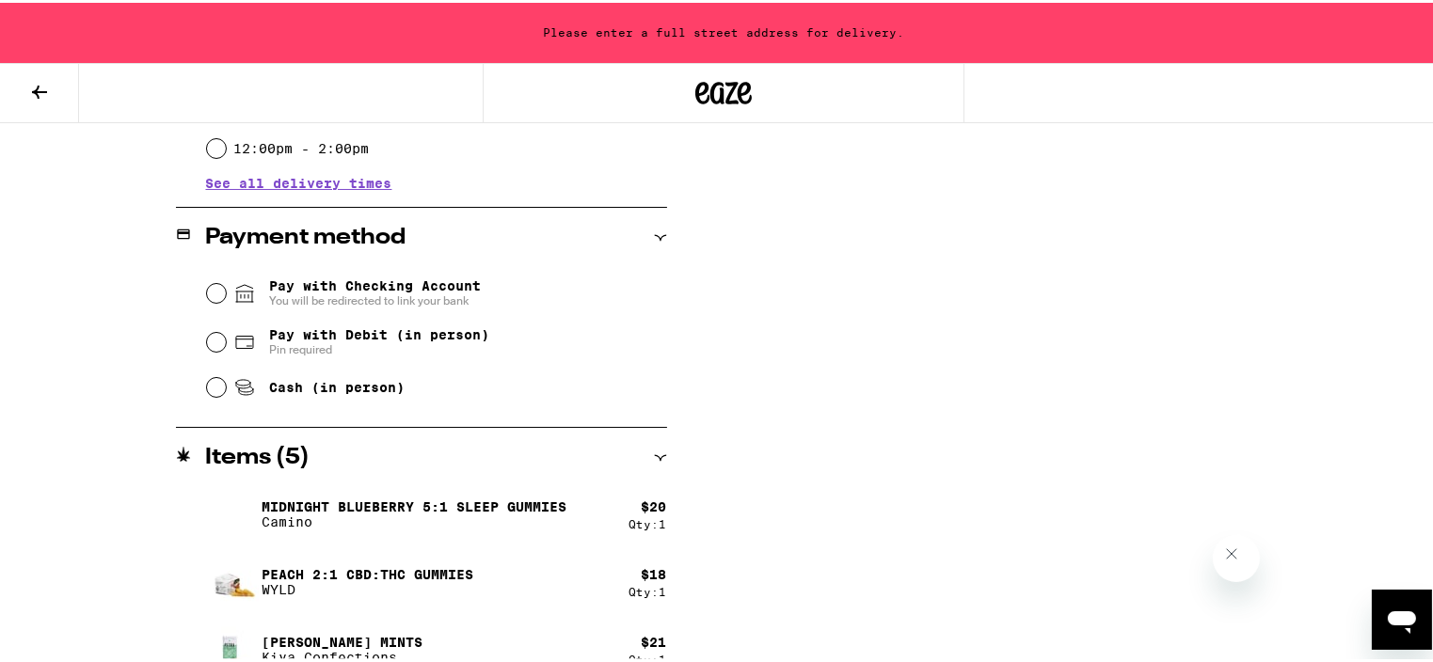
scroll to position [734, 0]
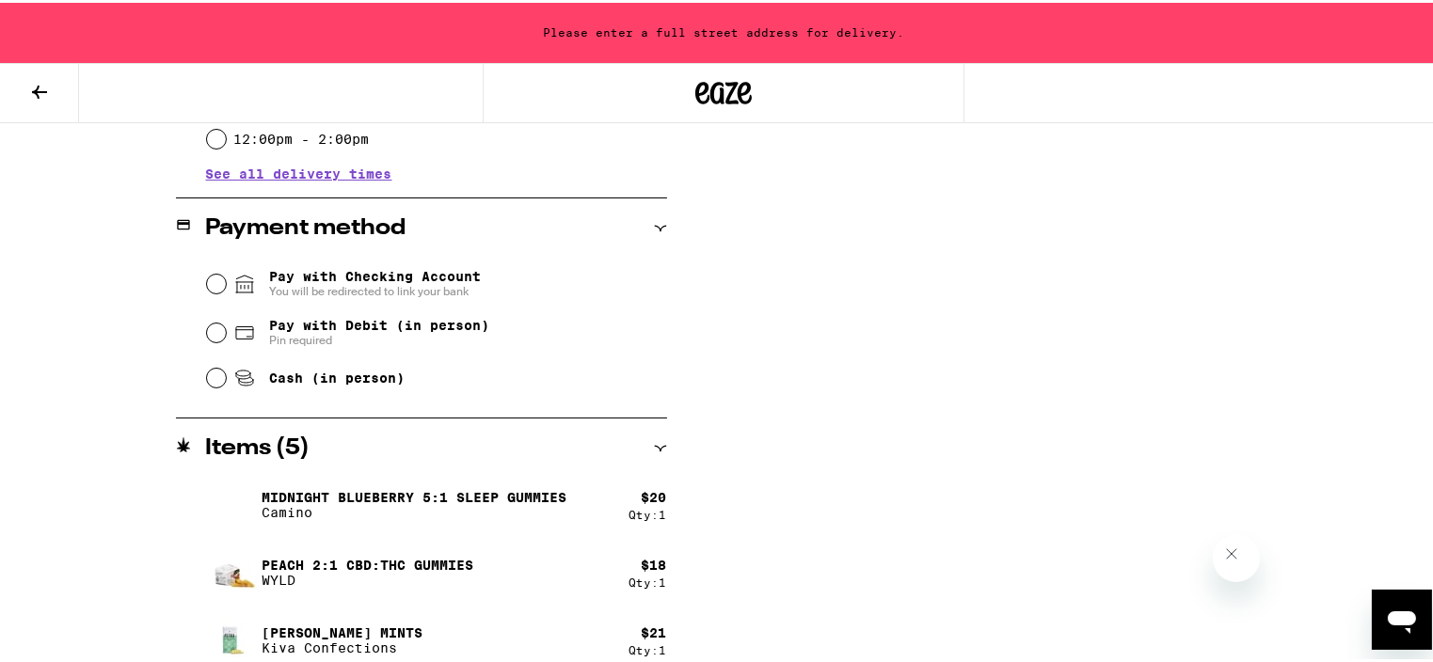
click at [877, 364] on div "Checkout Delivering to ******* ********* Apt/Suite Add Delivery Instructions We…" at bounding box center [723, 185] width 1355 height 1262
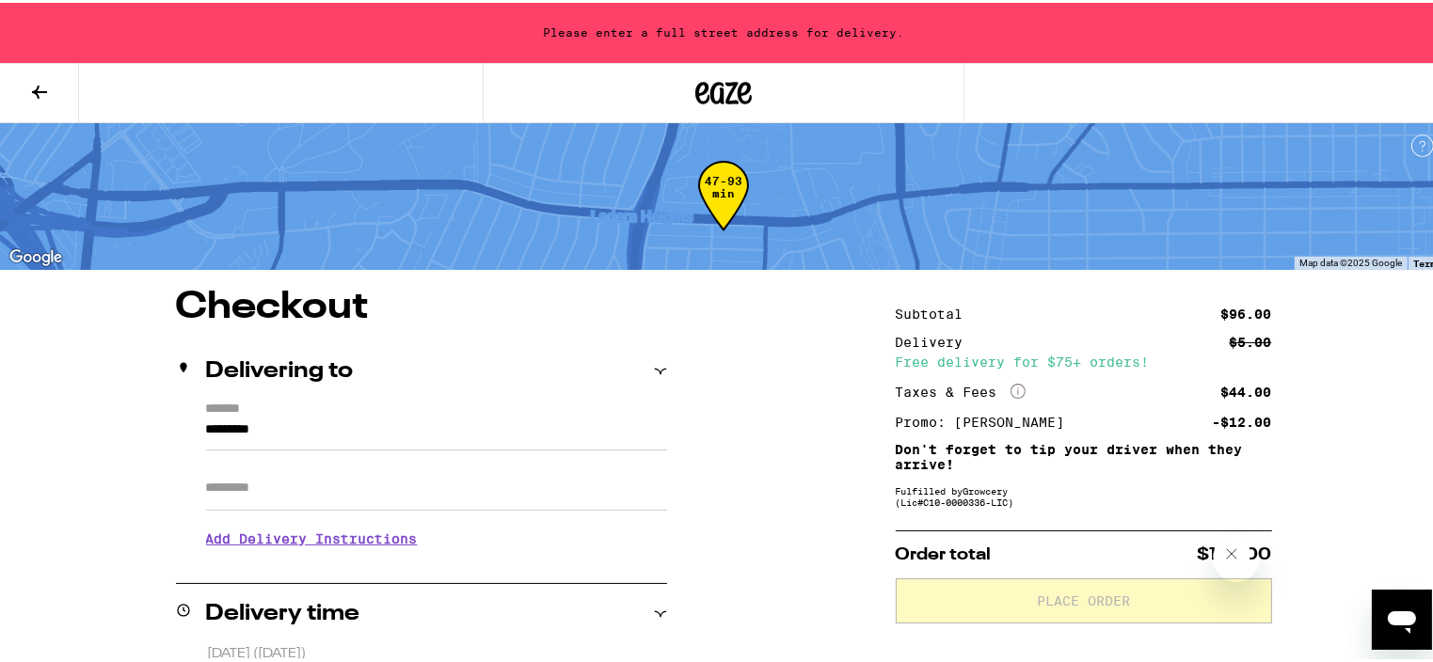
scroll to position [0, 0]
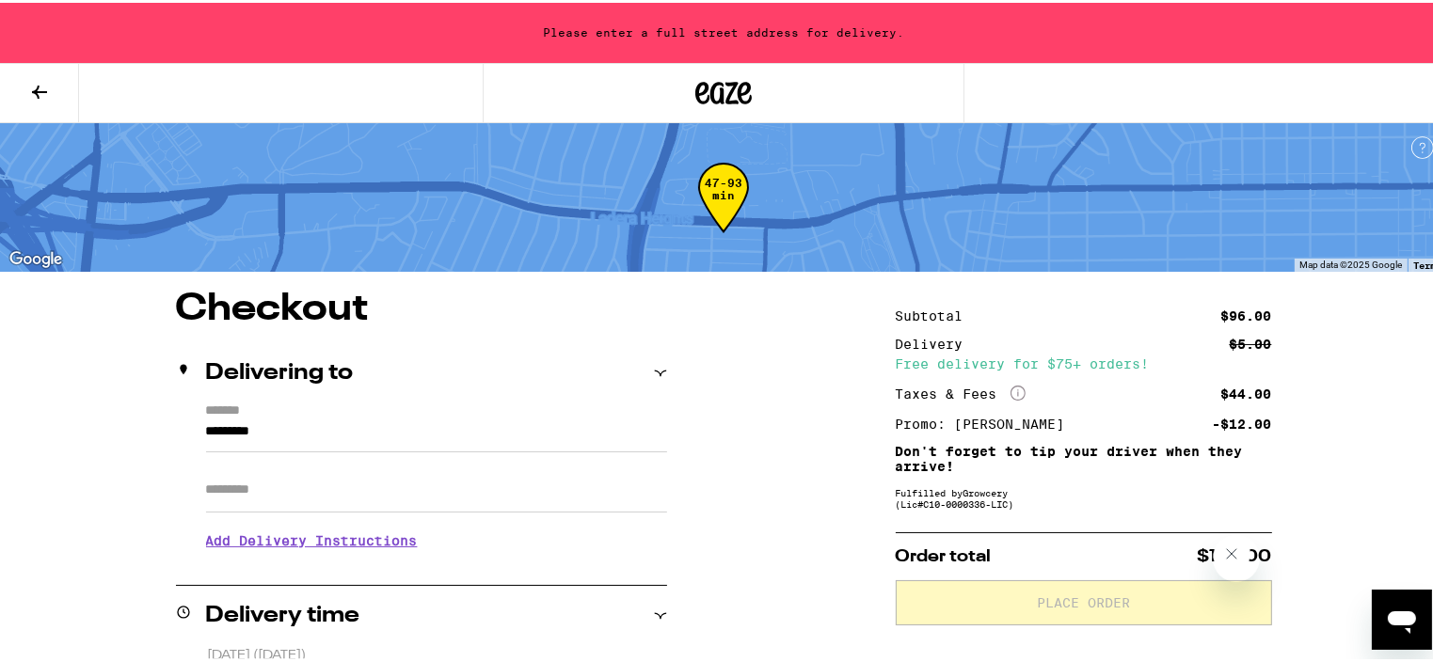
click at [206, 427] on input "*********" at bounding box center [436, 434] width 461 height 32
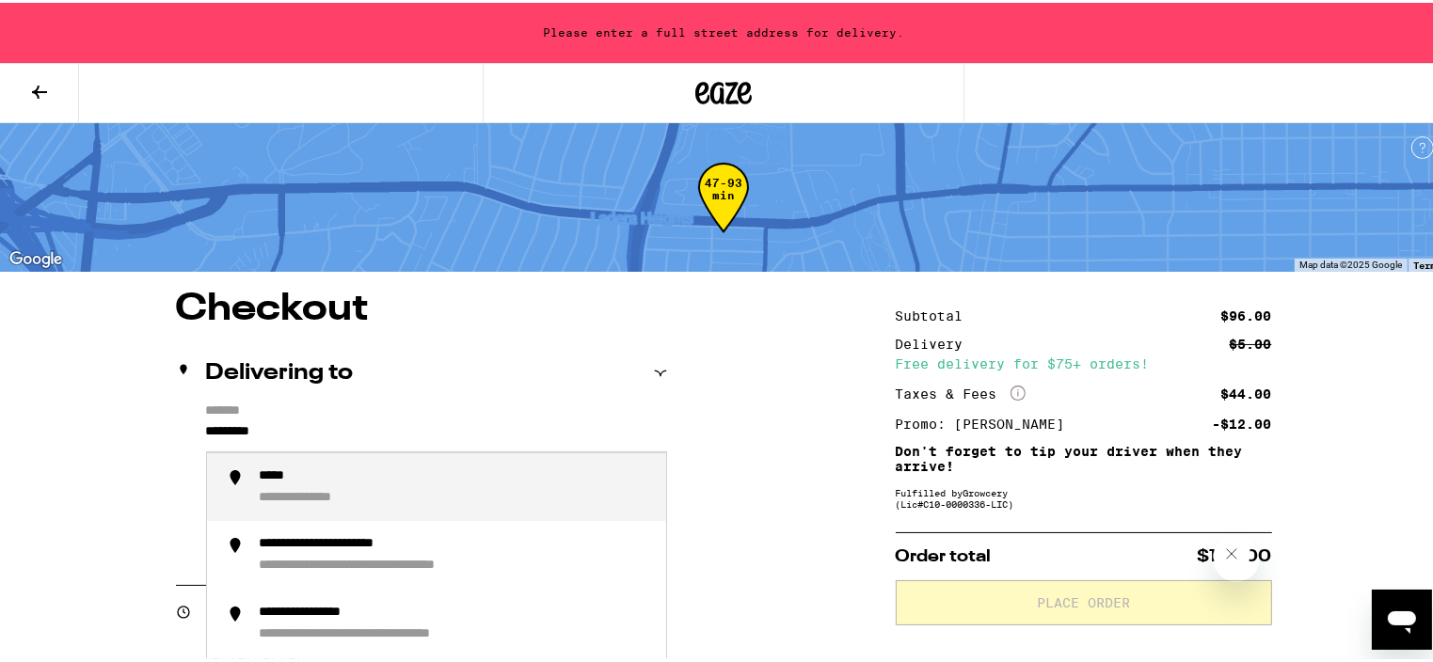
click at [206, 427] on input "*********" at bounding box center [436, 434] width 461 height 32
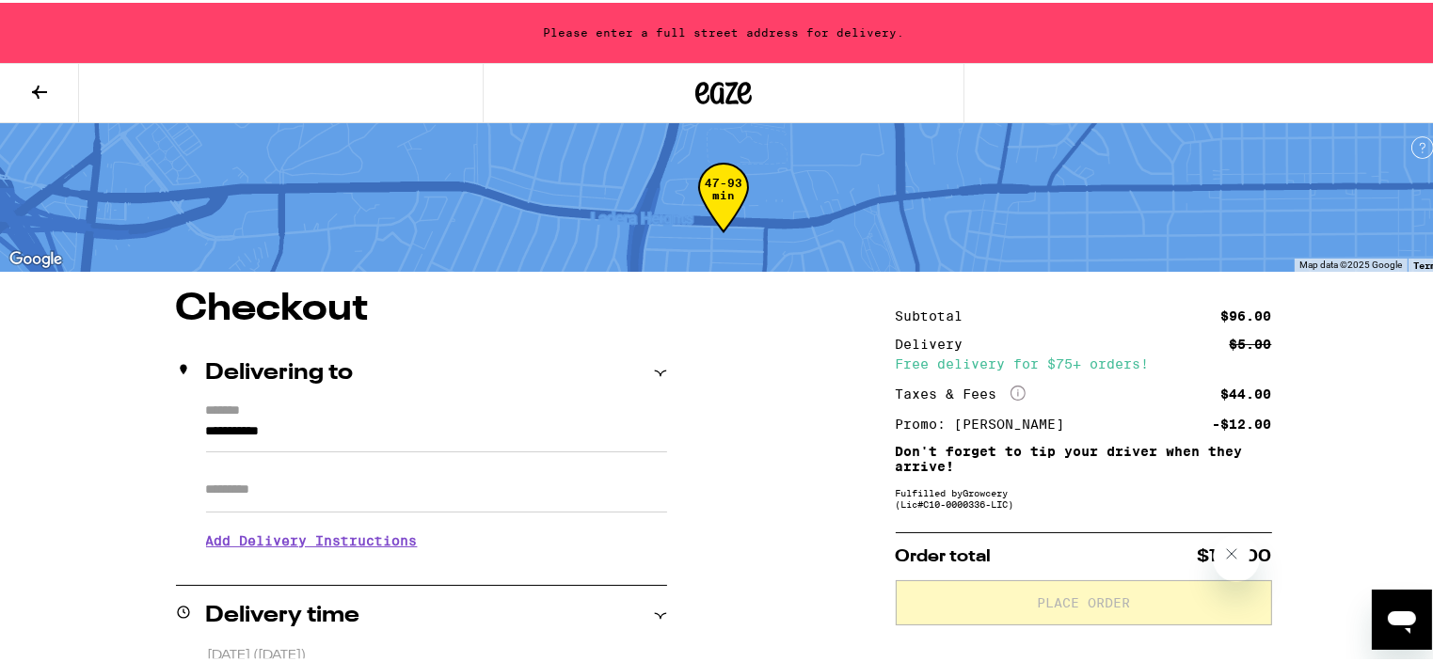
click at [215, 426] on input "**********" at bounding box center [436, 434] width 461 height 32
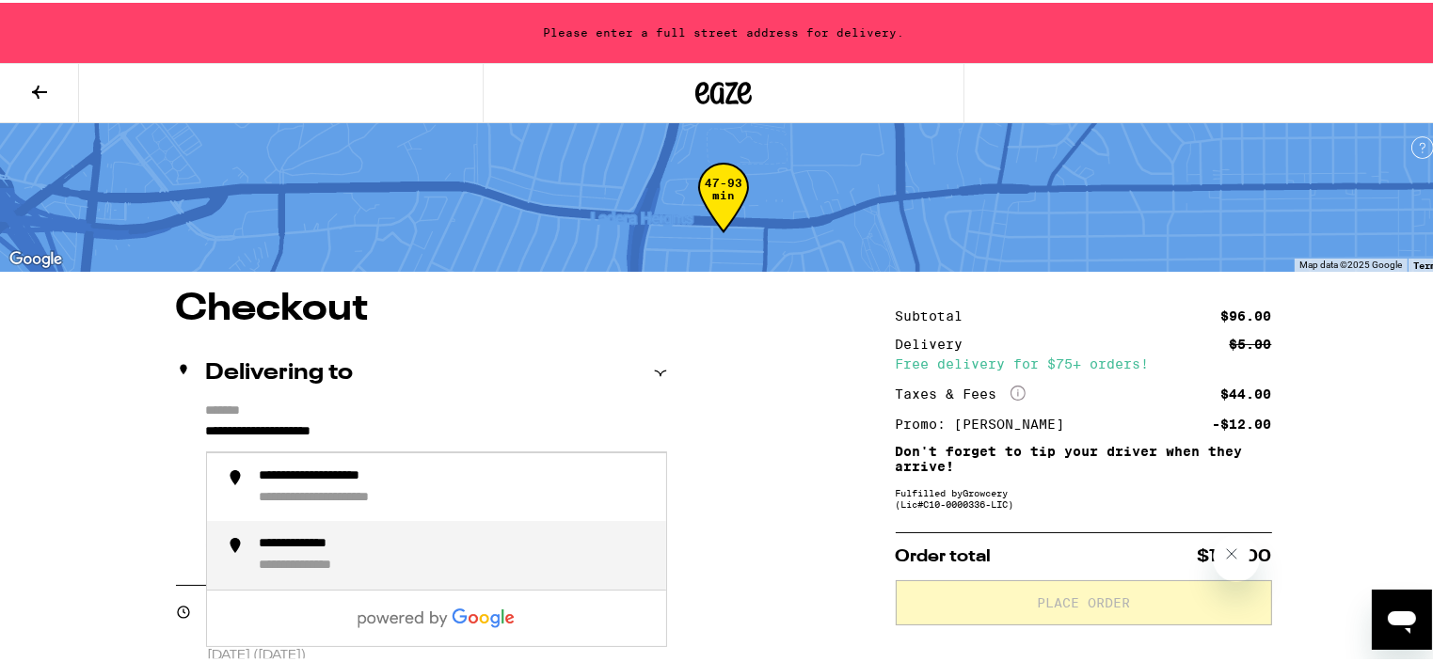
click at [365, 548] on div "**********" at bounding box center [319, 541] width 119 height 17
type input "**********"
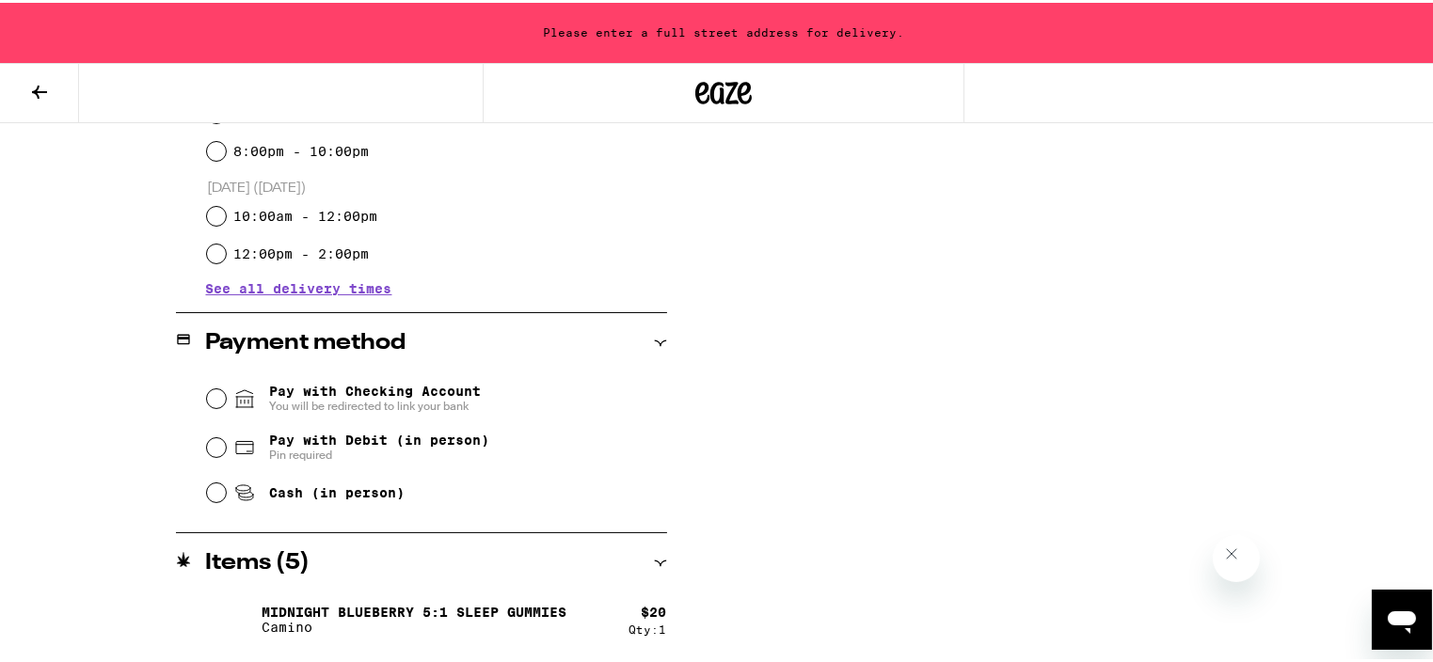
scroll to position [623, 0]
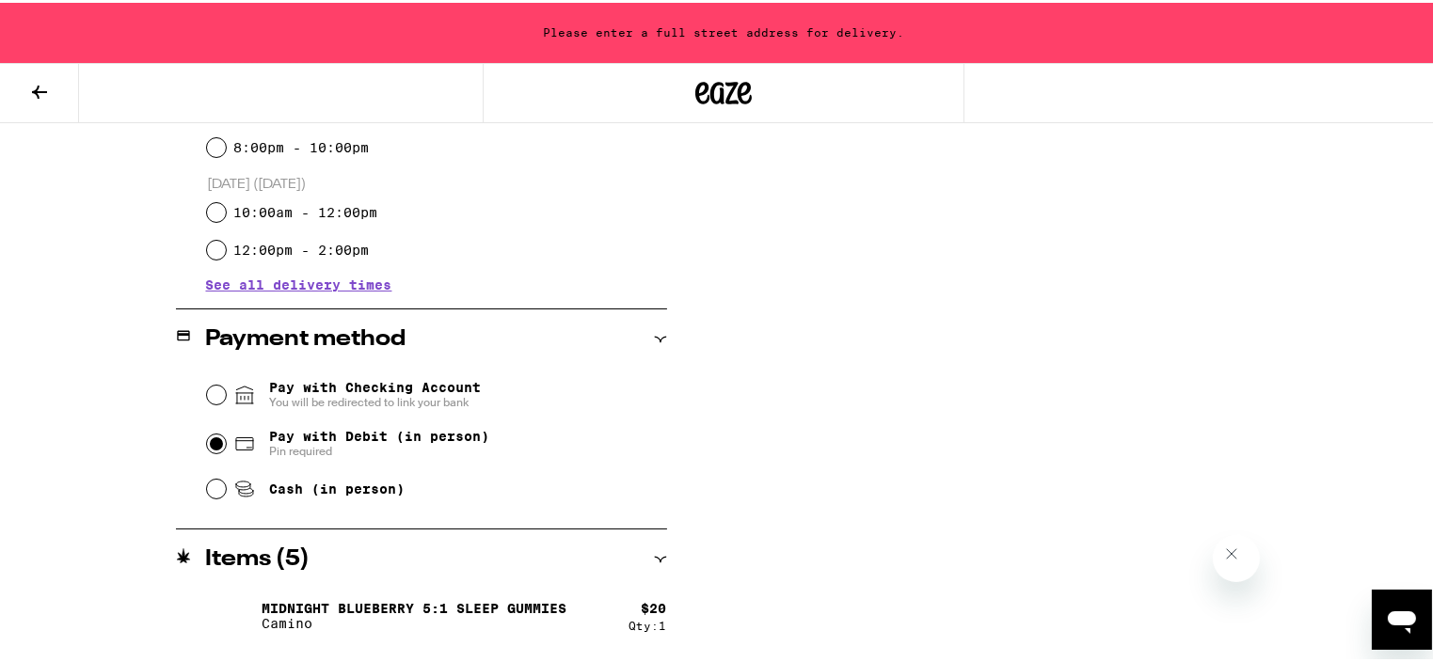
click at [211, 446] on input "Pay with Debit (in person) Pin required" at bounding box center [216, 441] width 19 height 19
radio input "true"
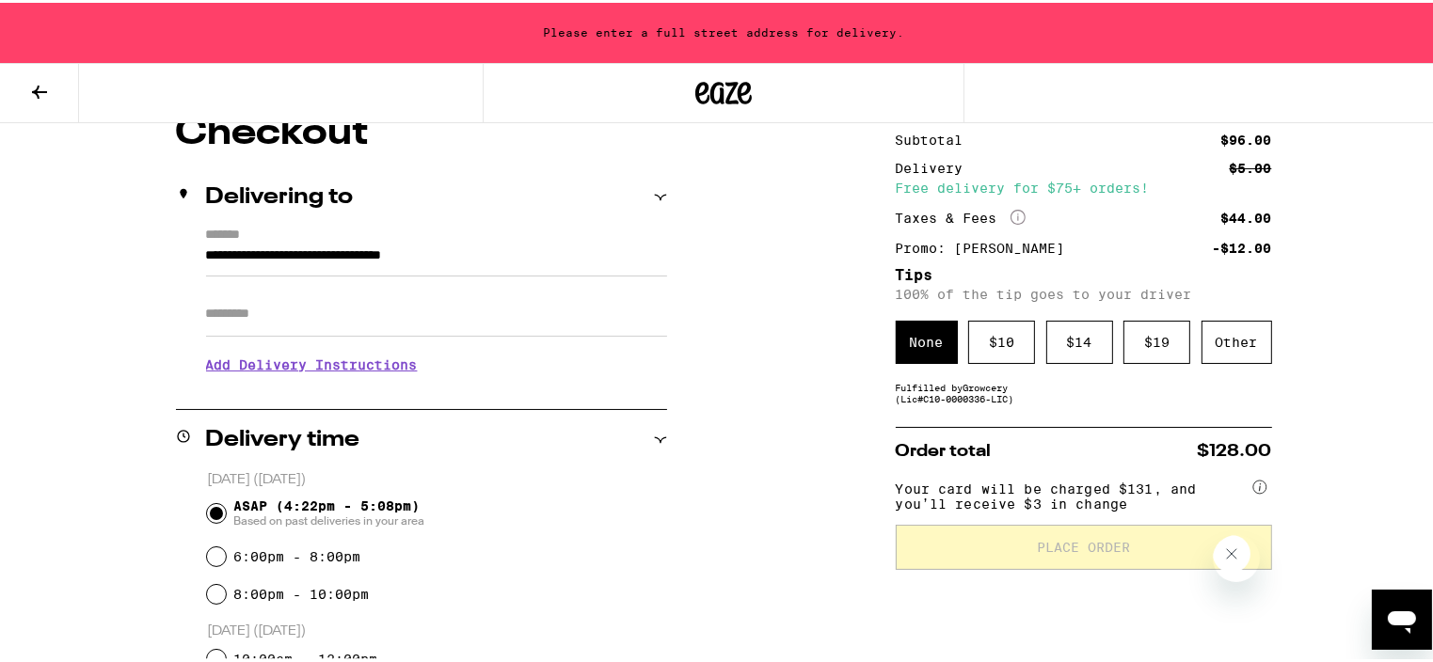
scroll to position [154, 0]
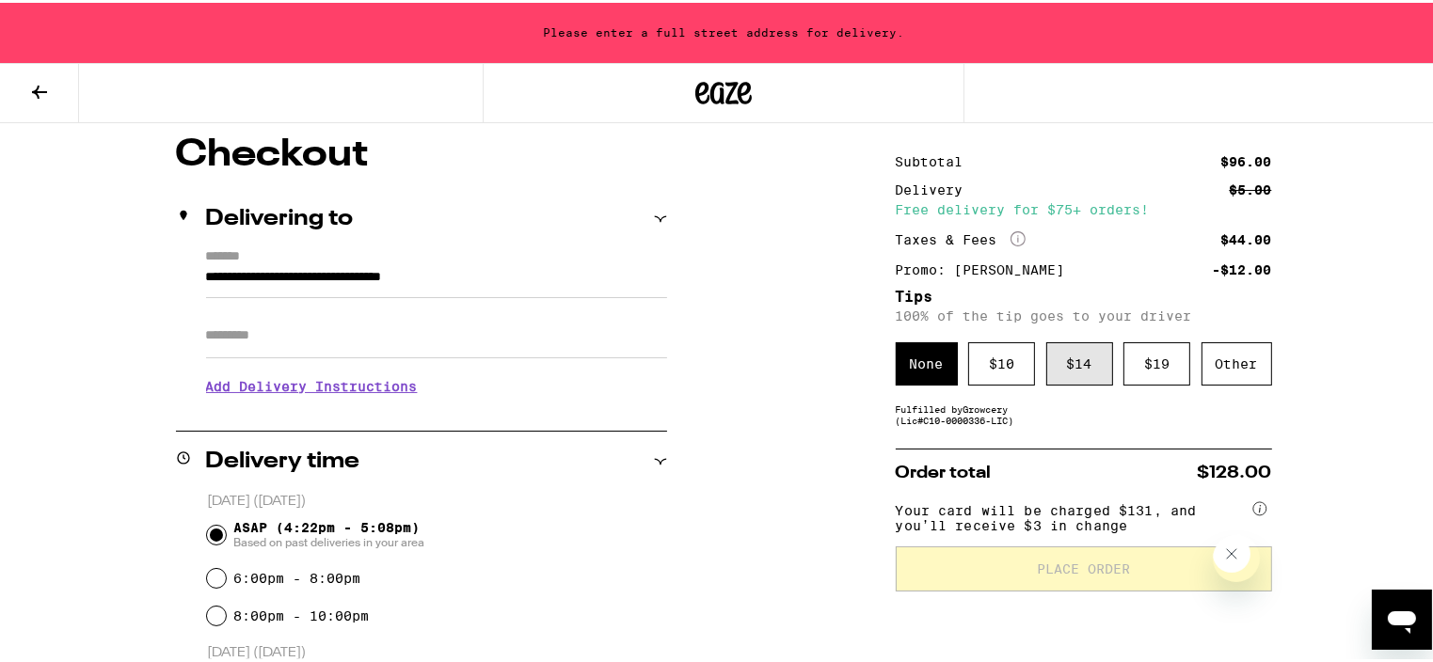
click at [1074, 361] on div "$ 14" at bounding box center [1079, 361] width 67 height 43
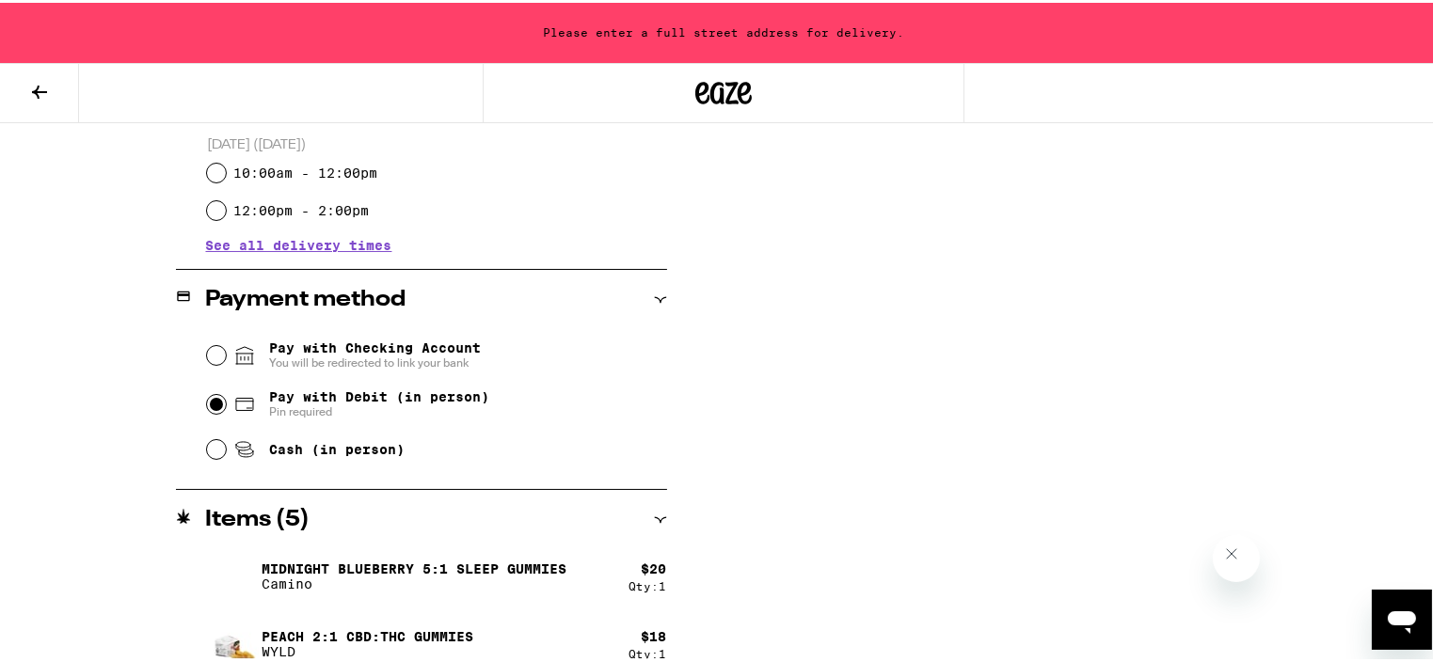
click at [780, 510] on div "**********" at bounding box center [723, 257] width 1355 height 1262
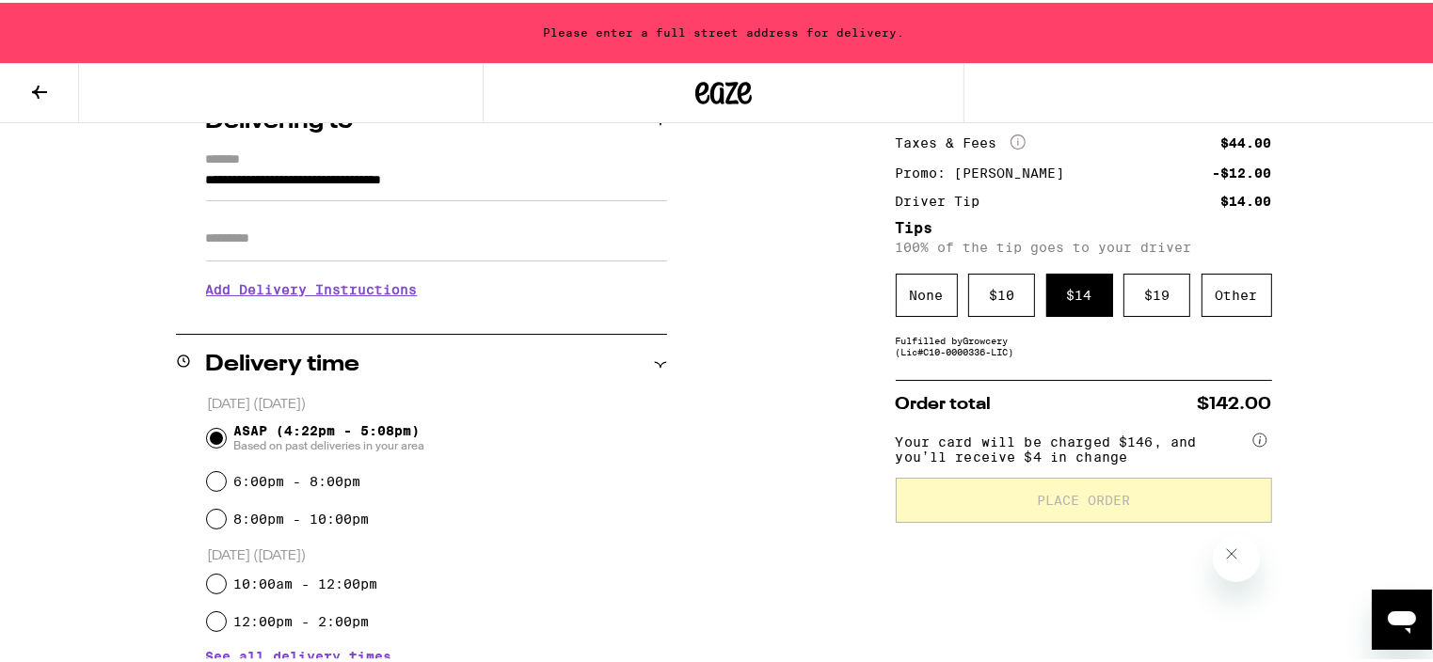
scroll to position [200, 0]
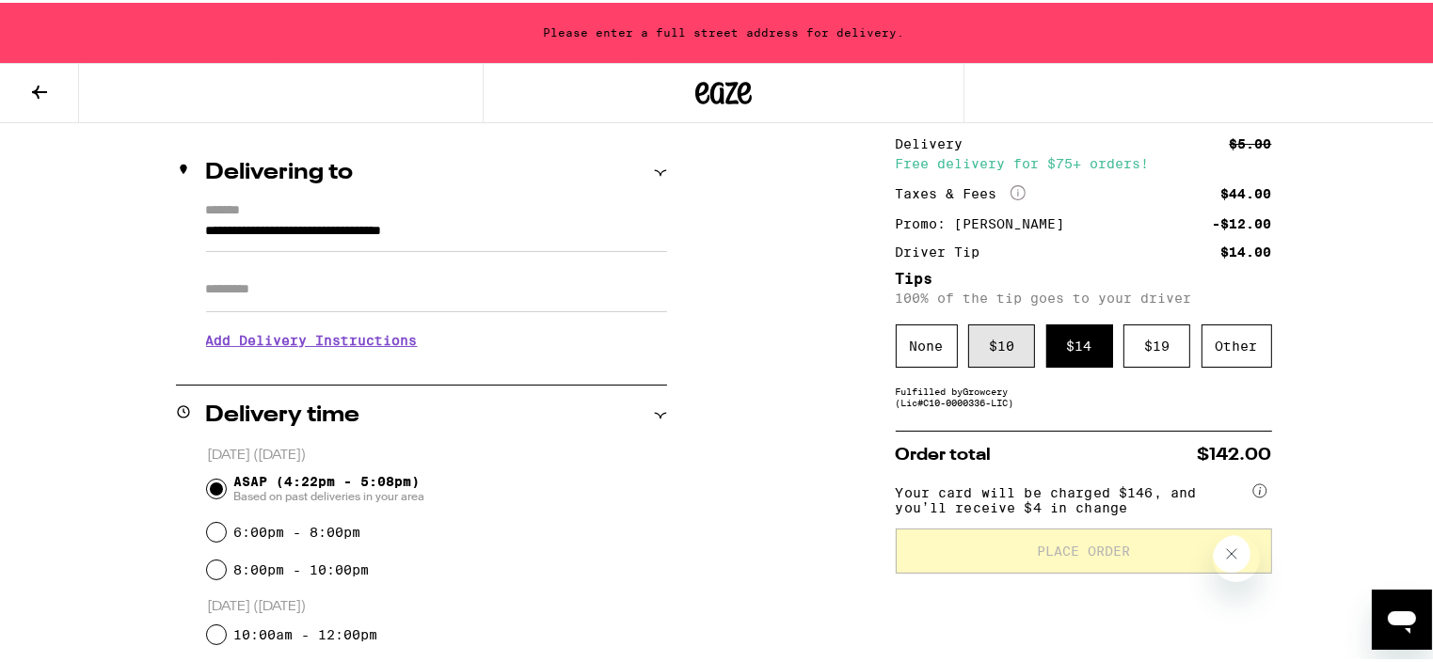
click at [990, 345] on div "$ 10" at bounding box center [1001, 343] width 67 height 43
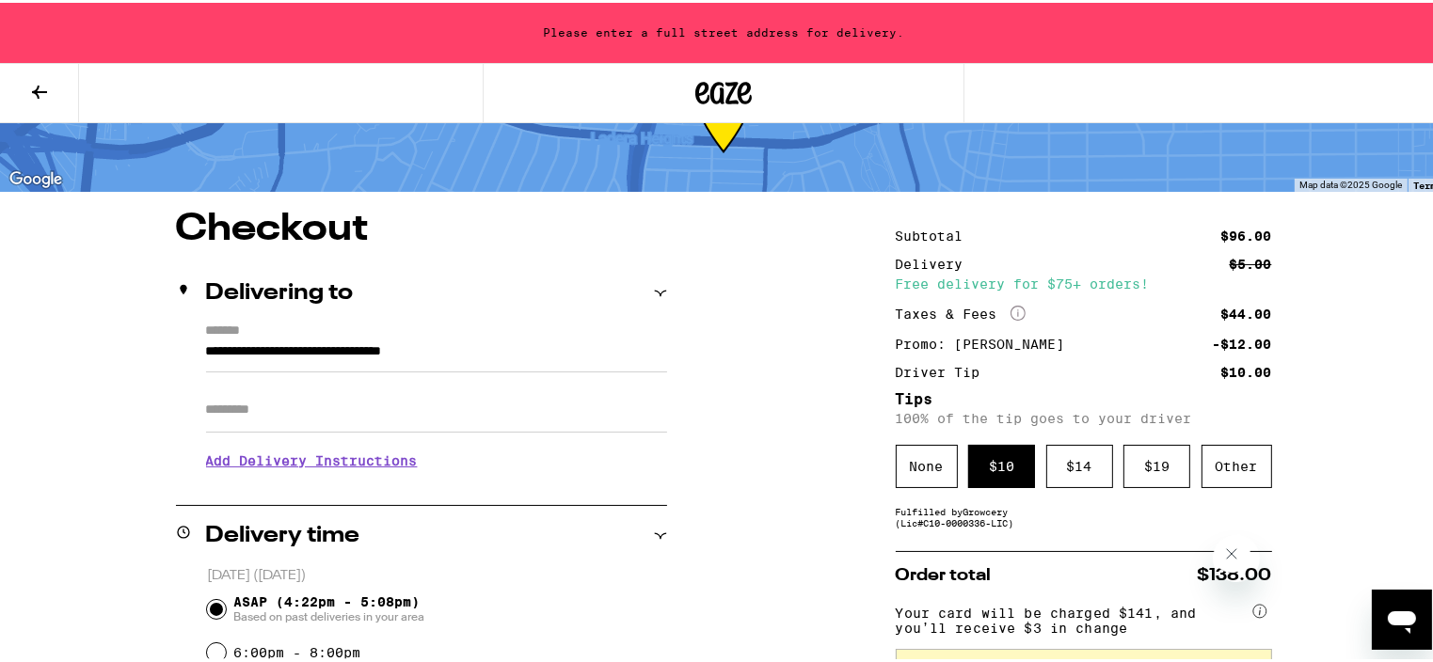
scroll to position [79, 0]
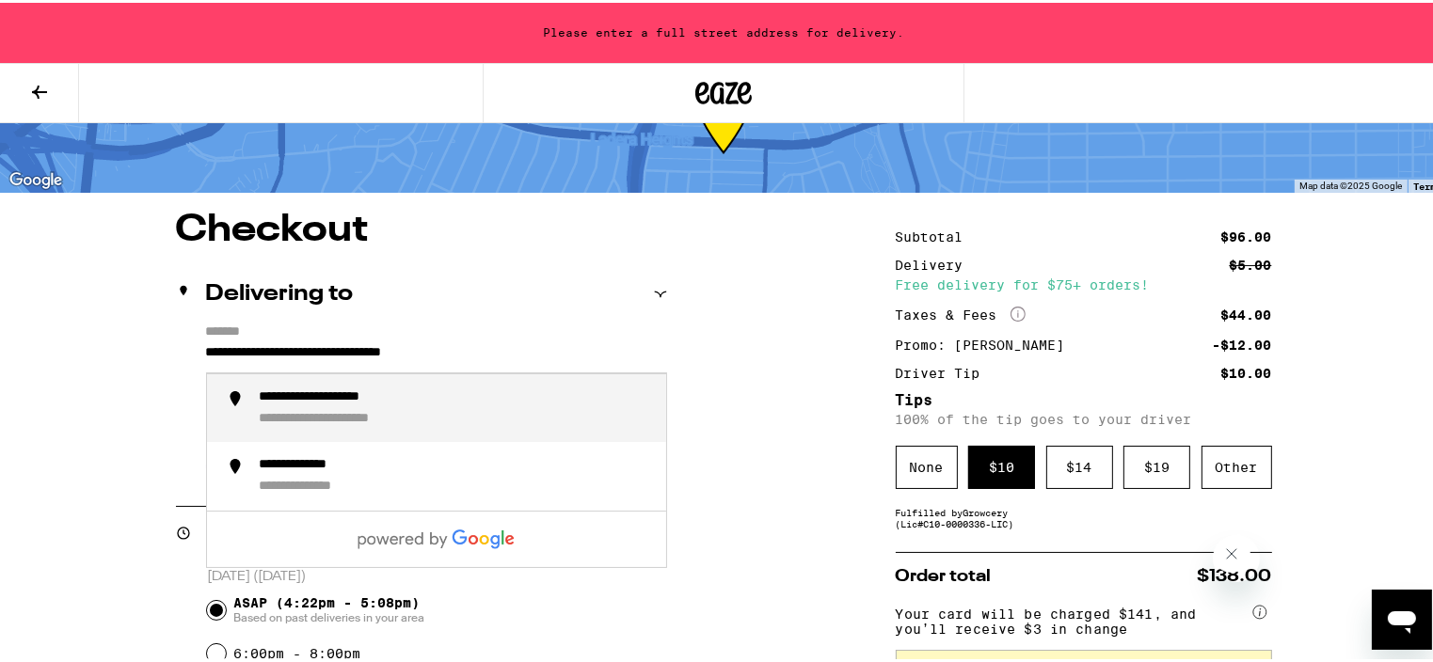
click at [533, 357] on input "**********" at bounding box center [436, 355] width 461 height 32
click at [278, 417] on div "**********" at bounding box center [324, 416] width 128 height 17
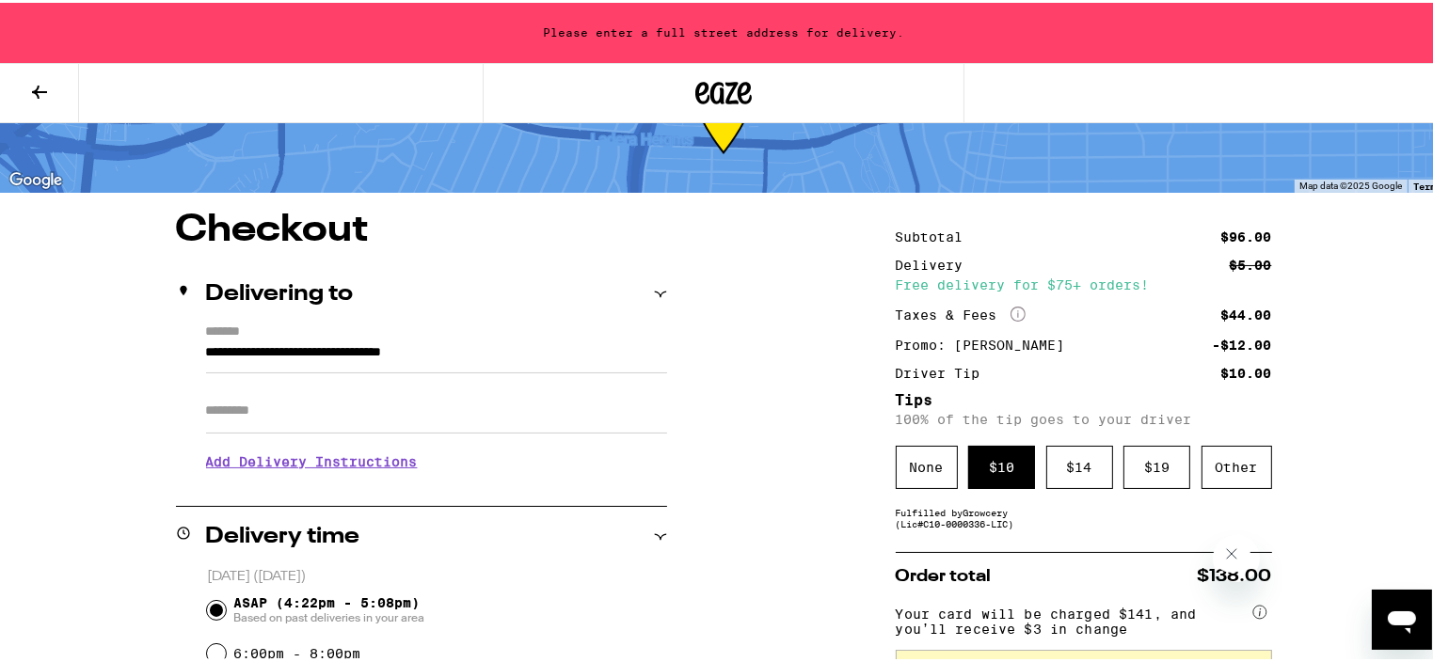
type input "**********"
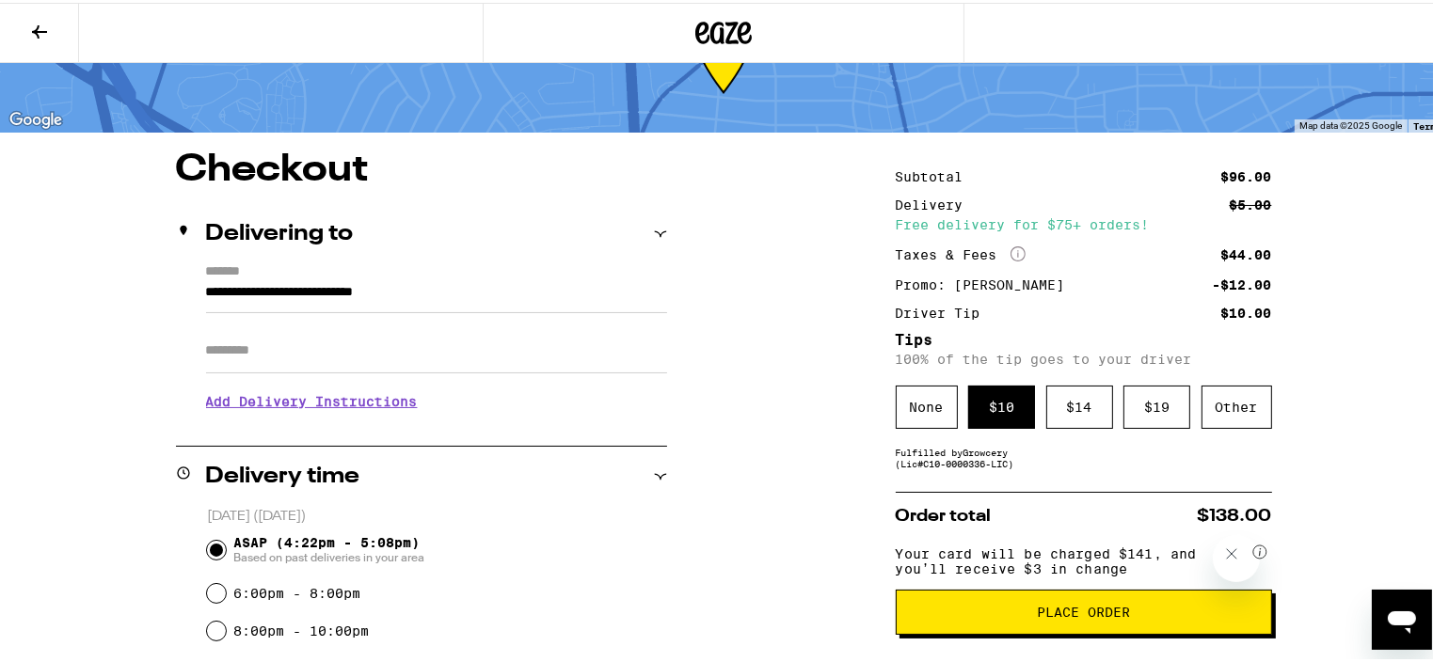
scroll to position [78, 0]
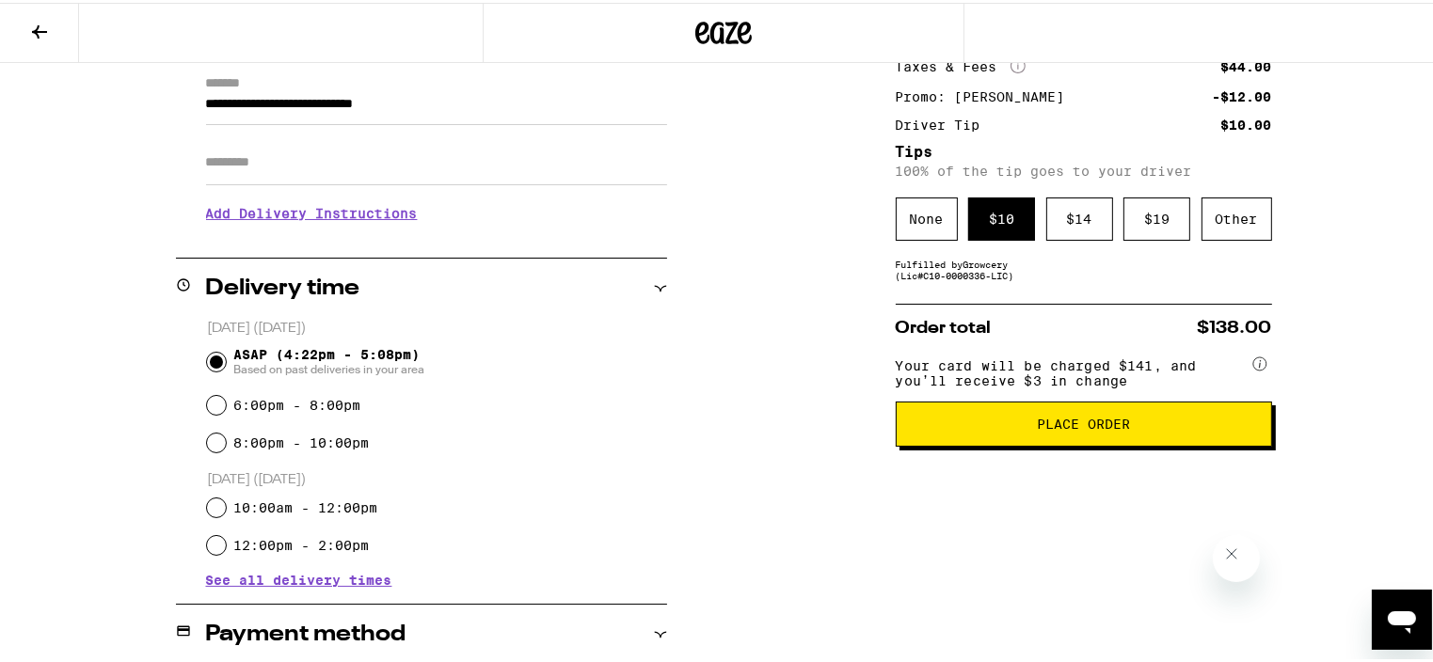
scroll to position [268, 0]
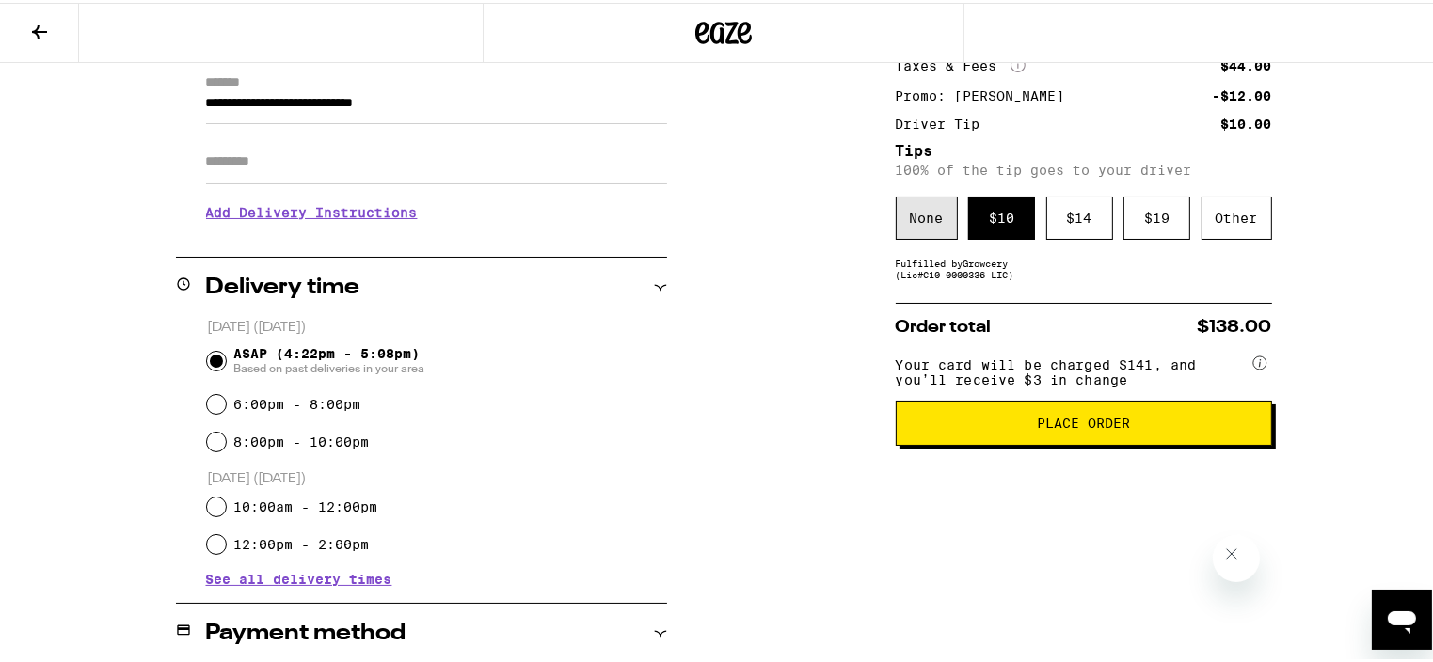
click at [906, 222] on div "None" at bounding box center [927, 215] width 62 height 43
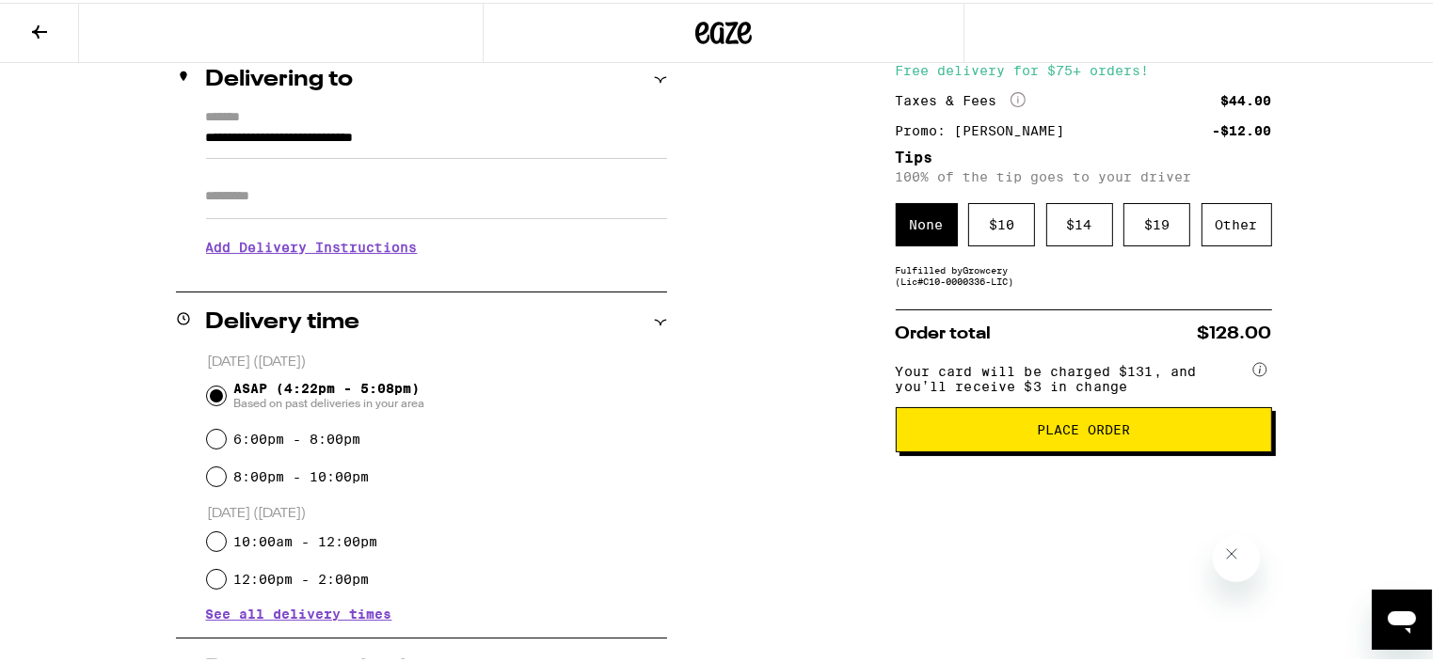
scroll to position [0, 0]
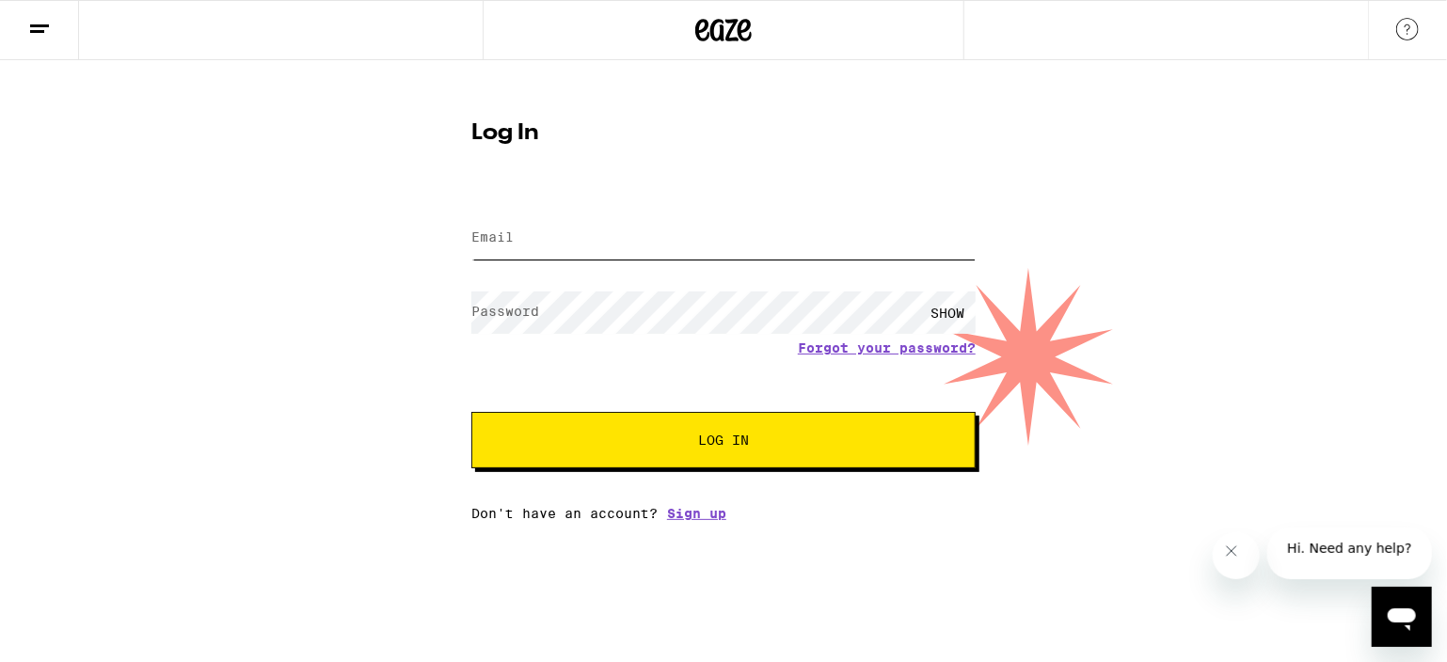
click at [533, 231] on input "Email" at bounding box center [723, 238] width 504 height 42
type input "[PERSON_NAME][EMAIL_ADDRESS][PERSON_NAME][DOMAIN_NAME]"
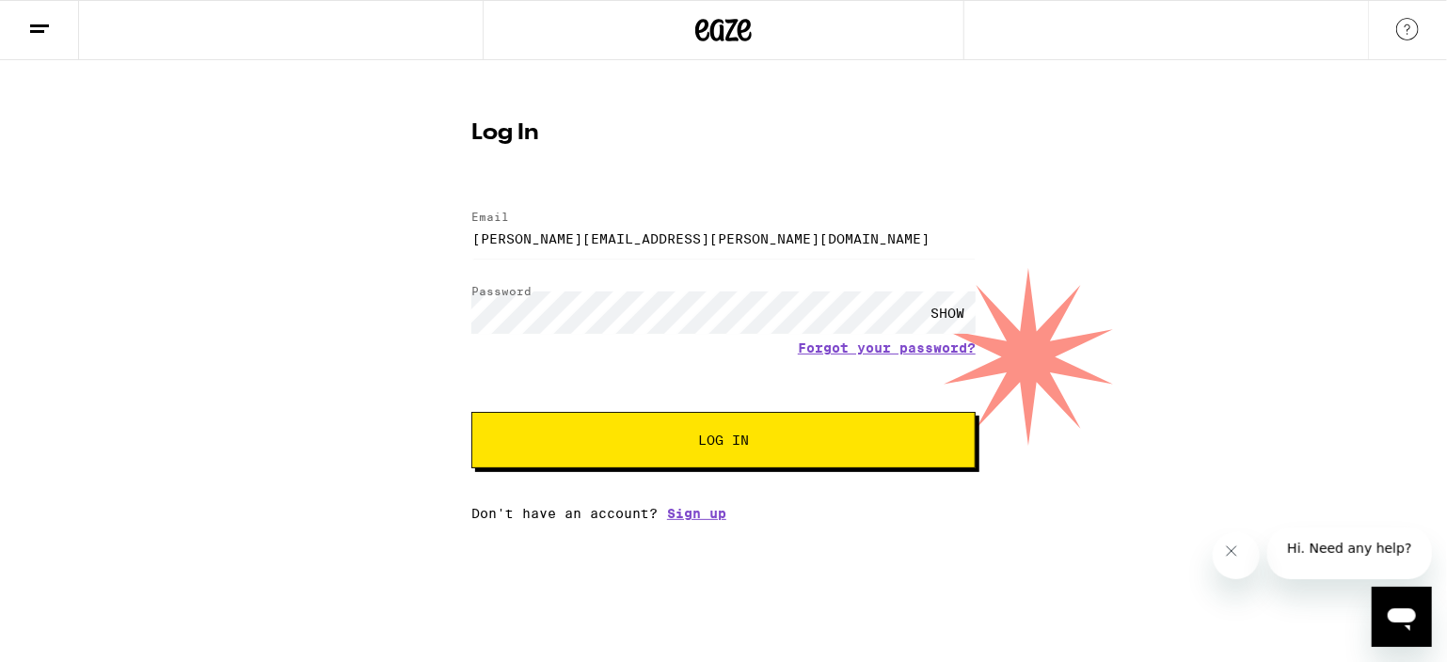
click at [956, 306] on div "SHOW" at bounding box center [947, 313] width 56 height 42
click at [740, 451] on button "Log In" at bounding box center [723, 440] width 504 height 56
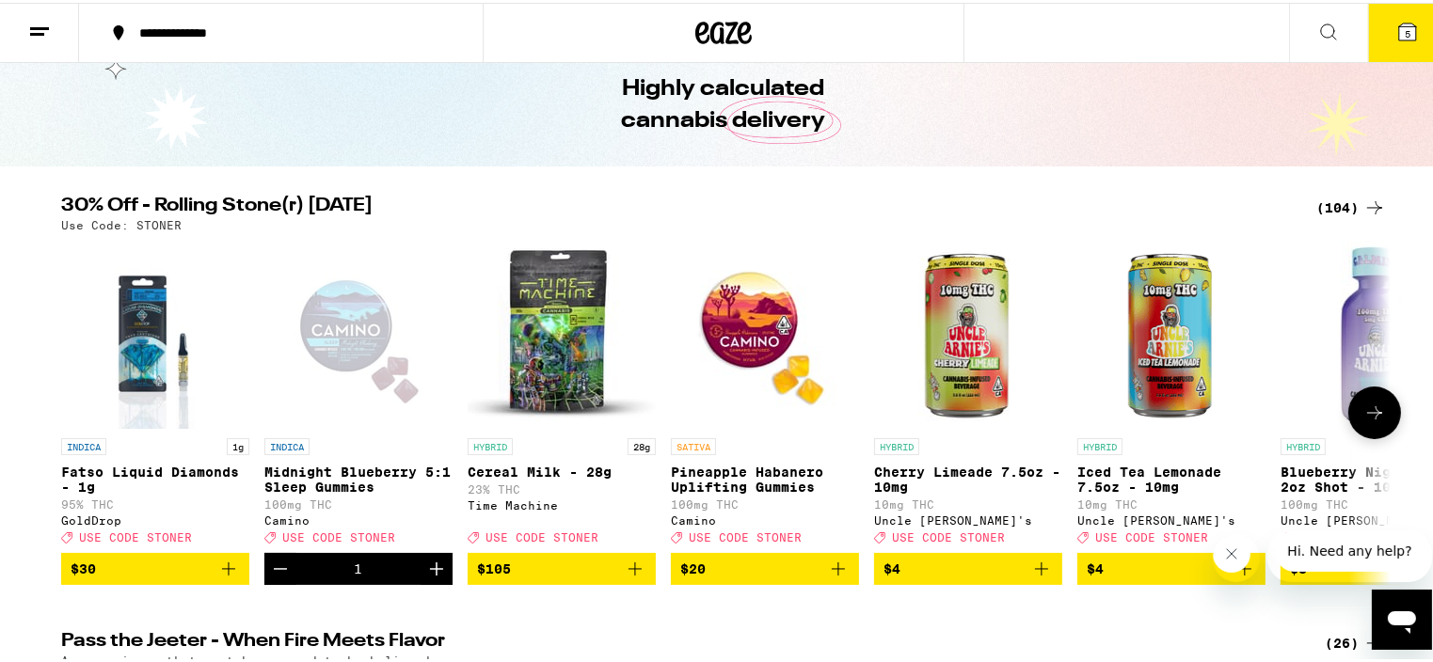
scroll to position [119, 0]
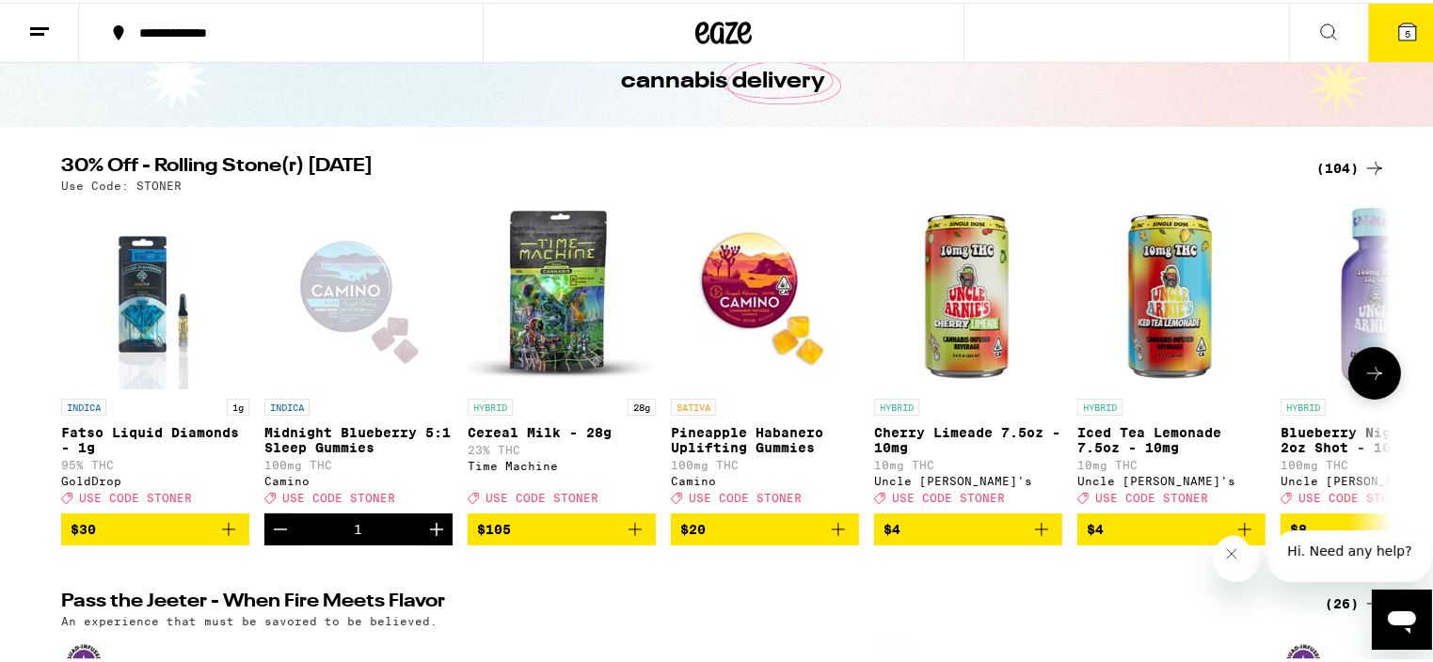
click at [735, 292] on img "Open page for Pineapple Habanero Uplifting Gummies from Camino" at bounding box center [765, 293] width 188 height 188
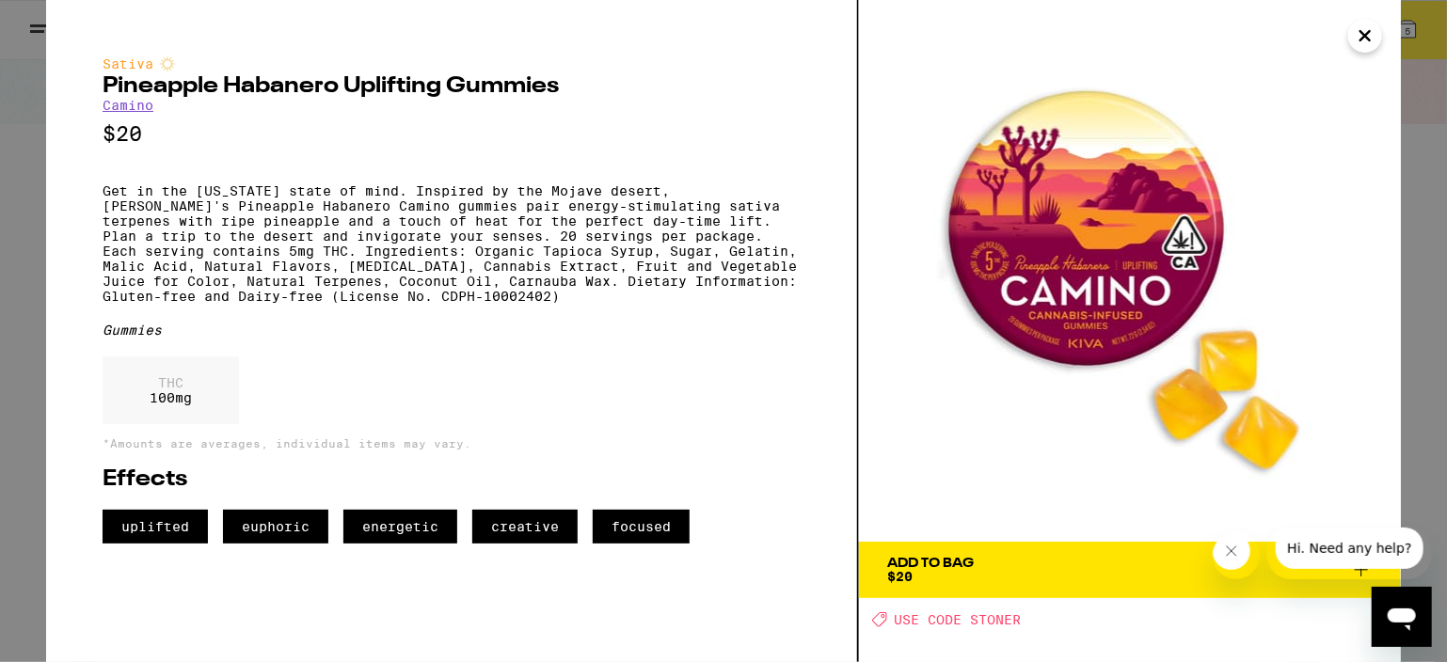
click at [1366, 35] on icon "Close" at bounding box center [1365, 35] width 9 height 9
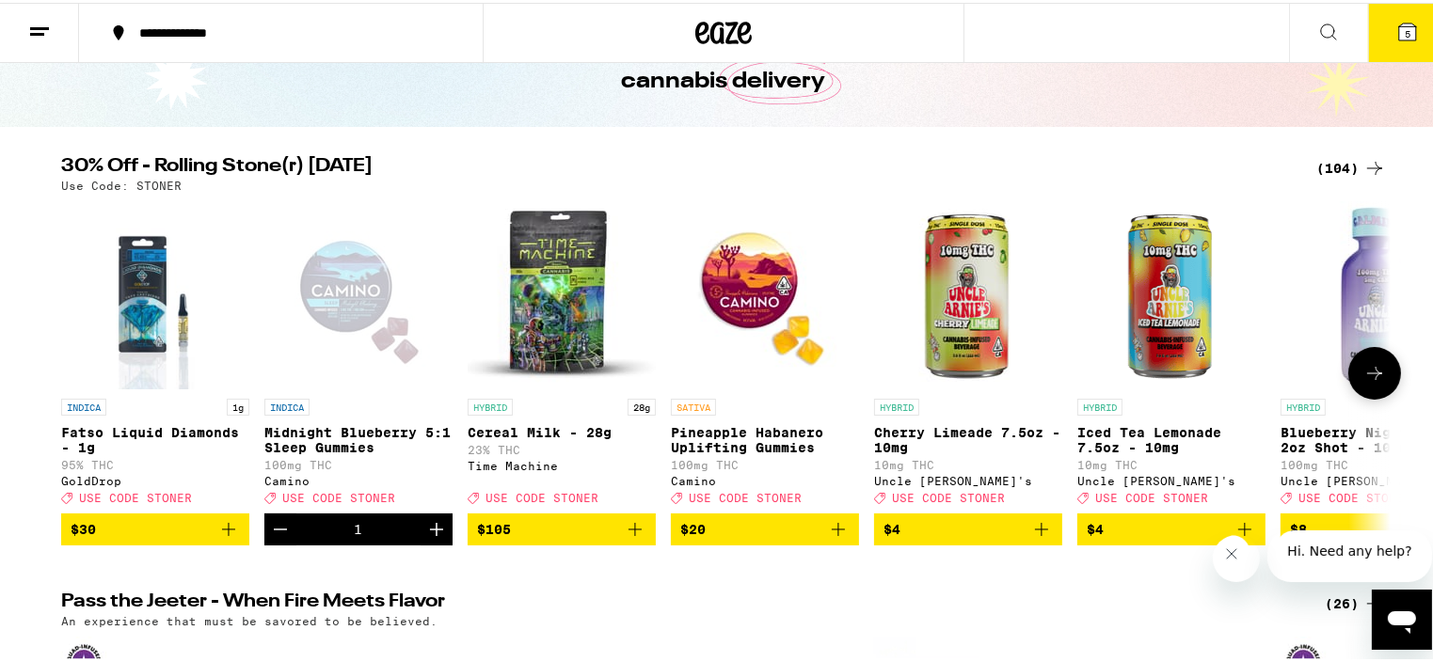
click at [1369, 377] on icon at bounding box center [1374, 370] width 15 height 13
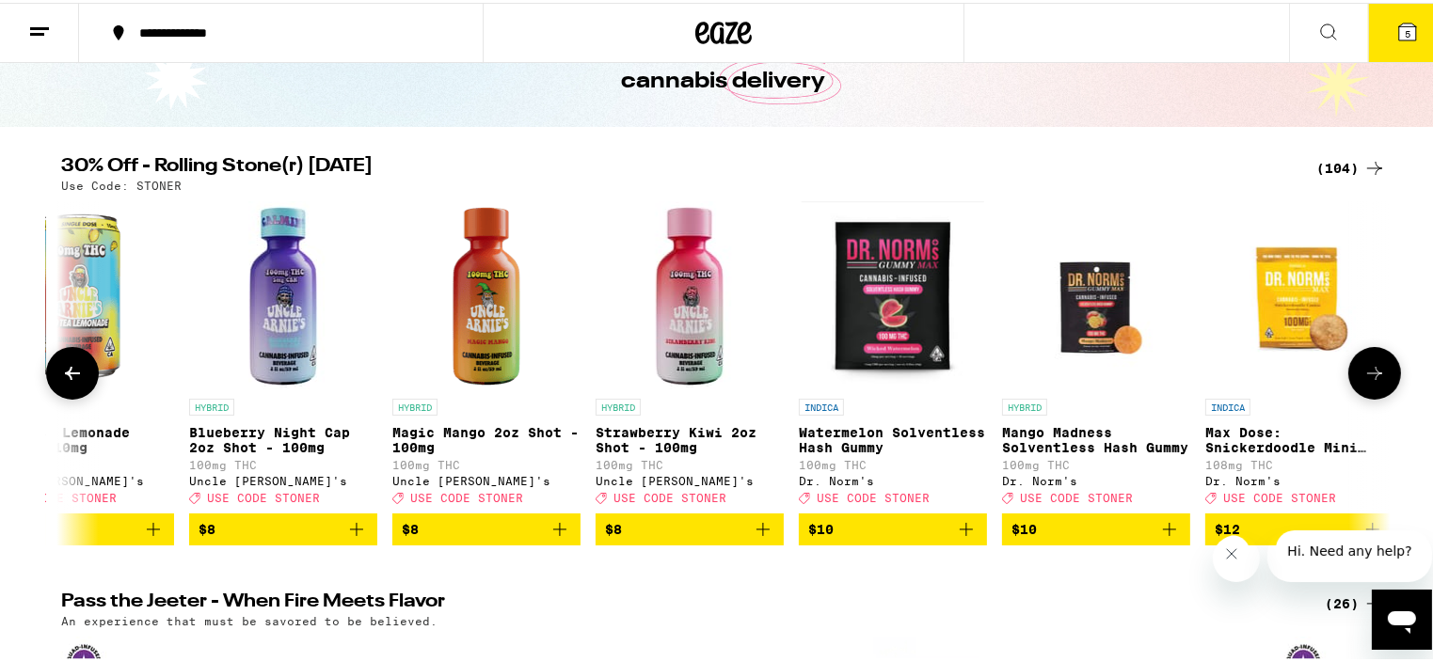
scroll to position [0, 1120]
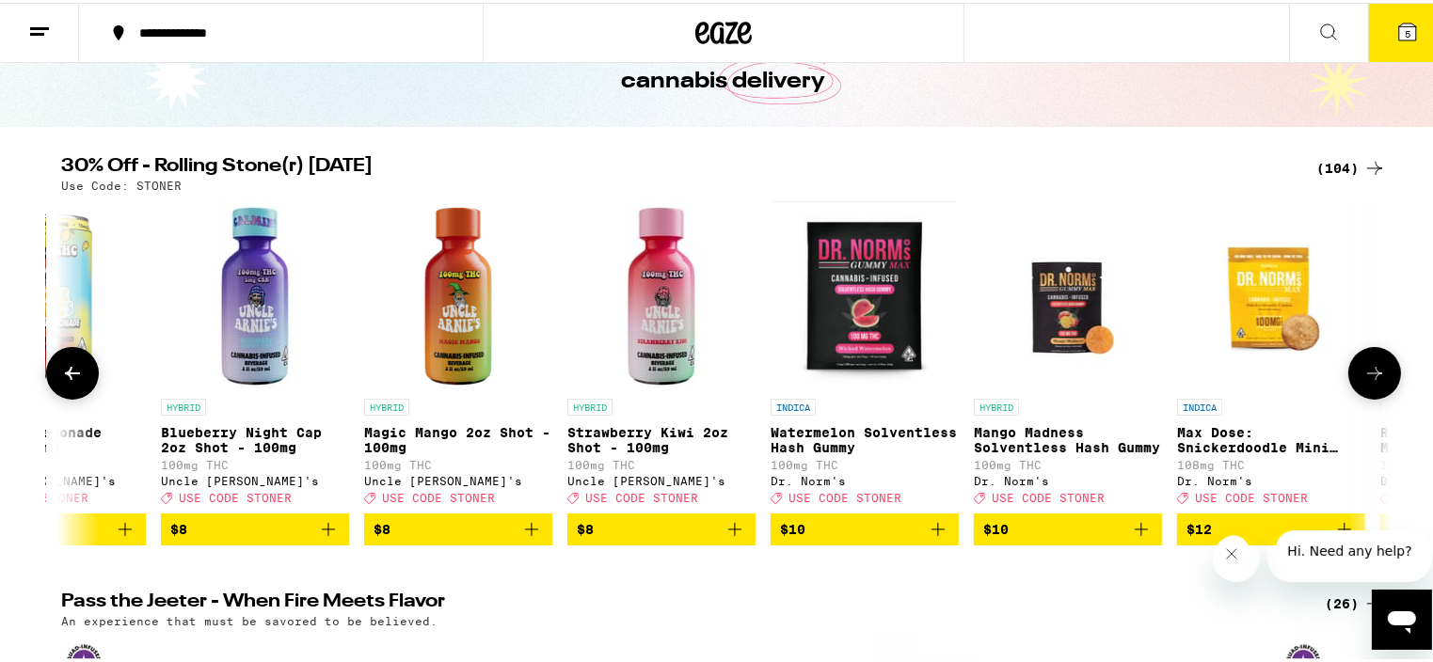
click at [1369, 377] on icon at bounding box center [1374, 370] width 15 height 13
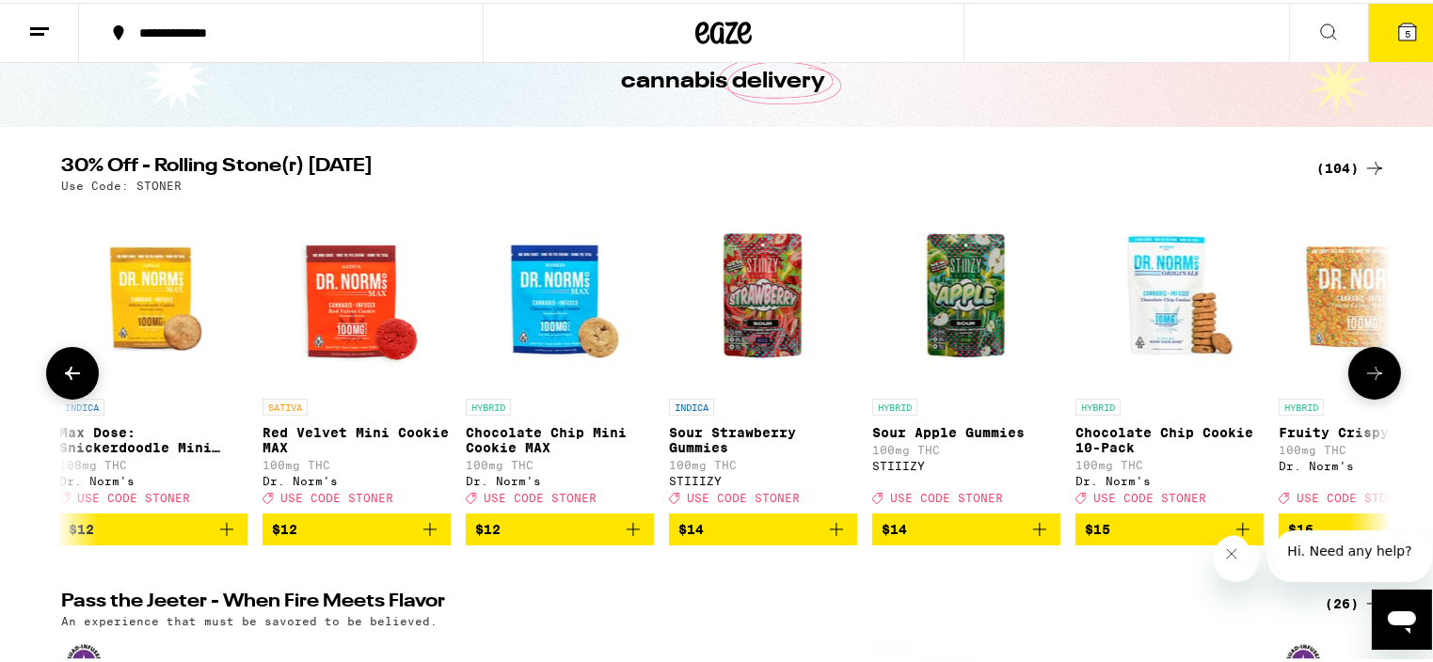
scroll to position [0, 2239]
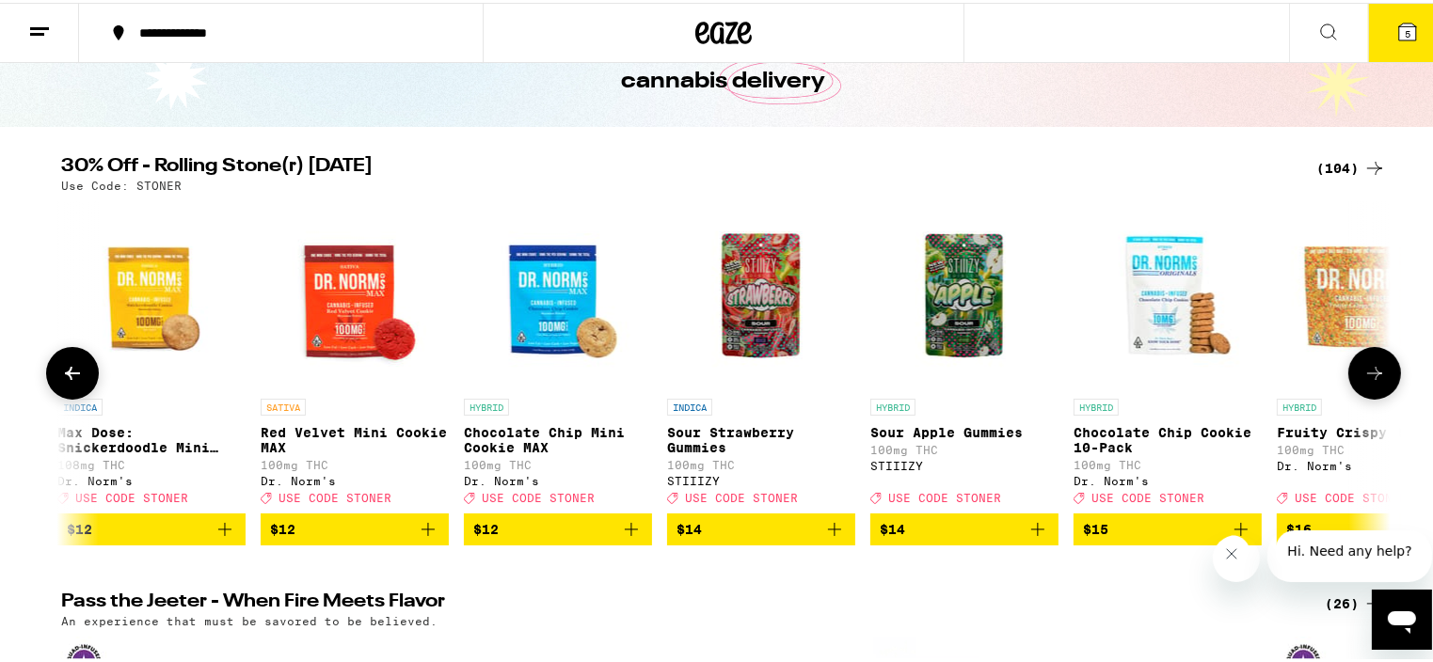
click at [1367, 377] on icon at bounding box center [1374, 370] width 15 height 13
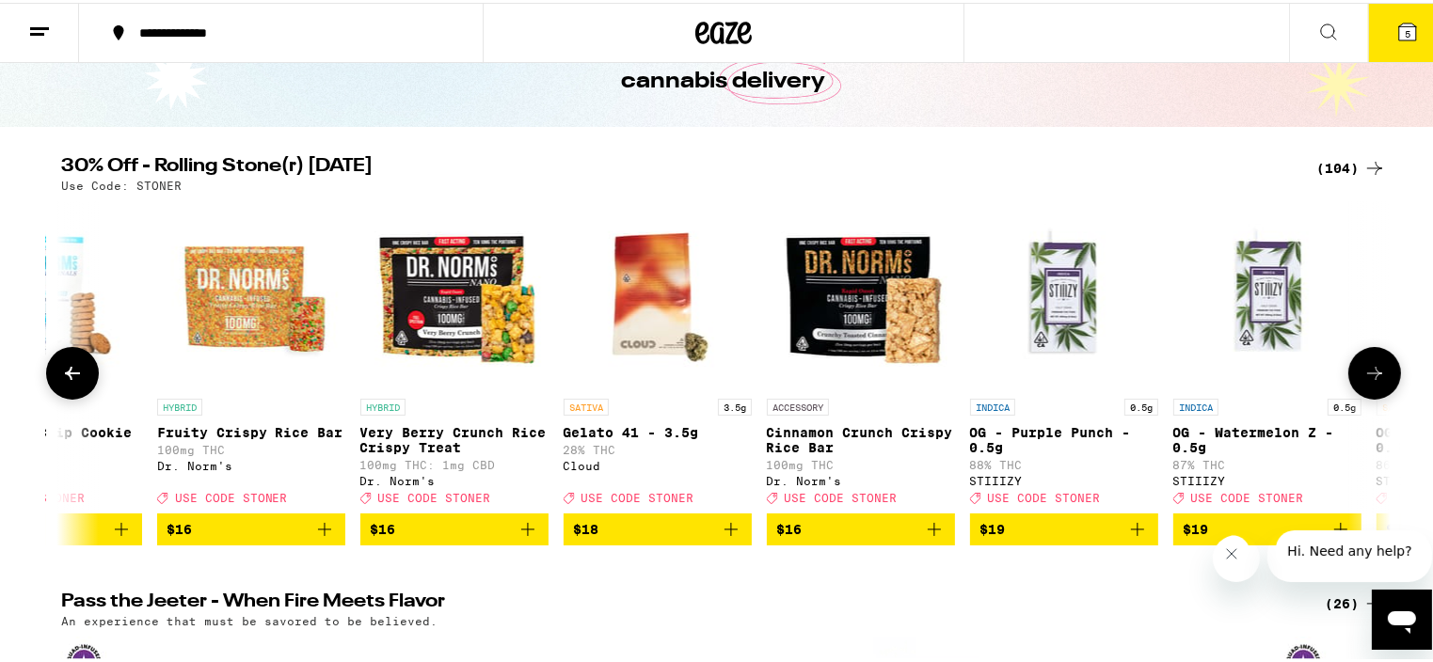
scroll to position [0, 3360]
click at [1367, 377] on icon at bounding box center [1374, 370] width 15 height 13
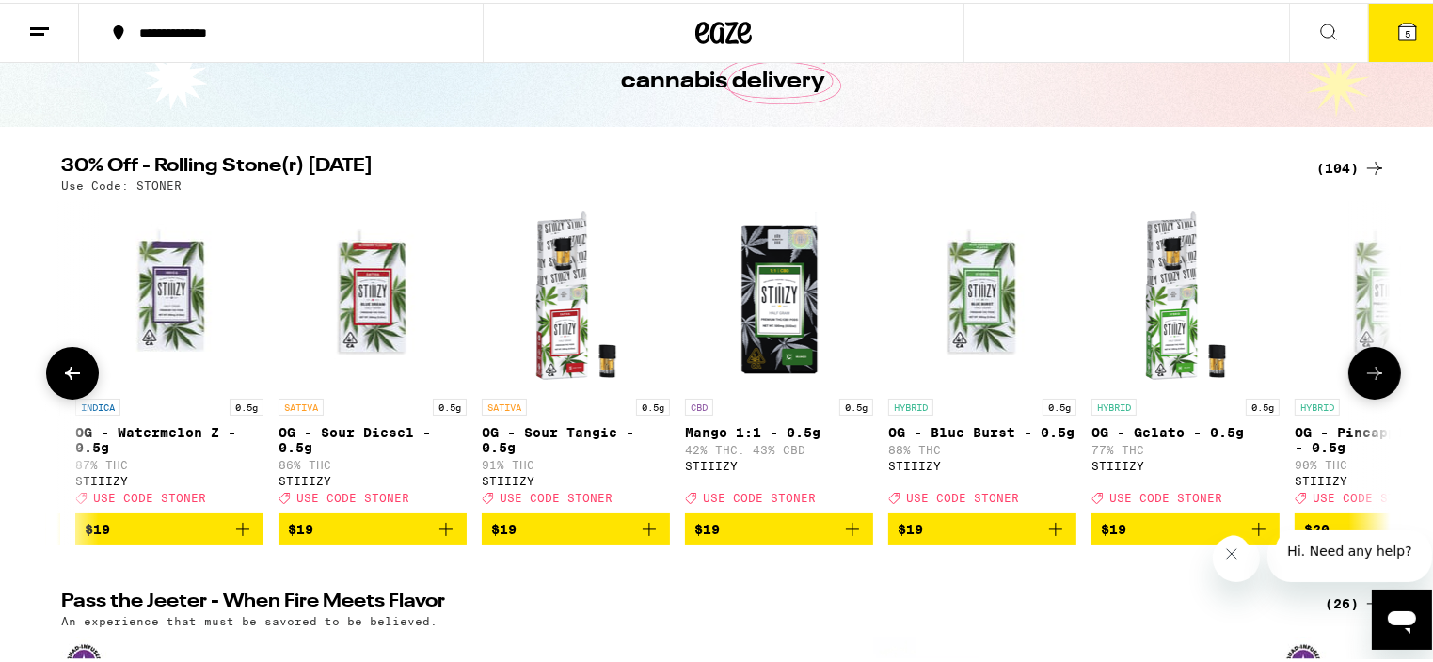
scroll to position [0, 4480]
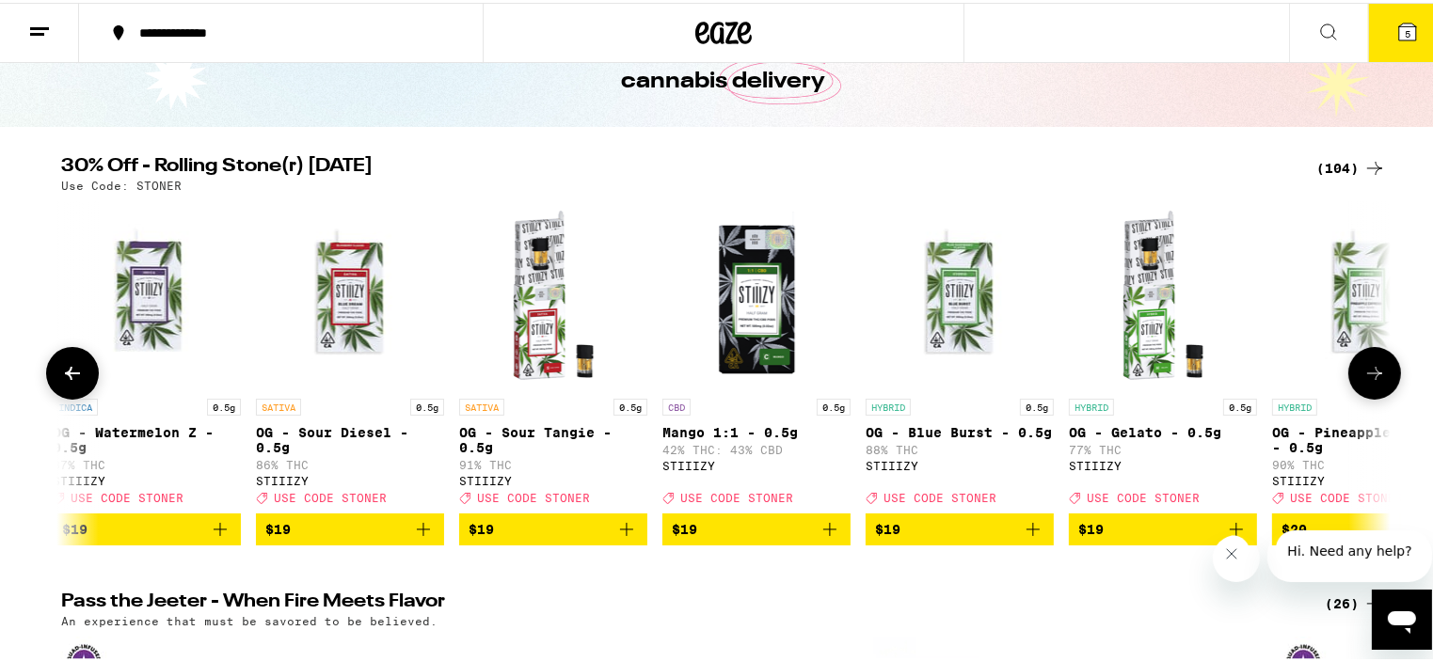
click at [1365, 379] on icon at bounding box center [1374, 370] width 23 height 23
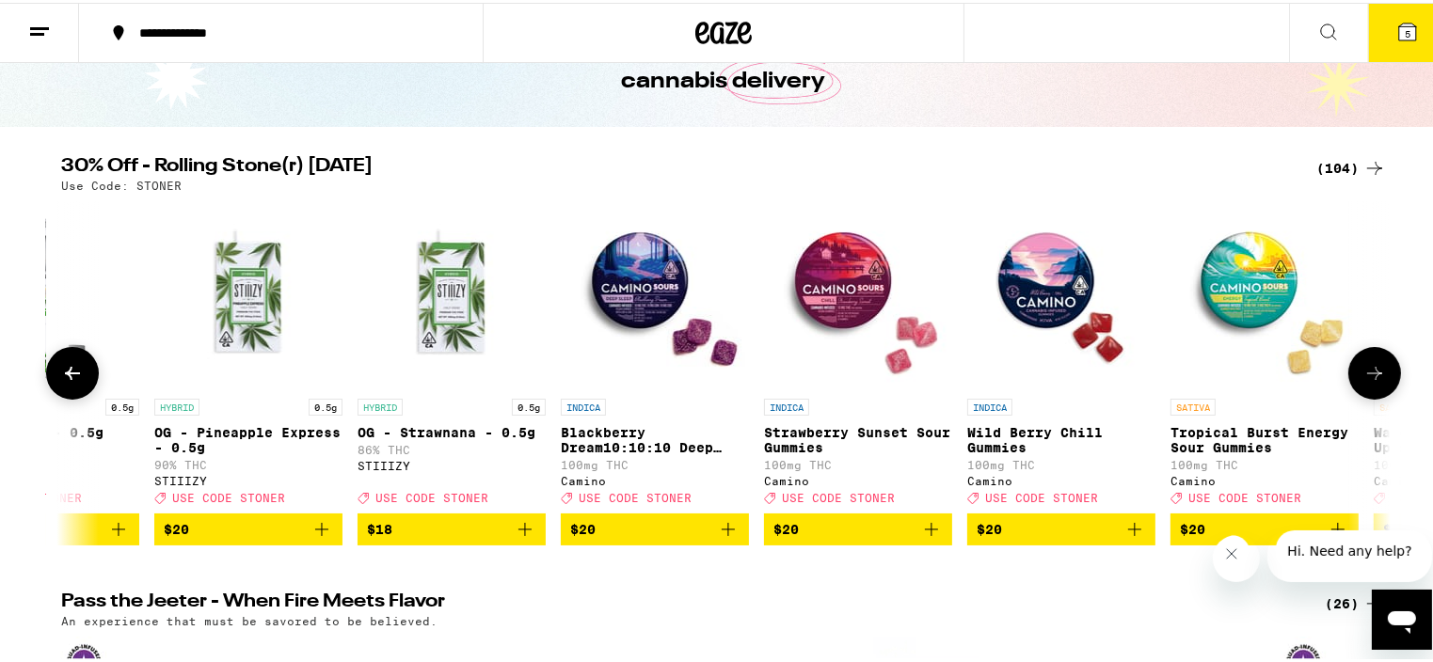
scroll to position [0, 5600]
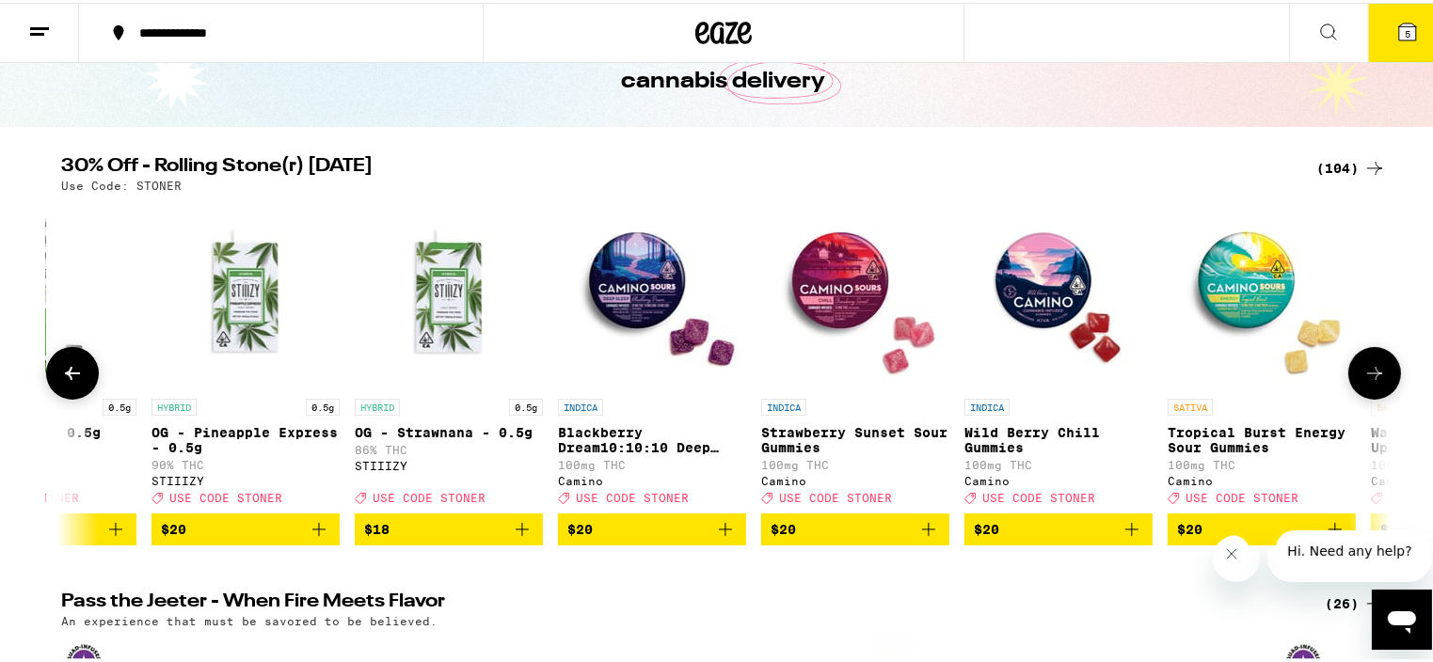
click at [1363, 377] on icon at bounding box center [1374, 370] width 23 height 23
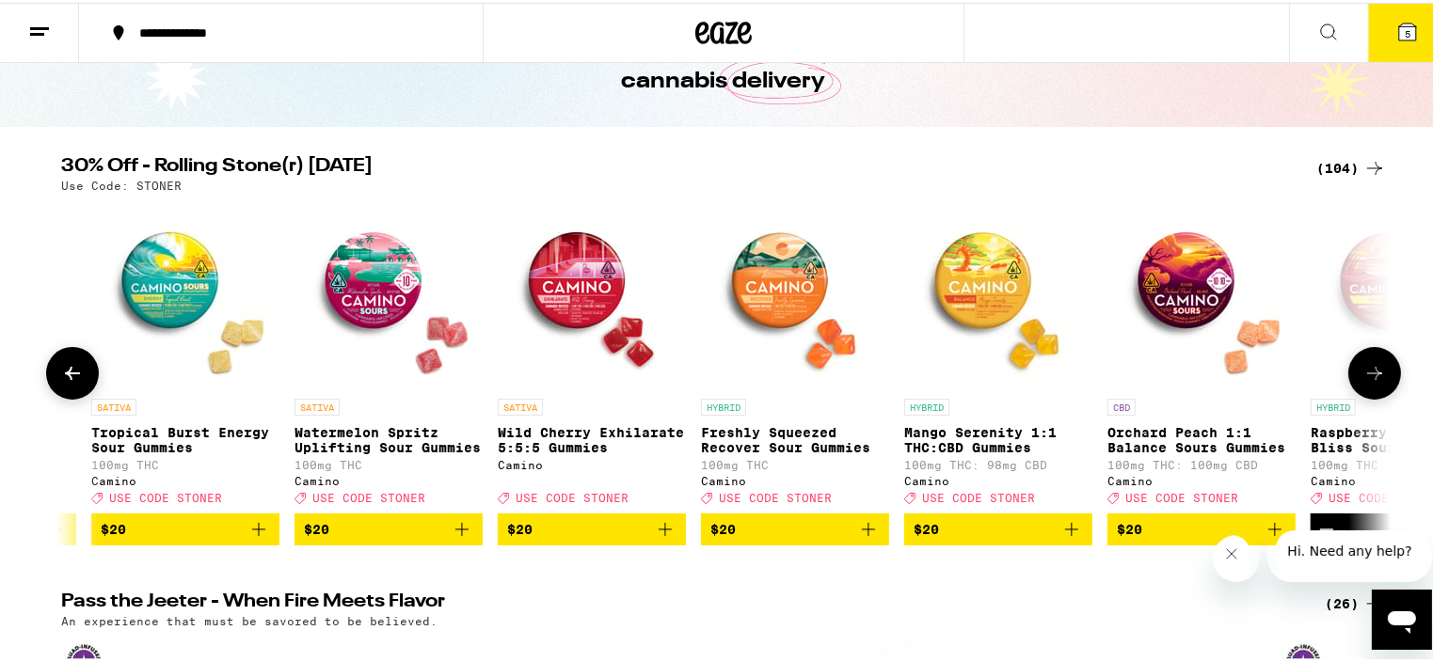
scroll to position [0, 6720]
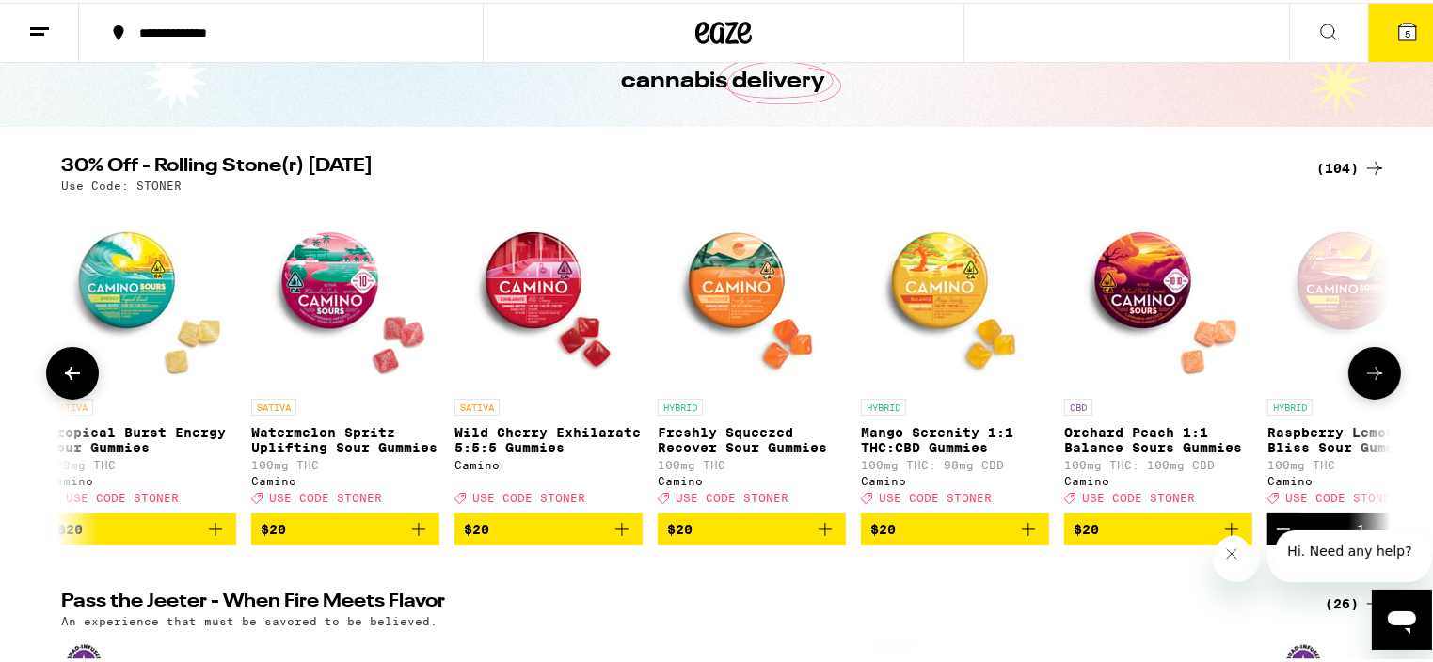
click at [1355, 375] on button at bounding box center [1374, 370] width 53 height 53
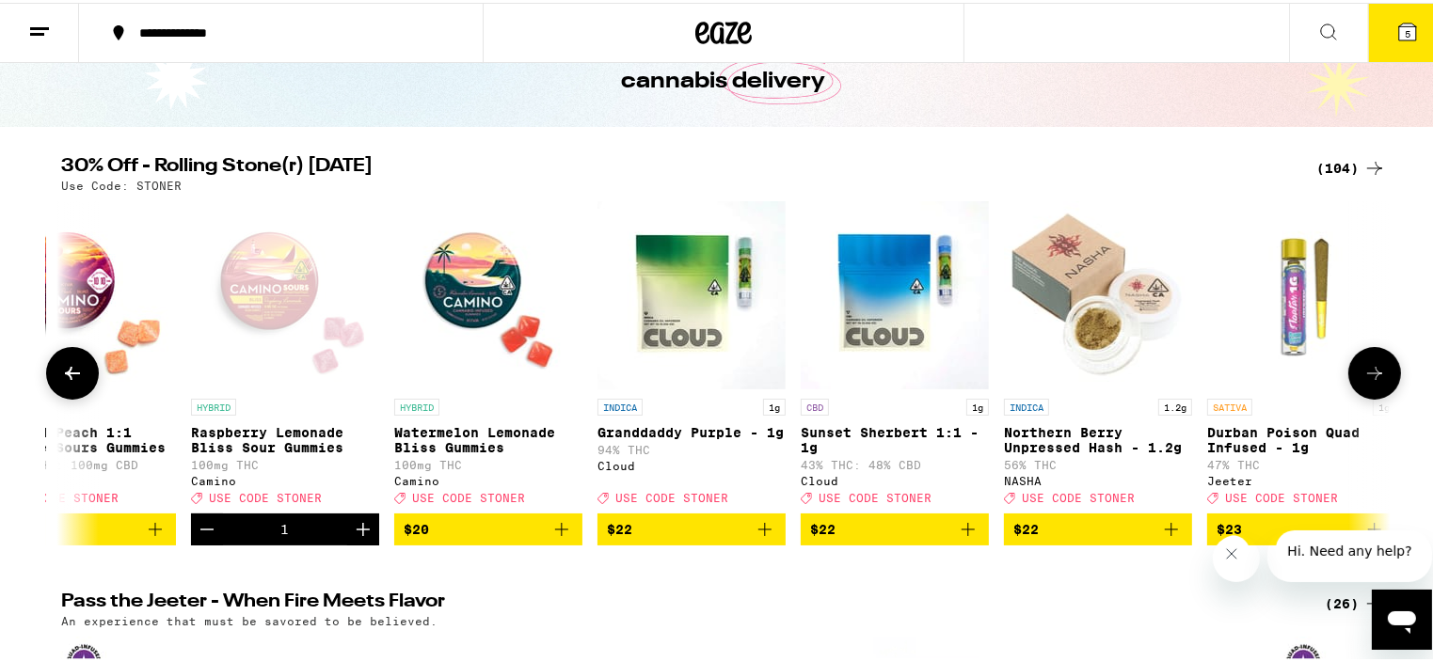
scroll to position [0, 7840]
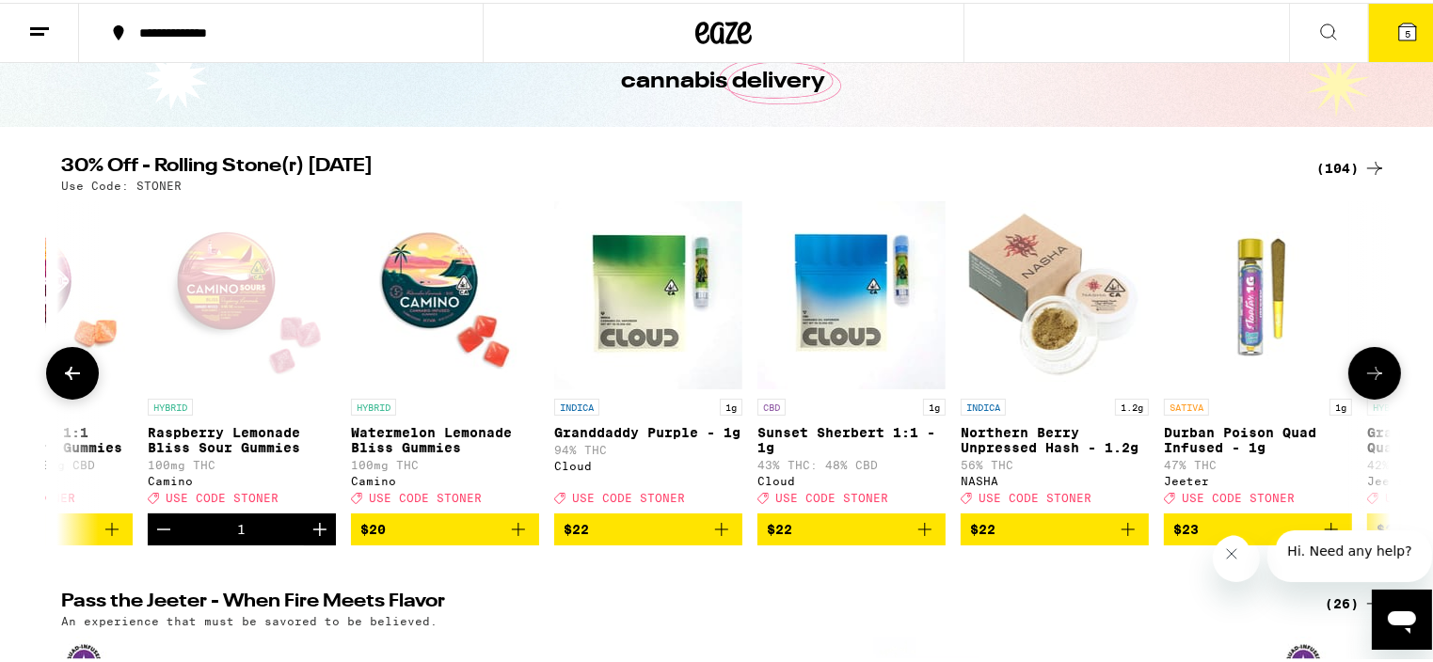
click at [1365, 375] on icon at bounding box center [1374, 370] width 23 height 23
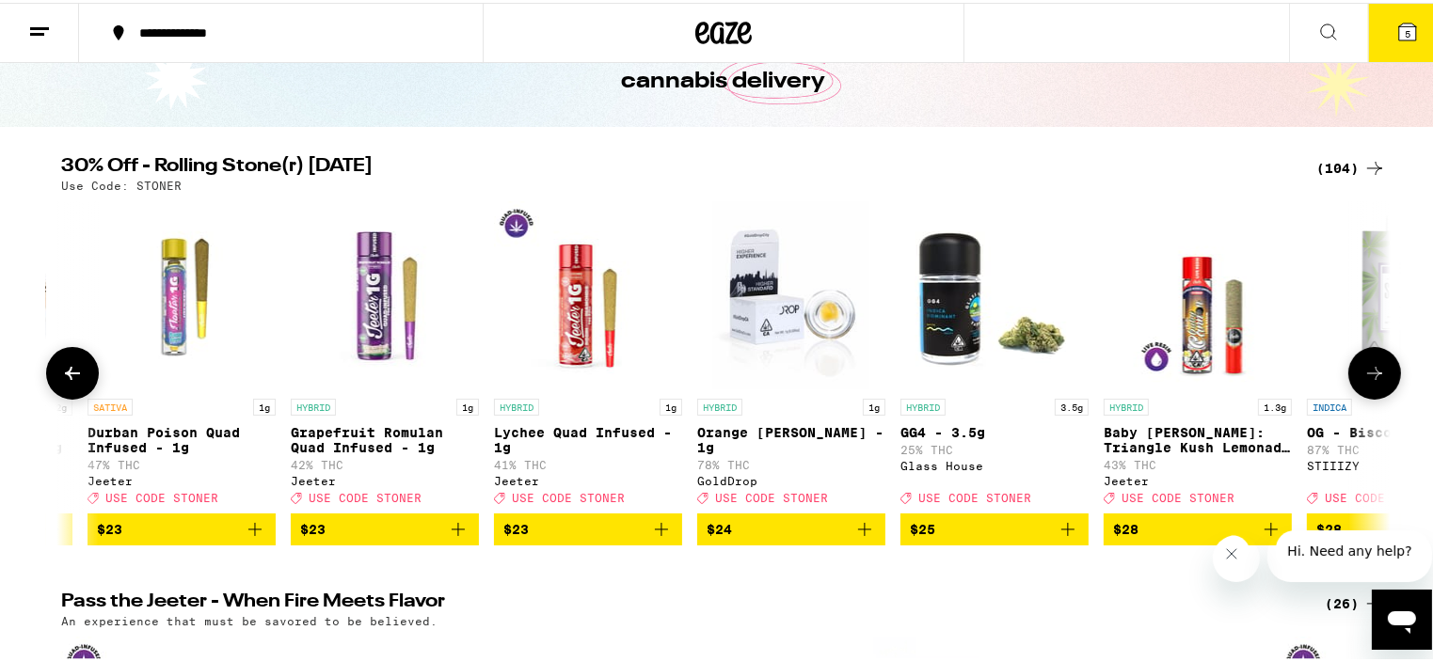
scroll to position [0, 8960]
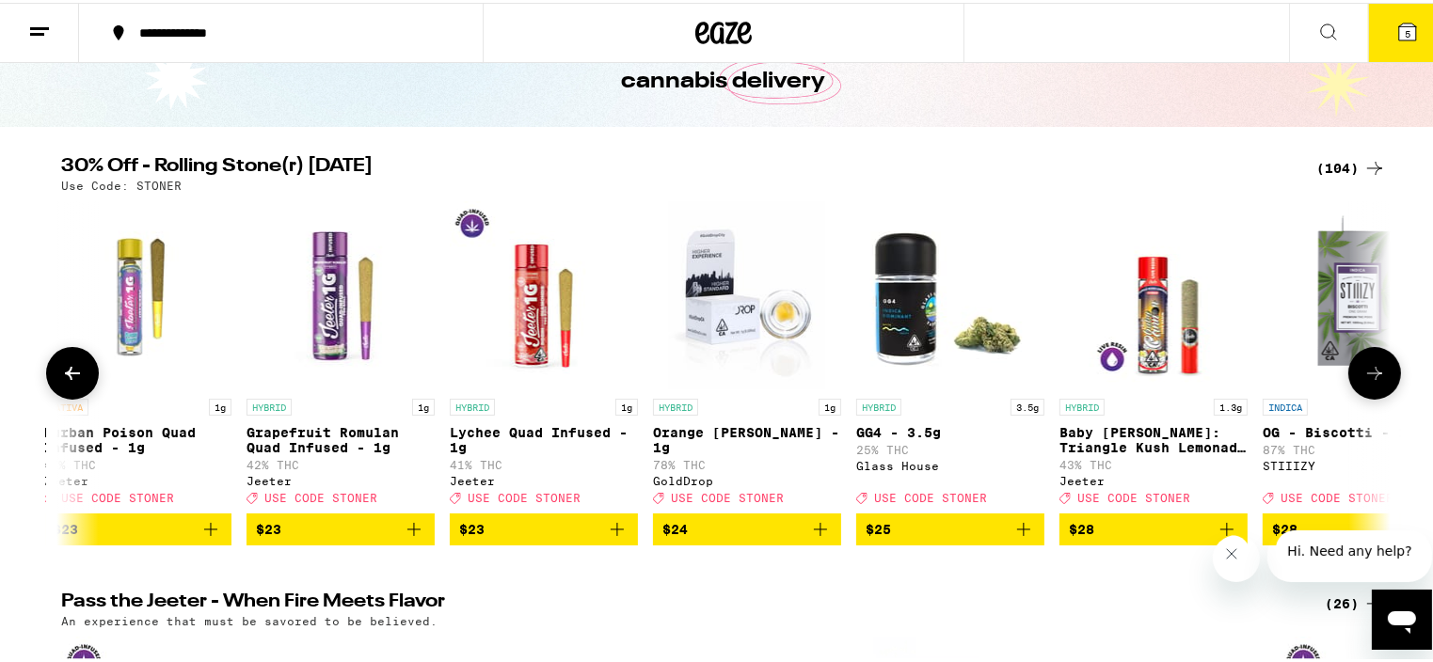
click at [1367, 378] on icon at bounding box center [1374, 370] width 23 height 23
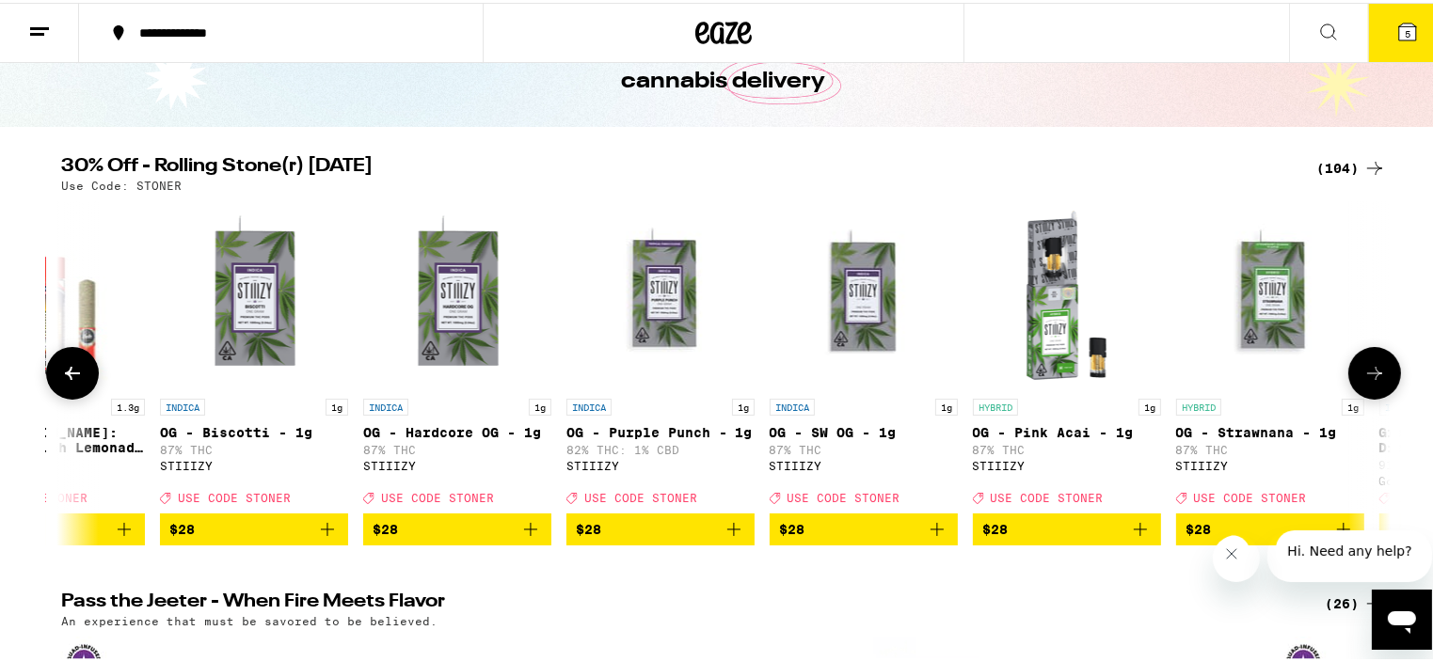
scroll to position [0, 10080]
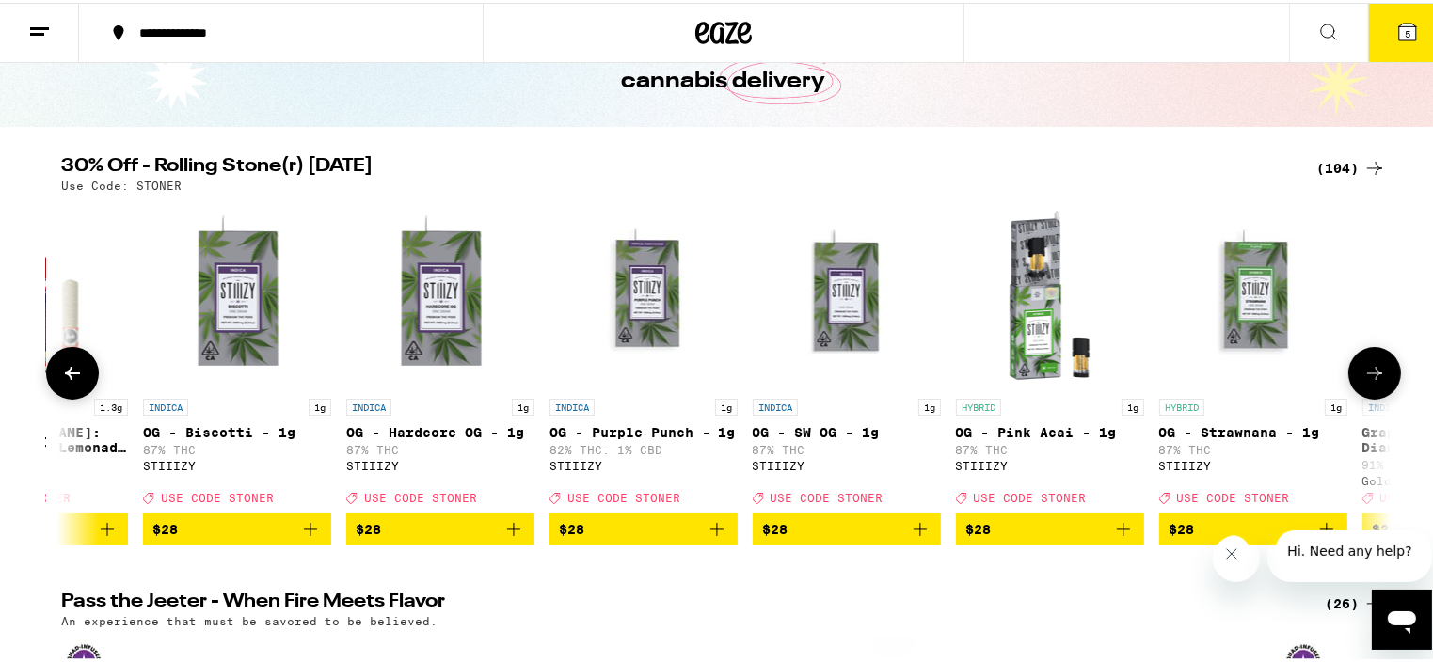
click at [1367, 378] on icon at bounding box center [1374, 370] width 23 height 23
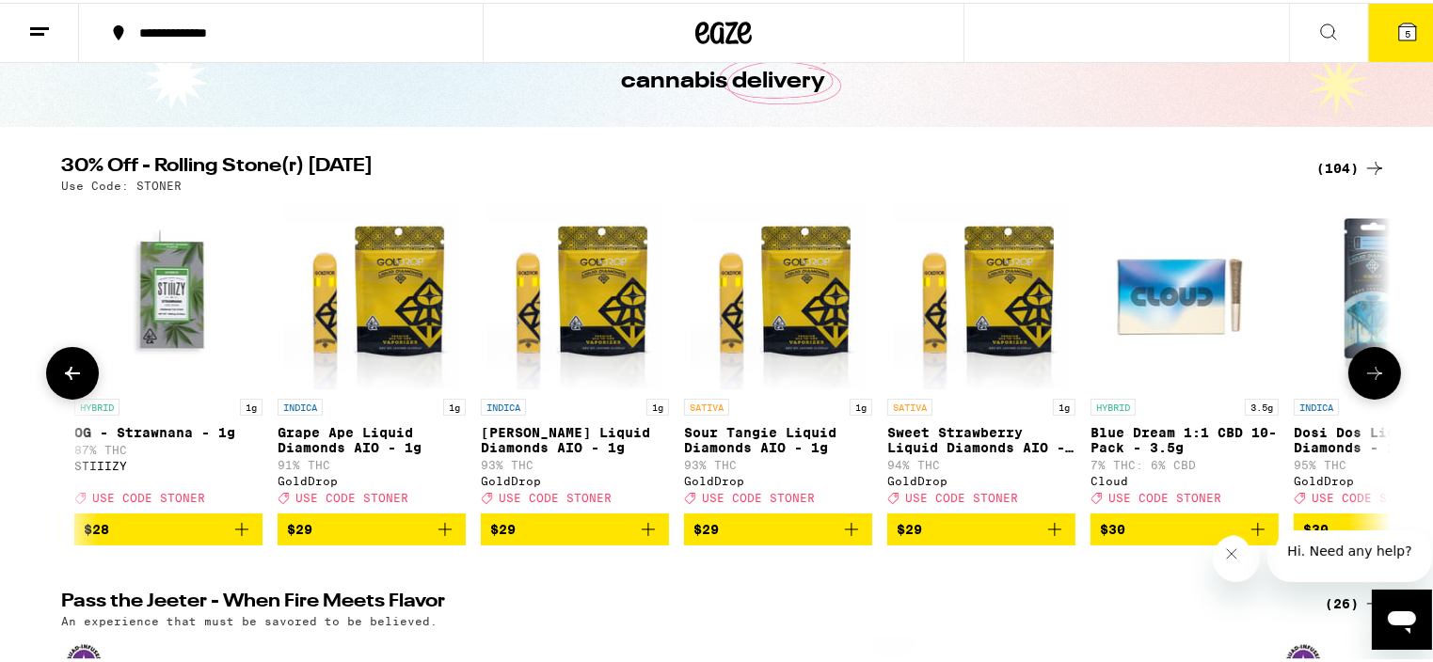
scroll to position [0, 11200]
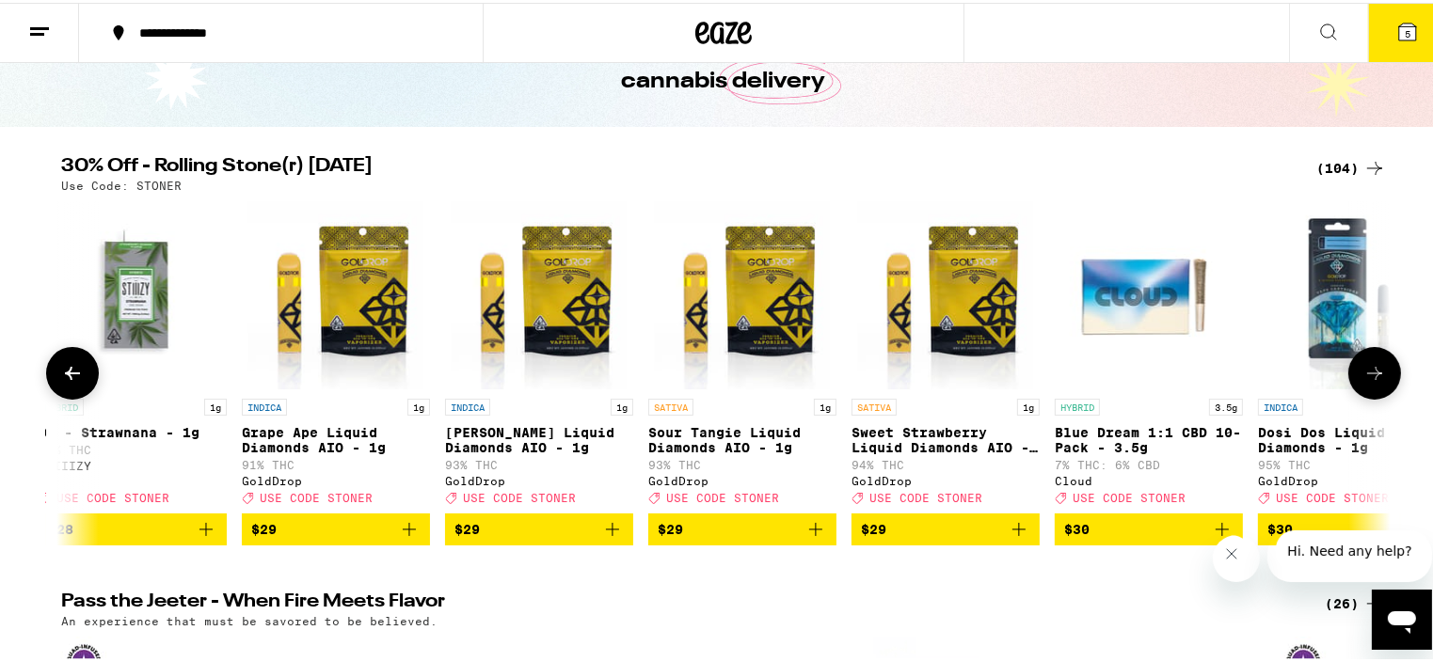
click at [1367, 378] on icon at bounding box center [1374, 370] width 23 height 23
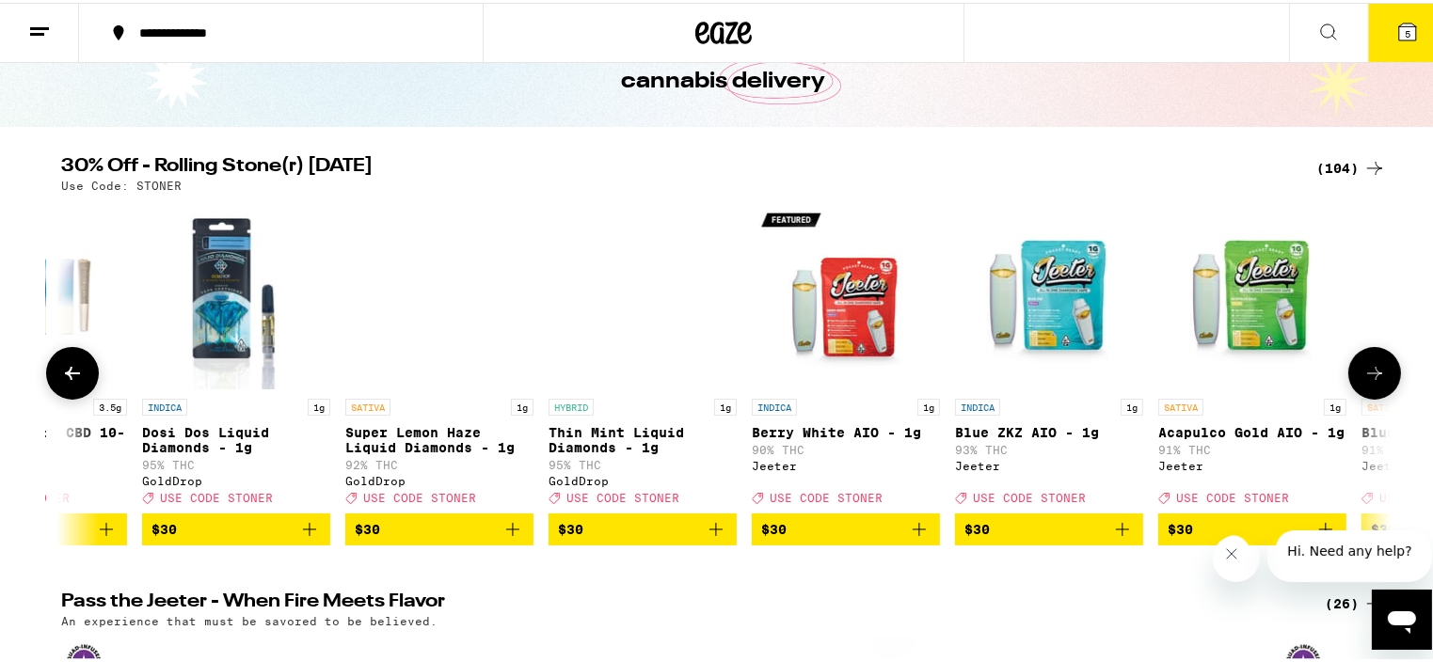
scroll to position [0, 12320]
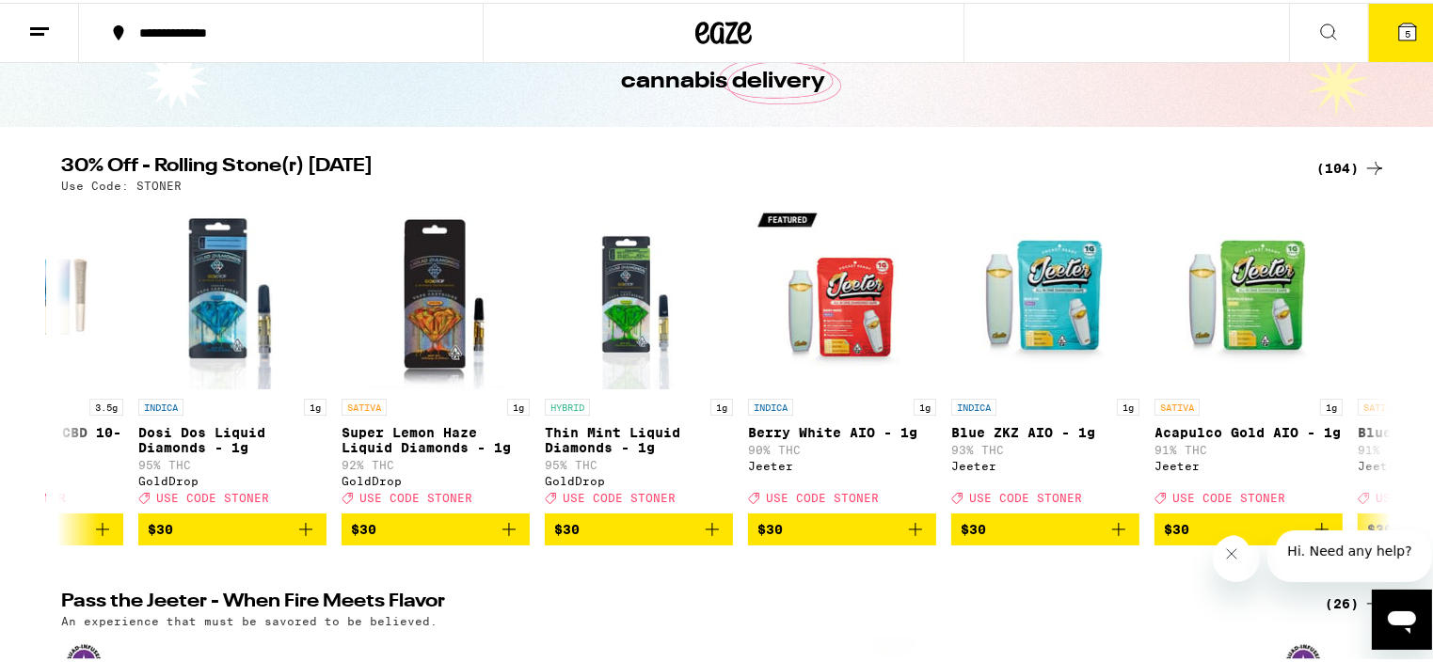
click at [1399, 33] on icon at bounding box center [1407, 29] width 17 height 17
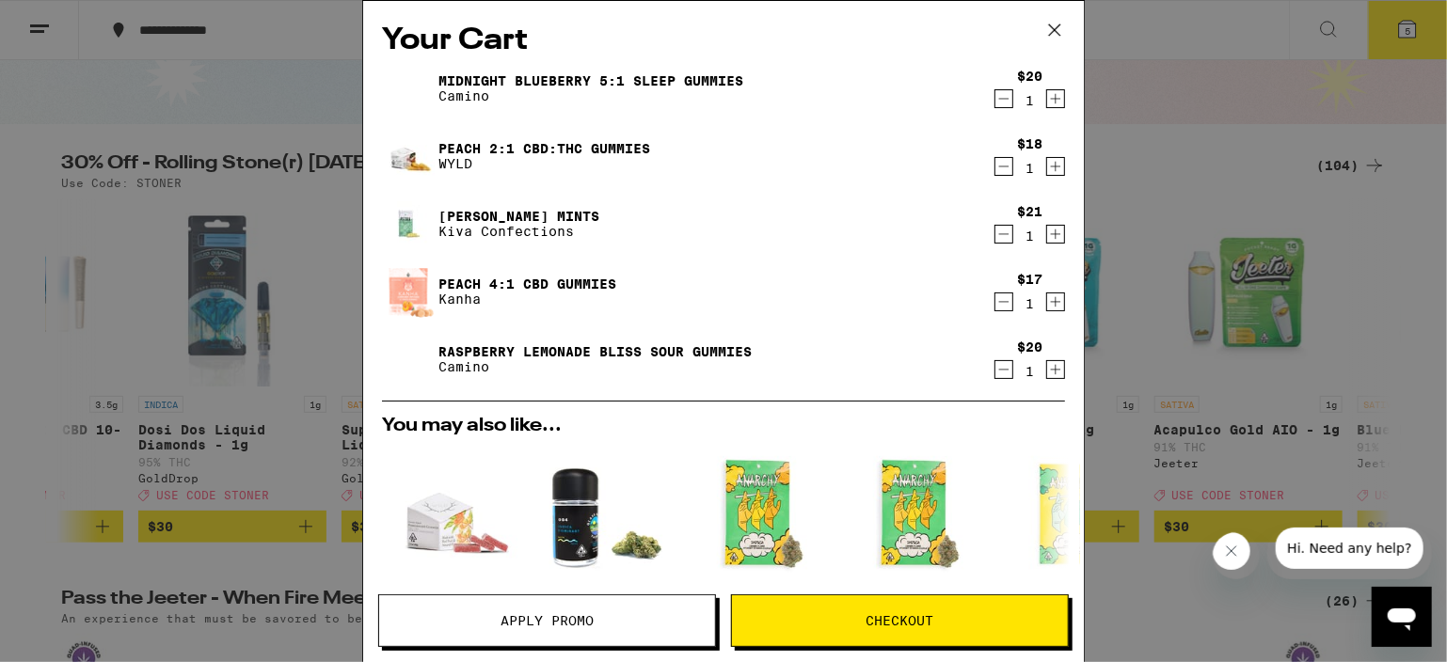
click at [583, 625] on span "Apply Promo" at bounding box center [547, 620] width 93 height 13
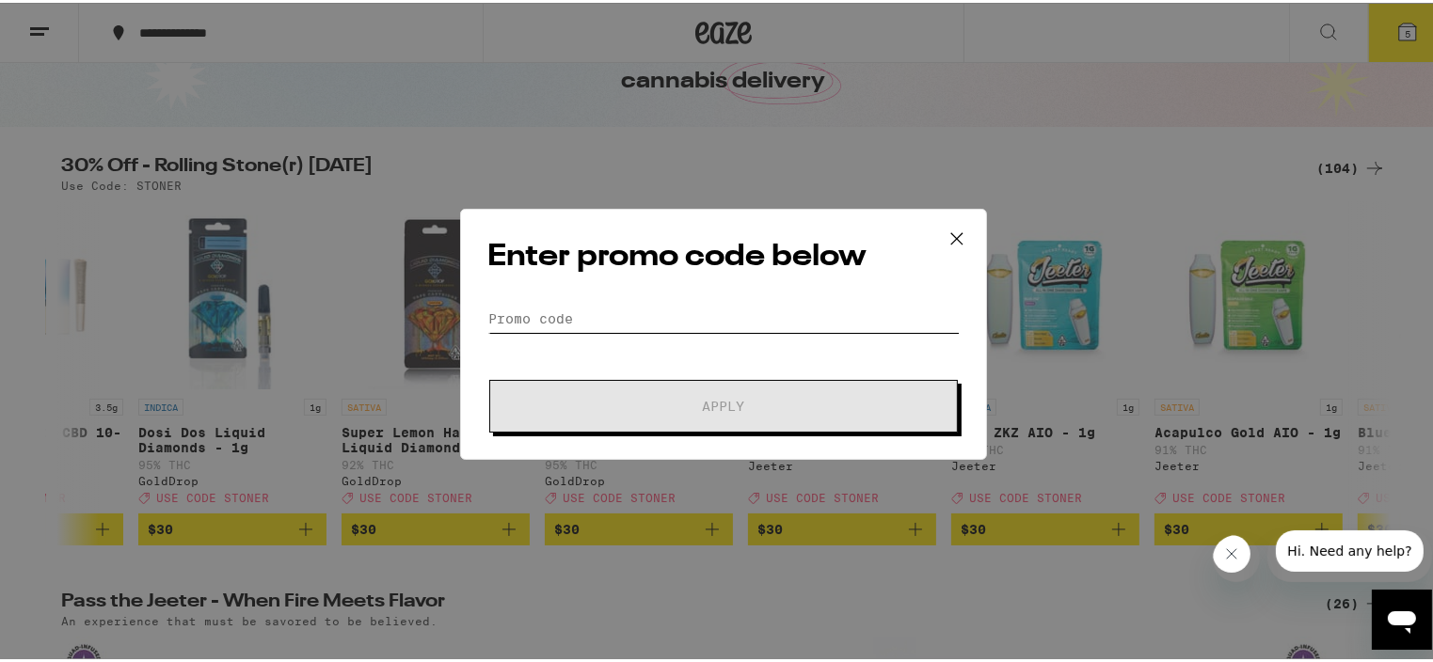
click at [506, 317] on input "Promo Code" at bounding box center [723, 316] width 472 height 28
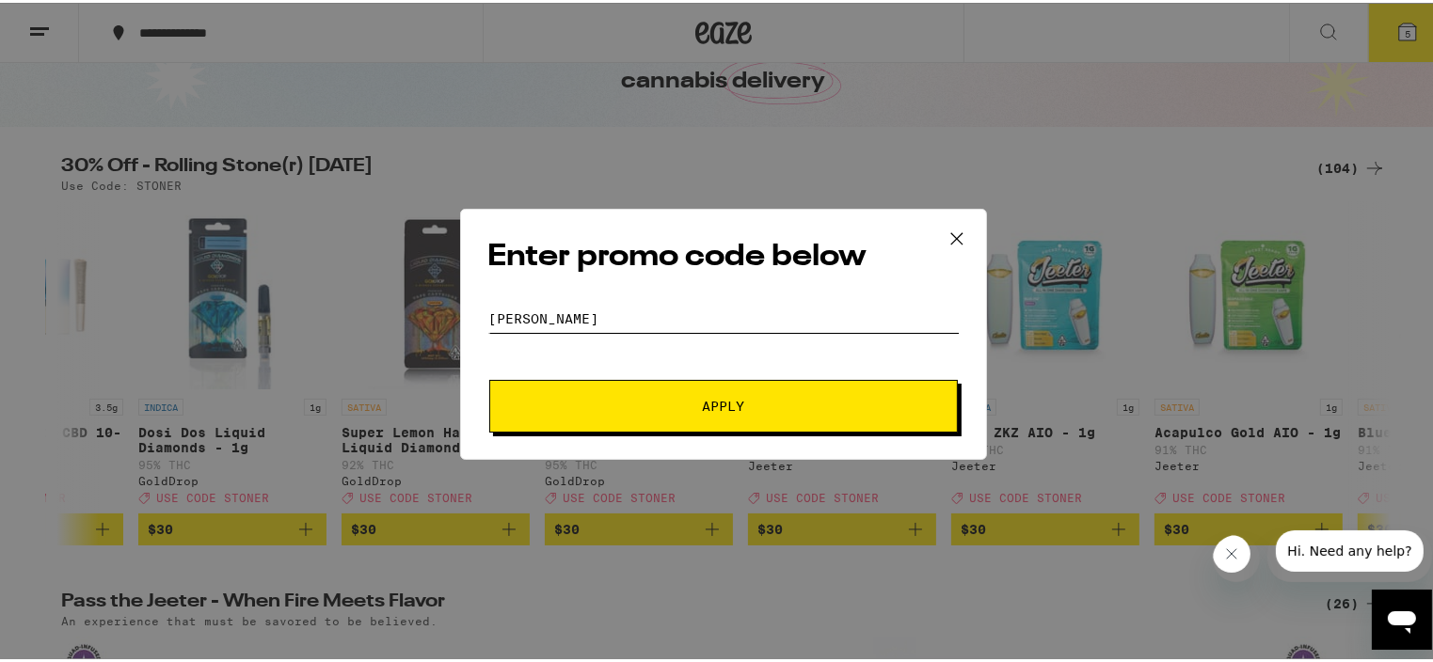
type input "[PERSON_NAME]"
click at [713, 393] on button "Apply" at bounding box center [723, 403] width 469 height 53
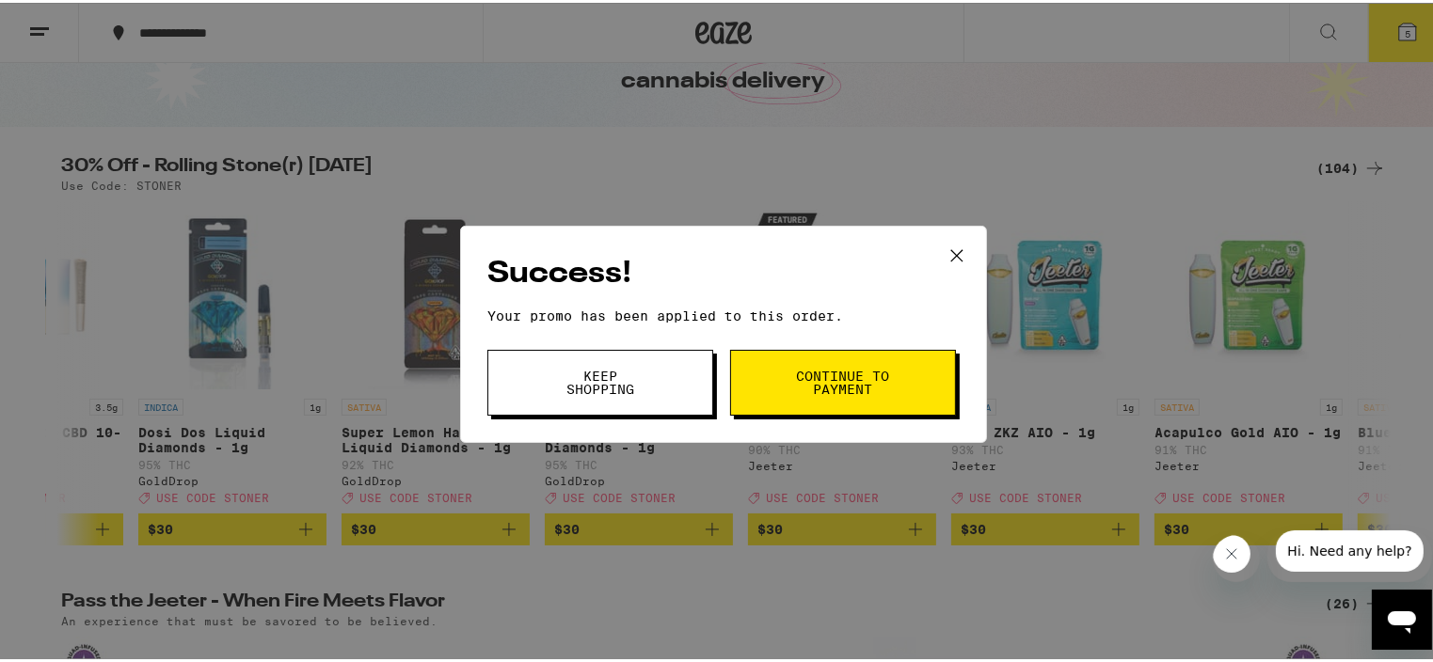
click at [854, 372] on span "Continue to payment" at bounding box center [843, 380] width 96 height 26
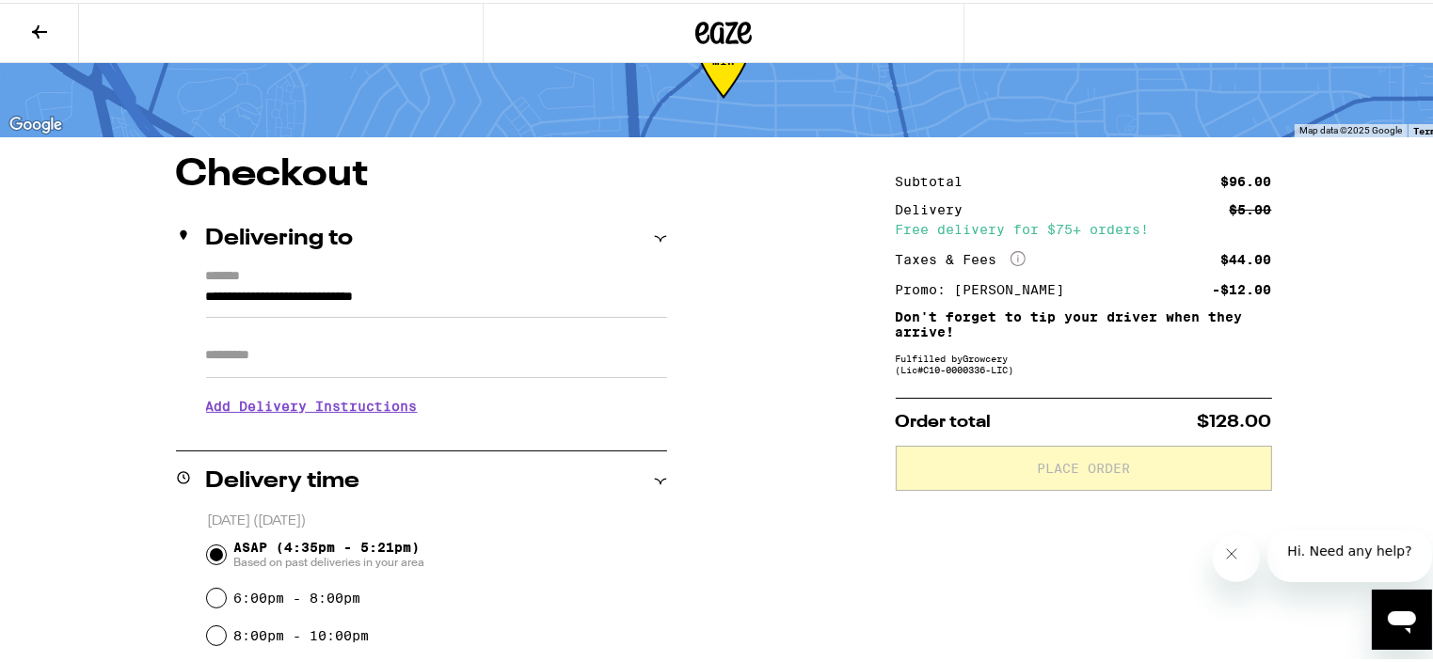
scroll to position [75, 0]
click at [271, 409] on h3 "Add Delivery Instructions" at bounding box center [436, 402] width 461 height 43
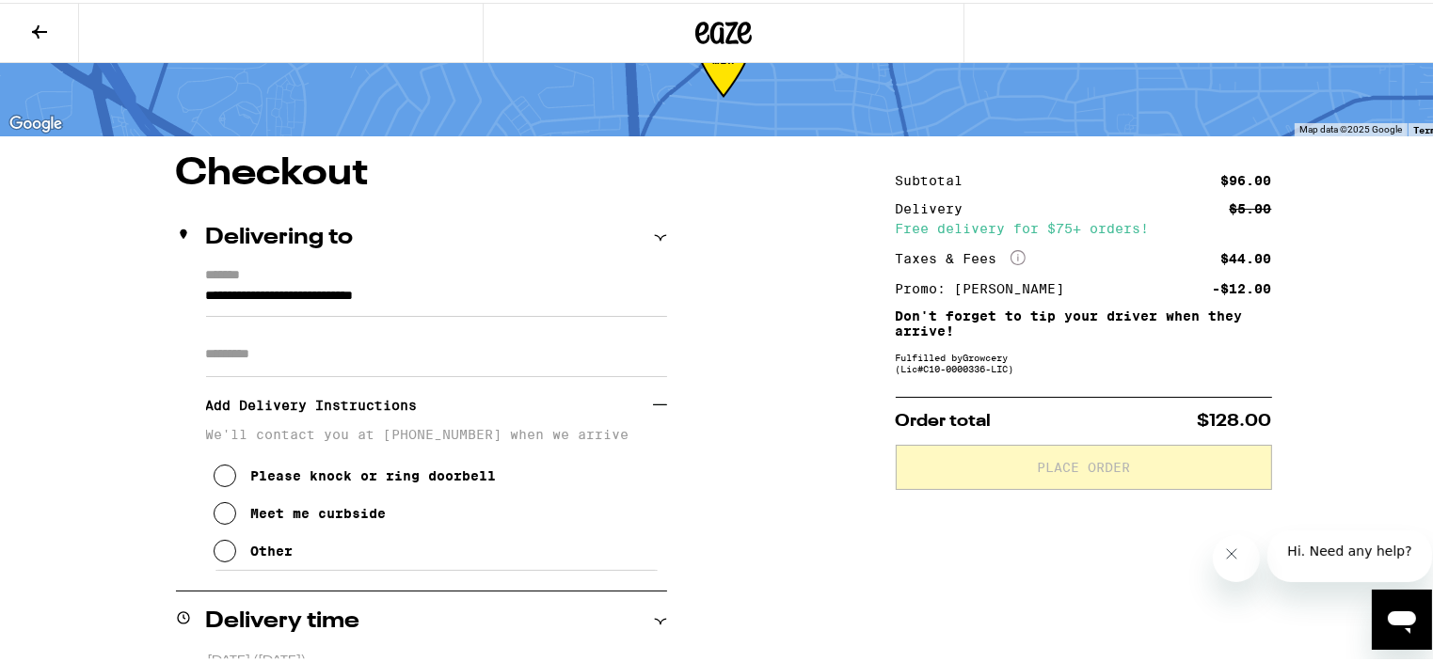
click at [218, 518] on icon at bounding box center [225, 511] width 23 height 23
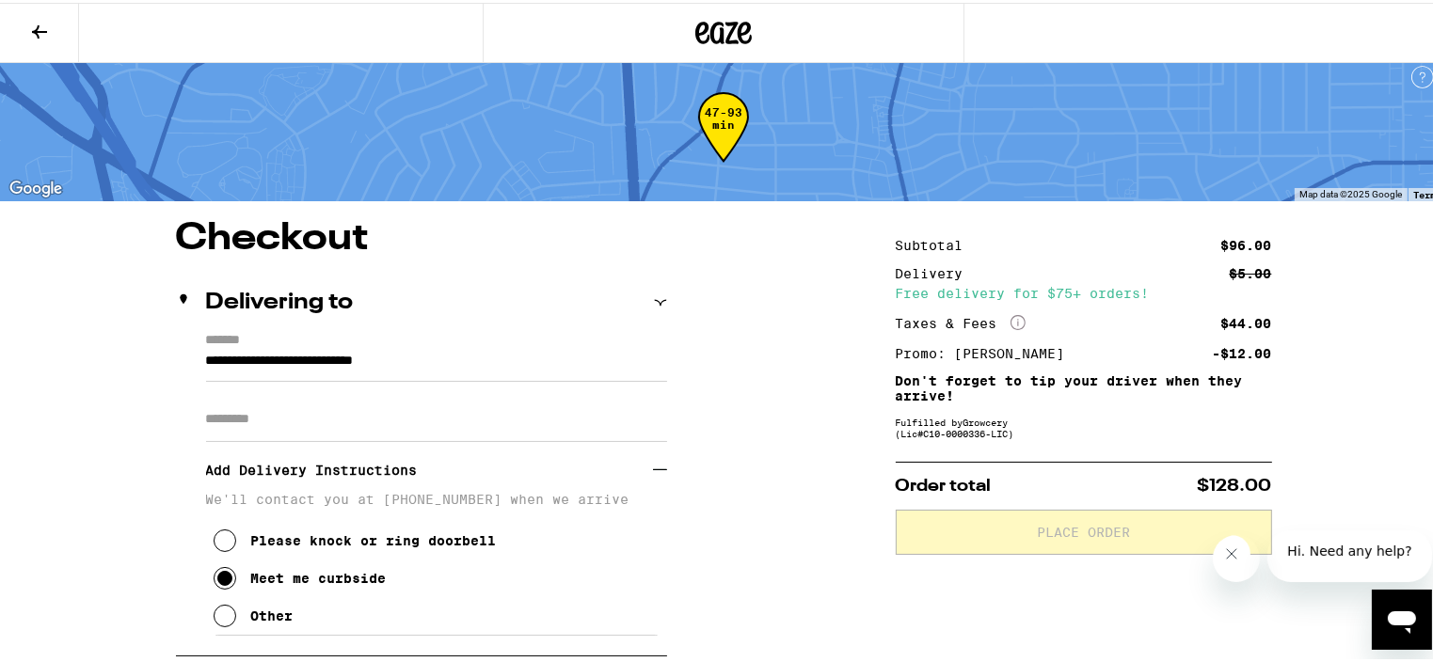
scroll to position [0, 0]
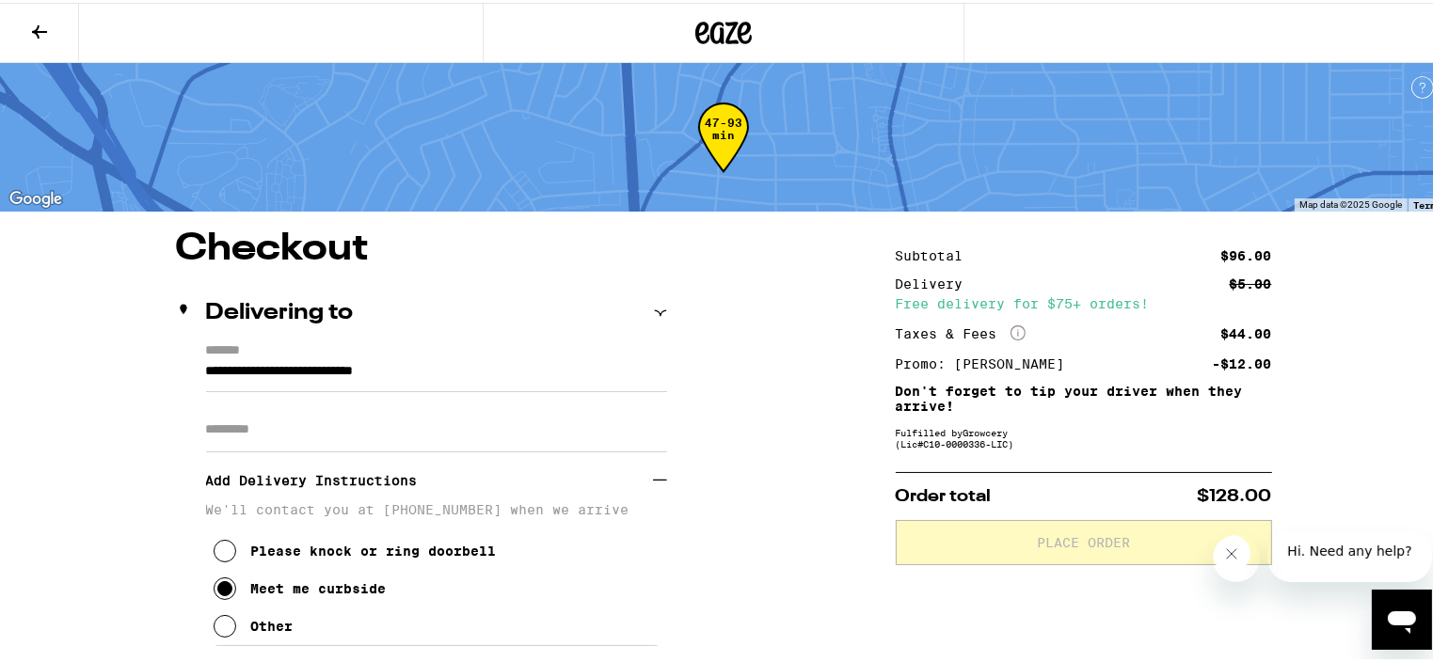
click at [503, 365] on input "**********" at bounding box center [436, 374] width 461 height 32
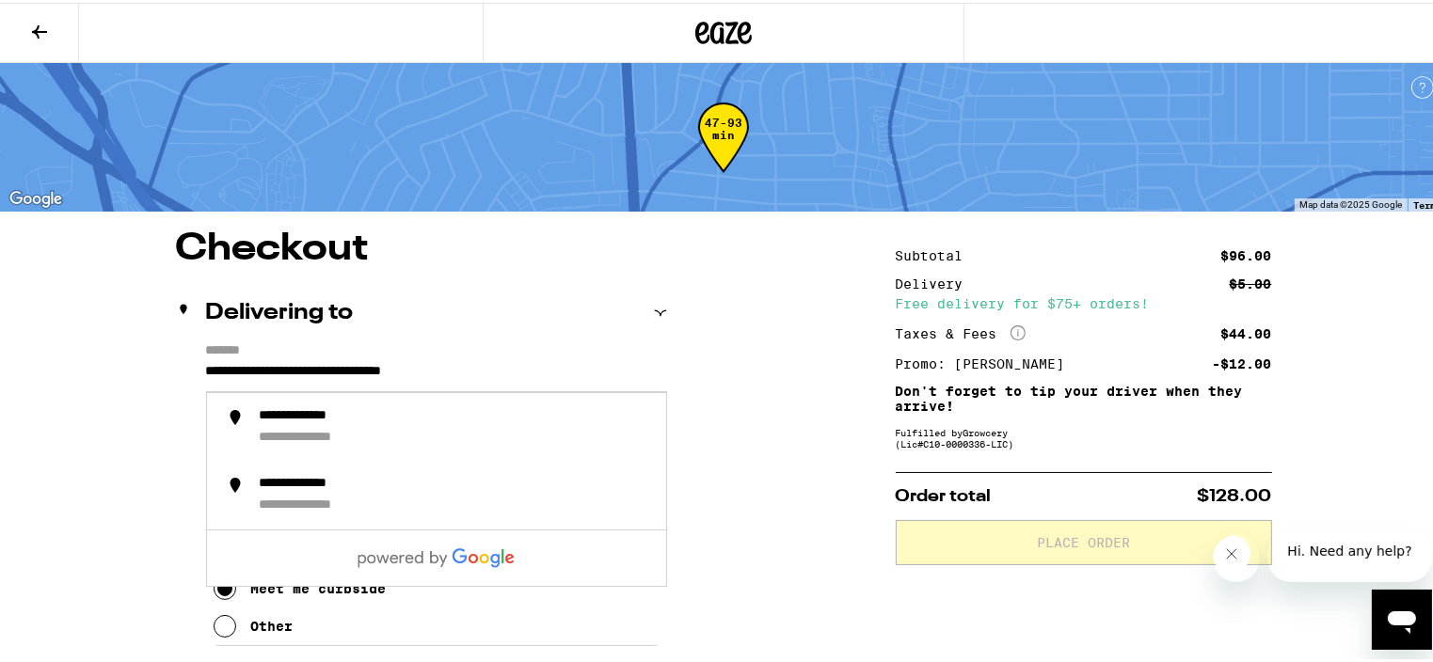
type input "**********"
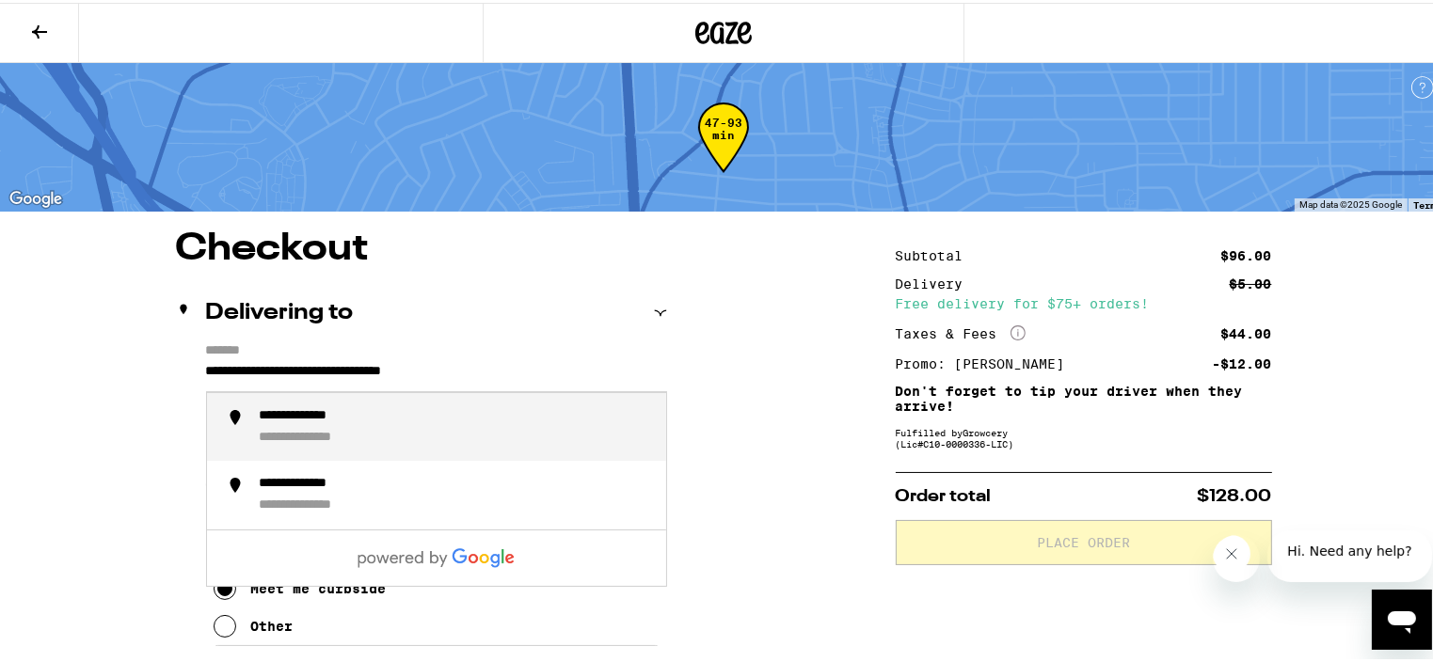
click at [206, 367] on input "**********" at bounding box center [436, 374] width 461 height 32
click at [339, 424] on div "**********" at bounding box center [455, 425] width 391 height 39
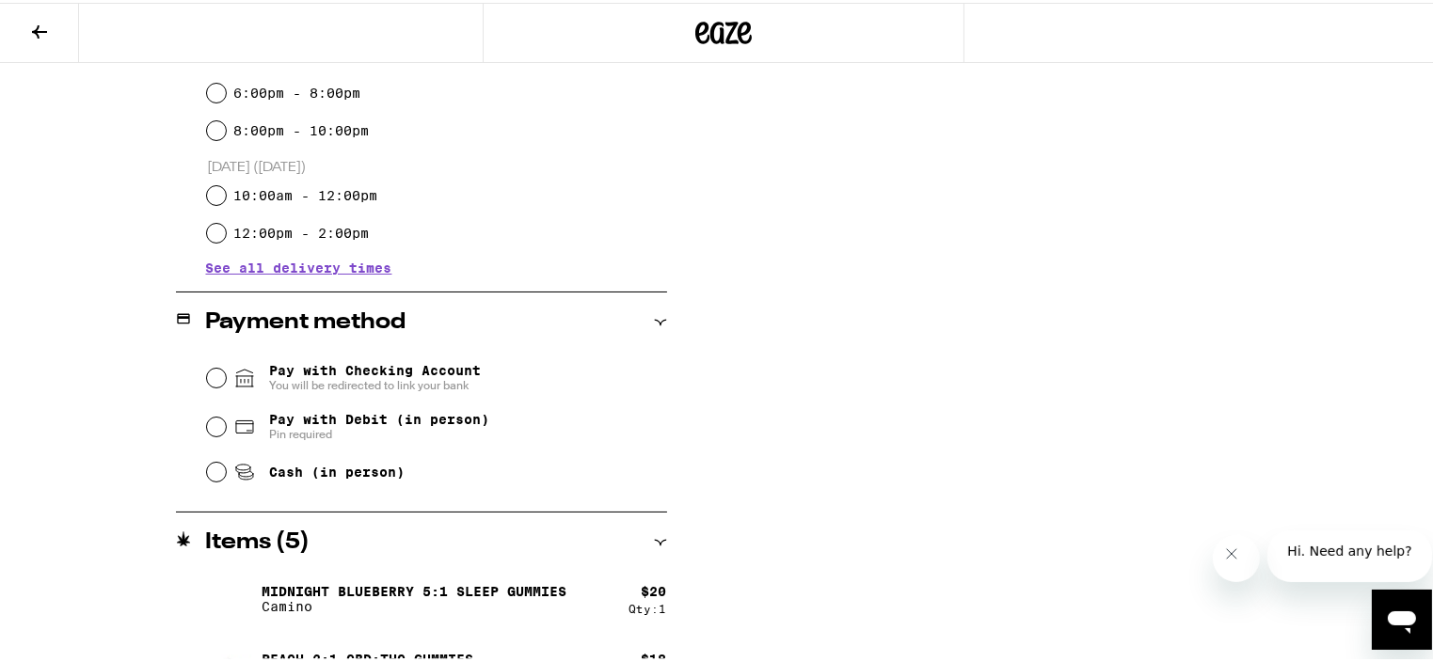
scroll to position [723, 0]
click at [211, 421] on input "Pay with Debit (in person) Pin required" at bounding box center [216, 422] width 19 height 19
radio input "true"
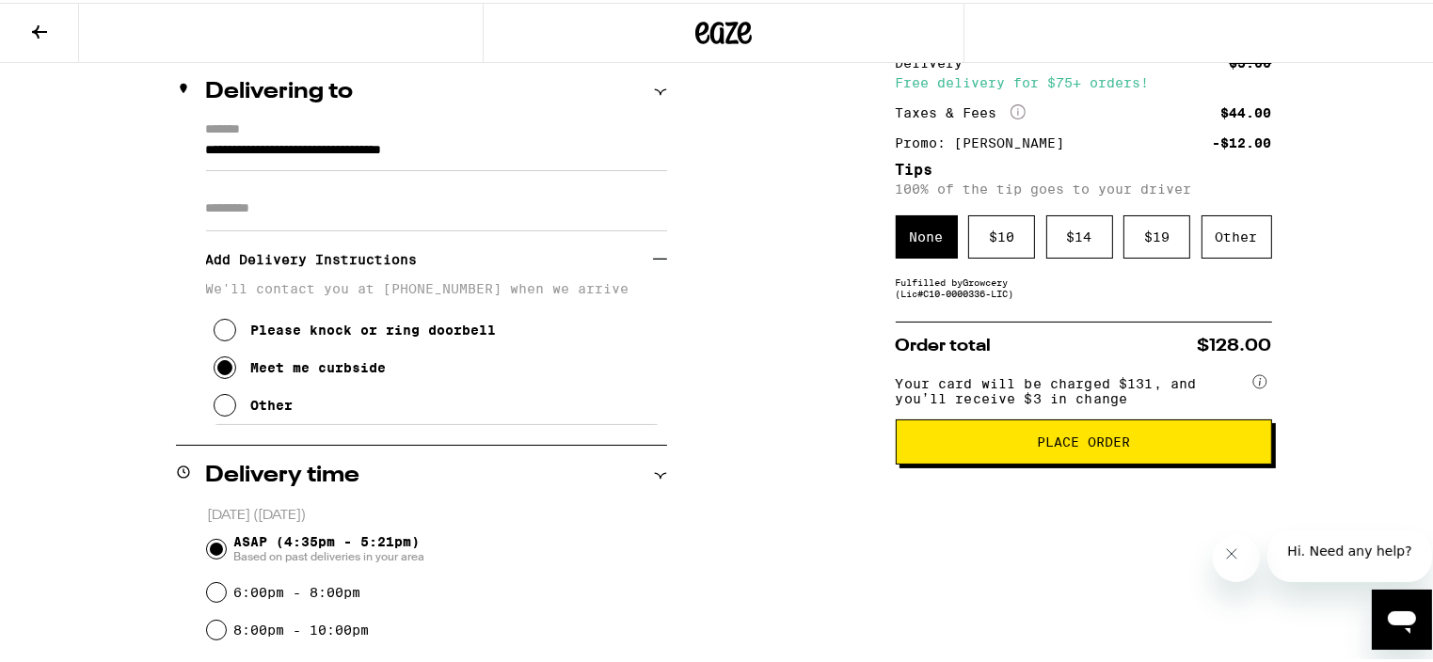
scroll to position [256, 0]
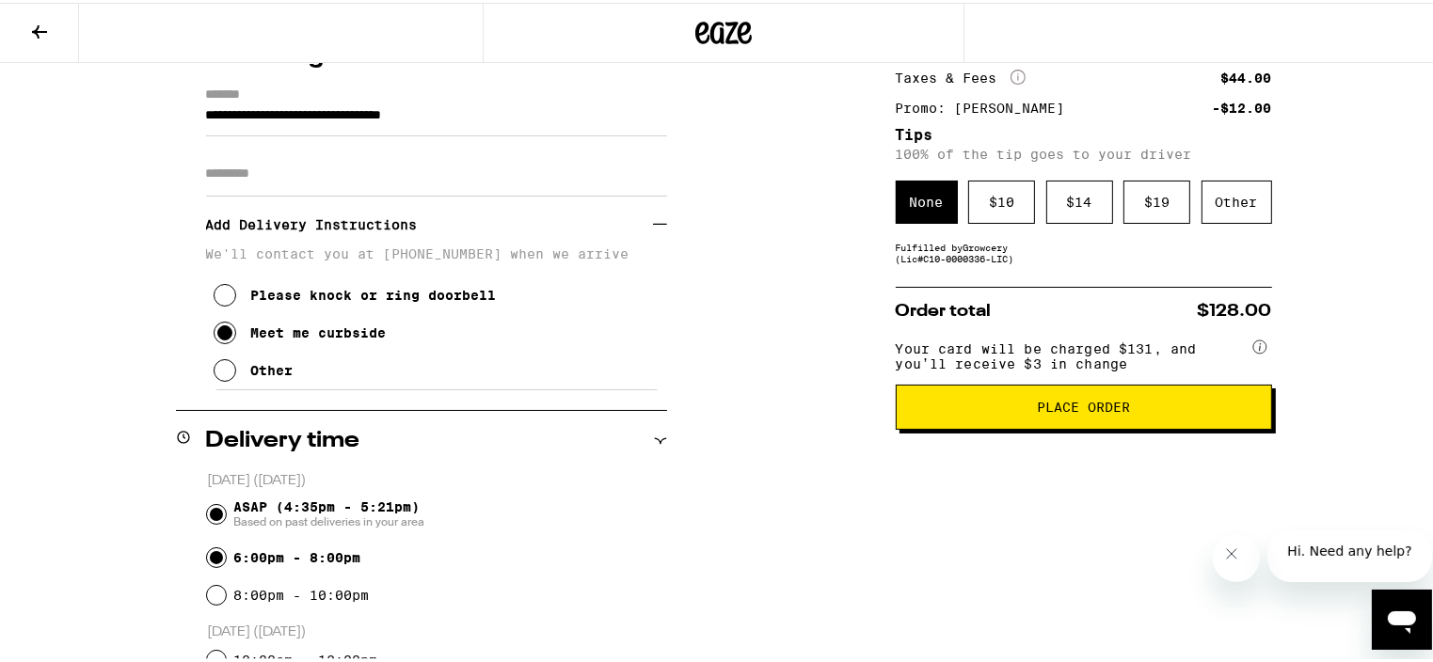
click at [208, 561] on input "6:00pm - 8:00pm" at bounding box center [216, 555] width 19 height 19
radio input "true"
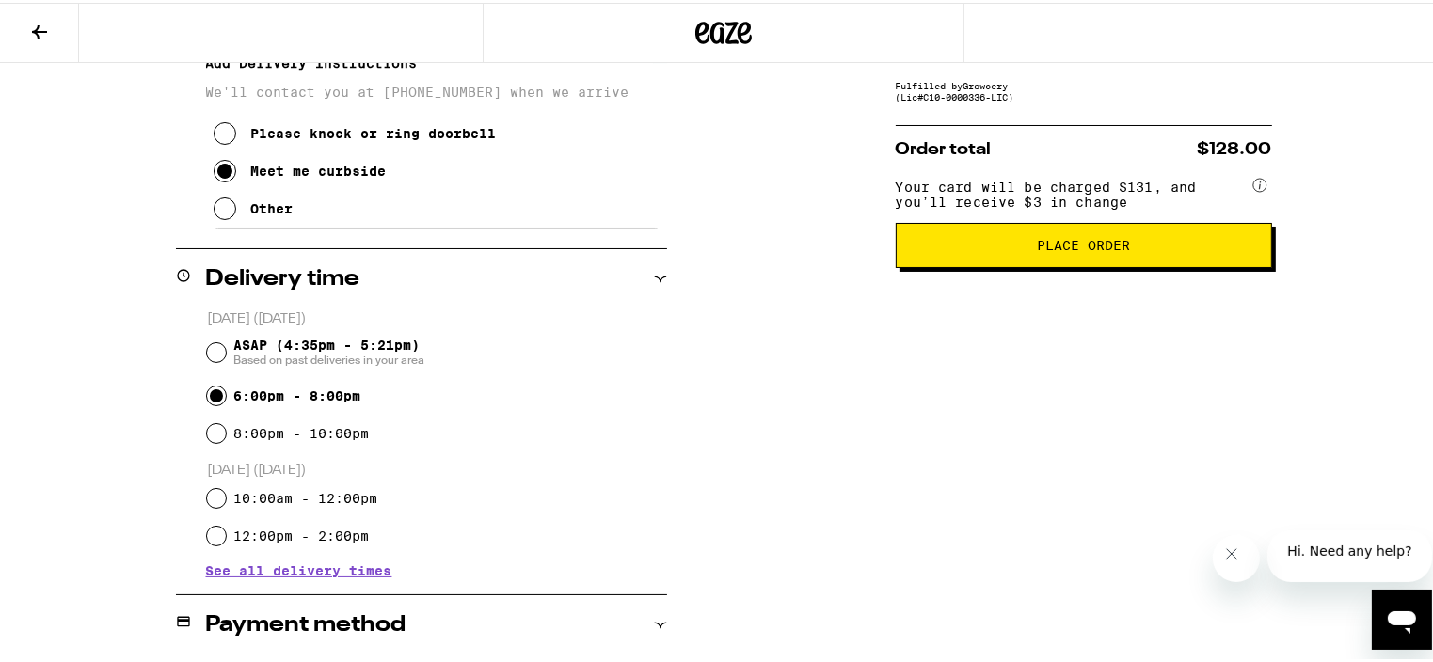
scroll to position [423, 0]
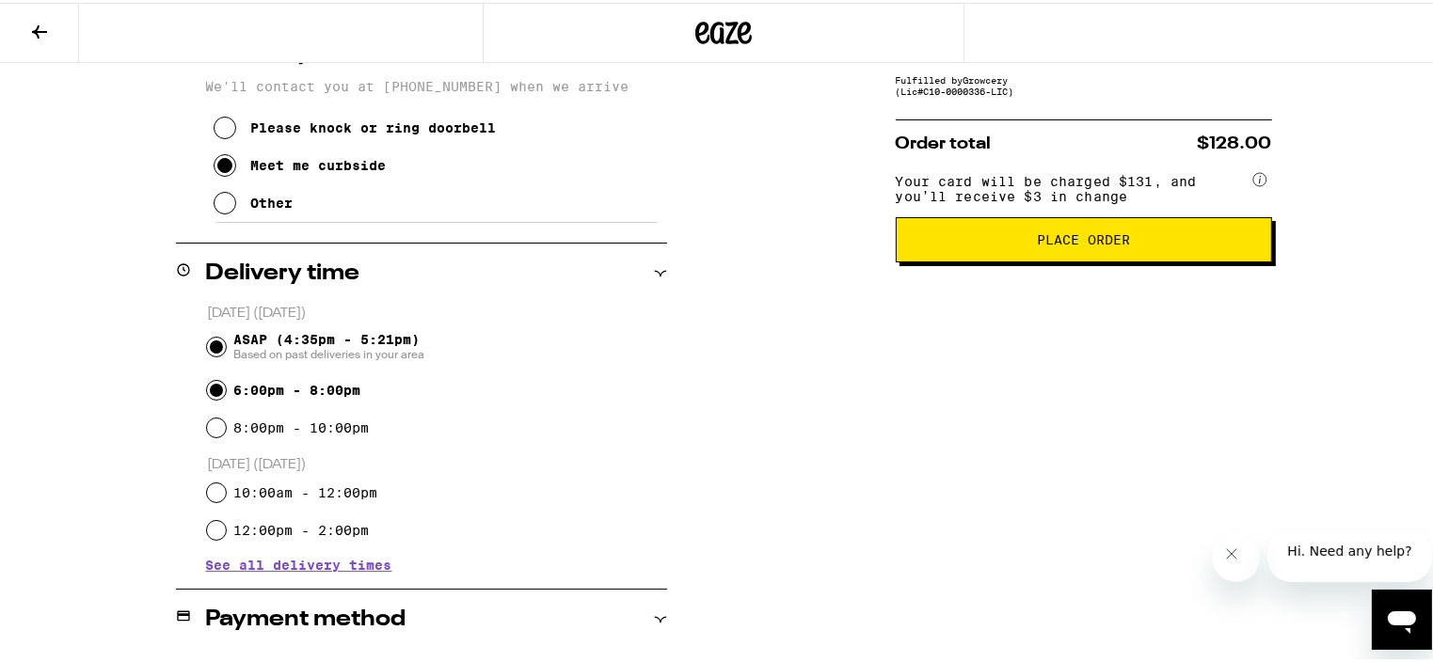
click at [207, 338] on input "ASAP (4:35pm - 5:21pm) Based on past deliveries in your area" at bounding box center [216, 344] width 19 height 19
radio input "true"
click at [0, 224] on div "**********" at bounding box center [723, 392] width 1447 height 1631
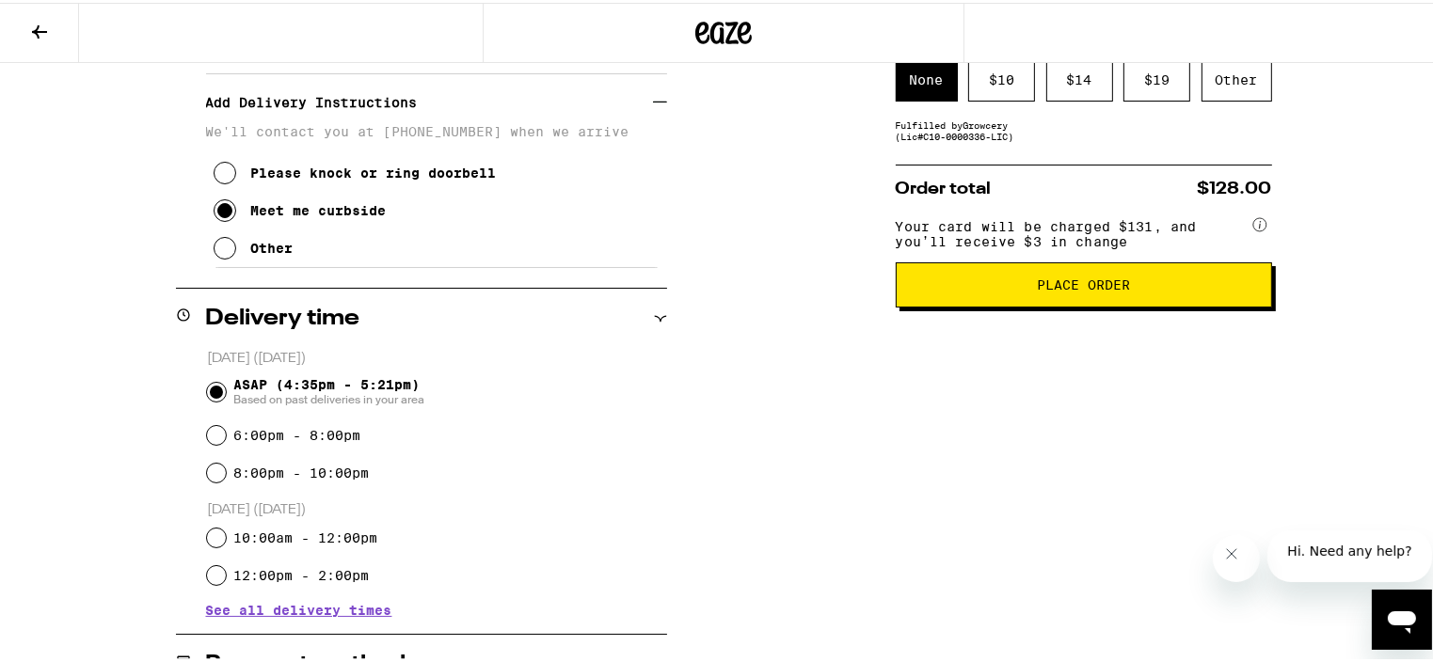
click at [897, 409] on div "Subtotal $96.00 Delivery $5.00 Free delivery for $75+ orders! Taxes & Fees More…" at bounding box center [1084, 550] width 376 height 1403
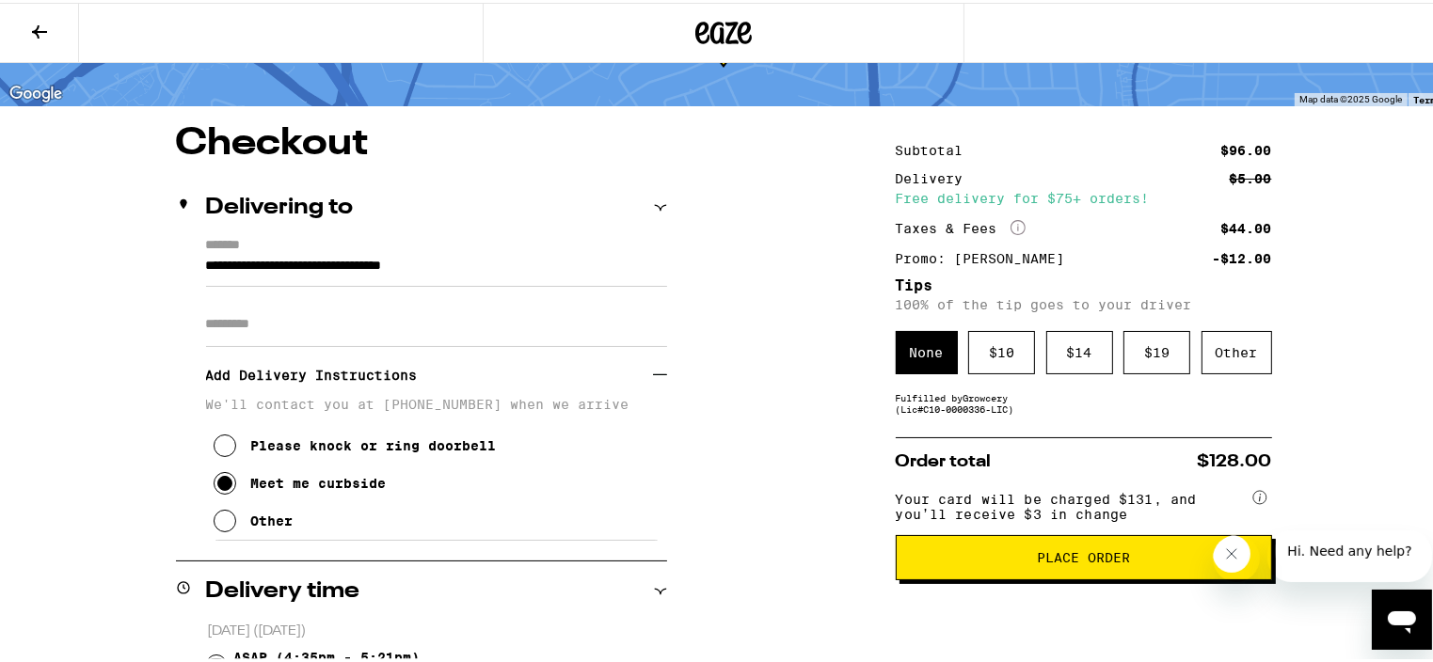
scroll to position [102, 0]
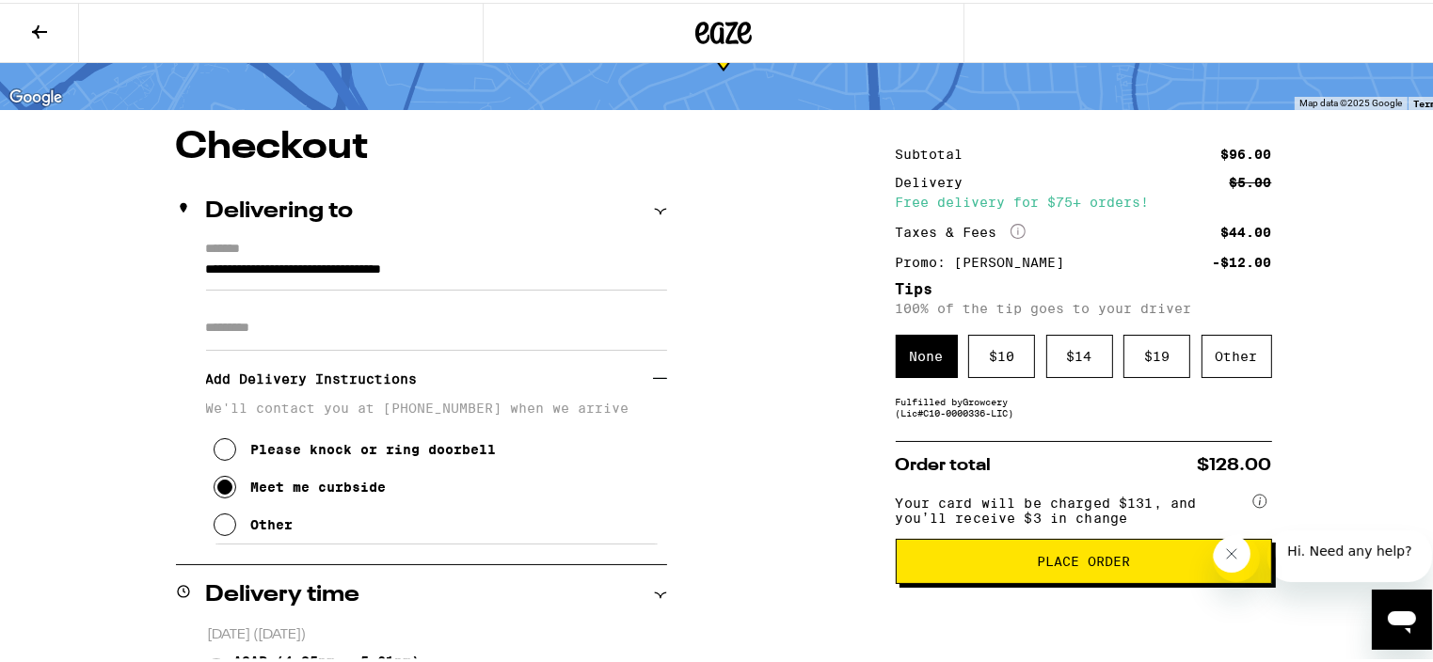
click at [1056, 565] on span "Place Order" at bounding box center [1083, 558] width 93 height 13
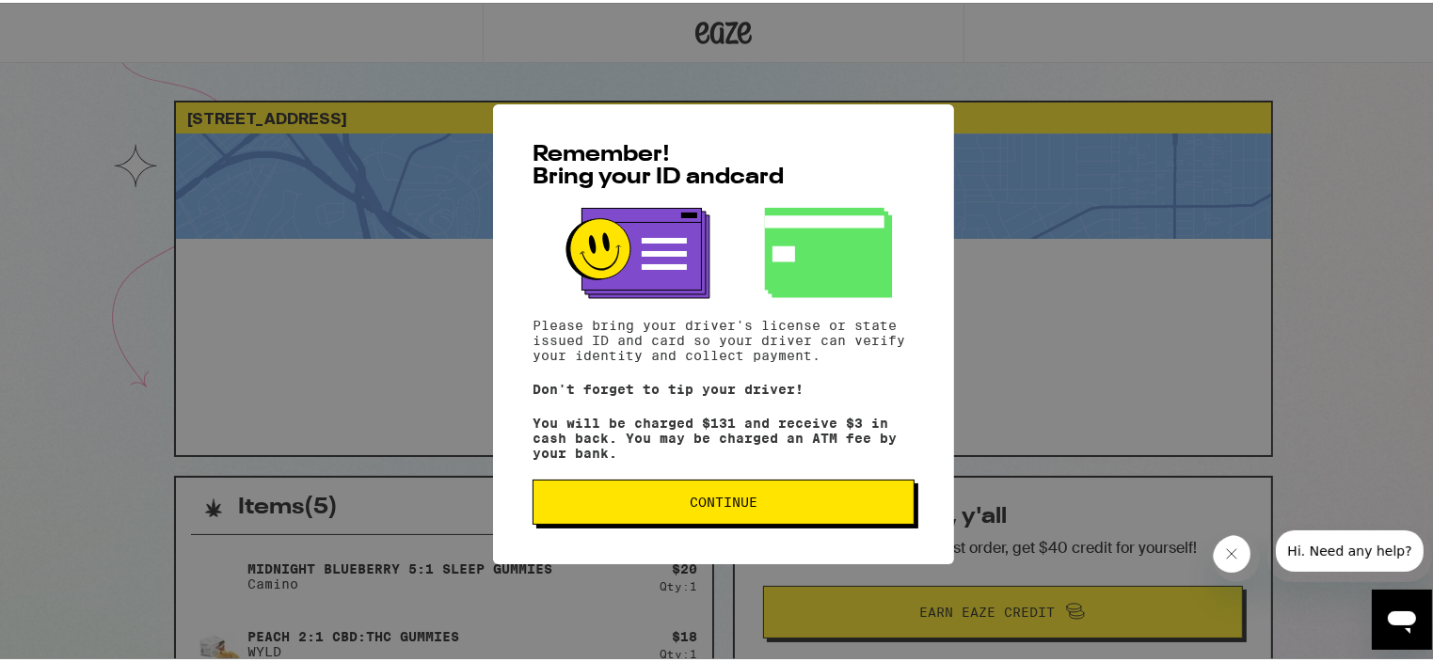
click at [707, 503] on span "Continue" at bounding box center [724, 499] width 68 height 13
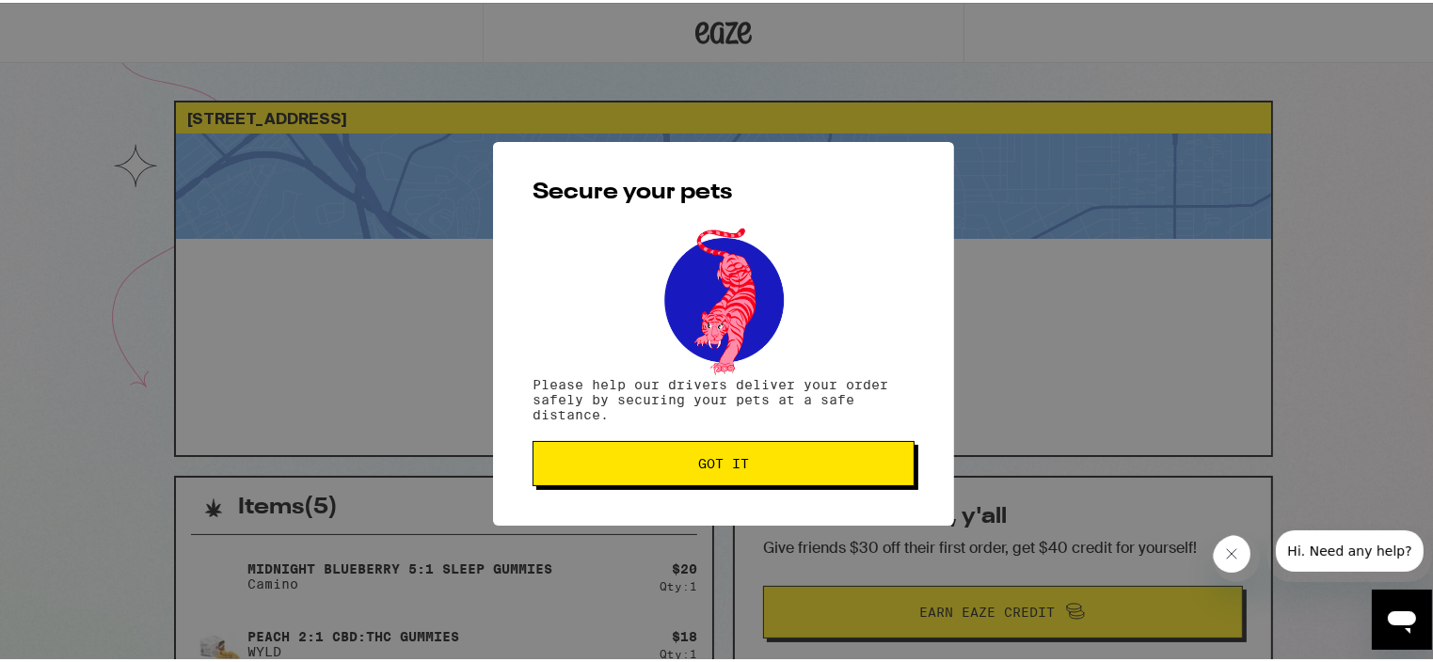
click at [710, 457] on span "Got it" at bounding box center [723, 460] width 51 height 13
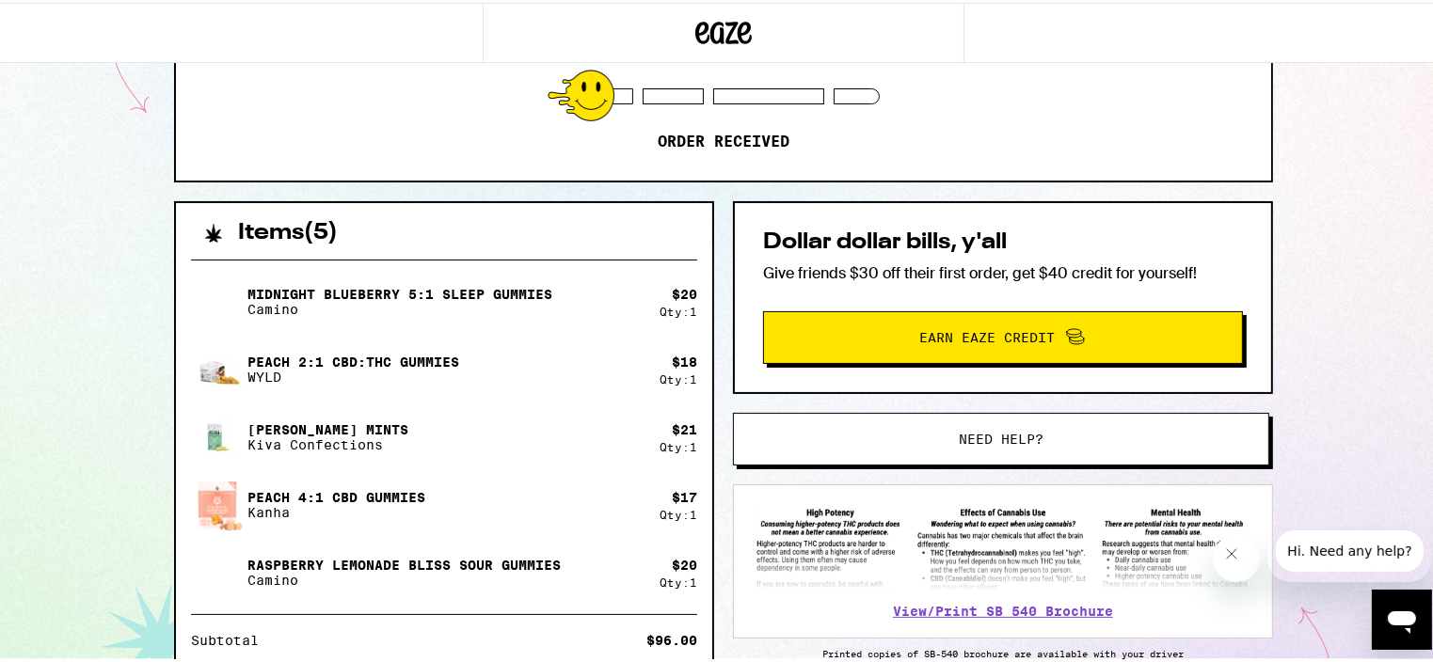
scroll to position [282, 0]
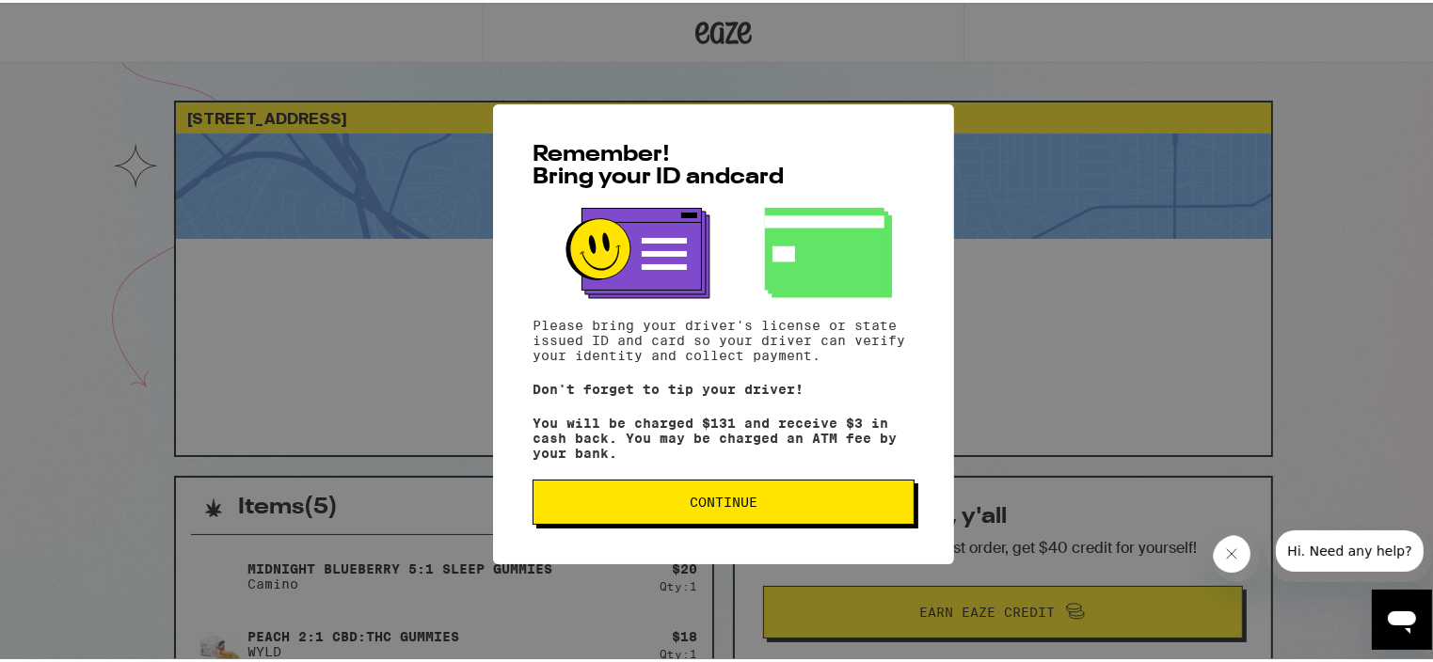
click at [690, 506] on span "Continue" at bounding box center [724, 499] width 68 height 13
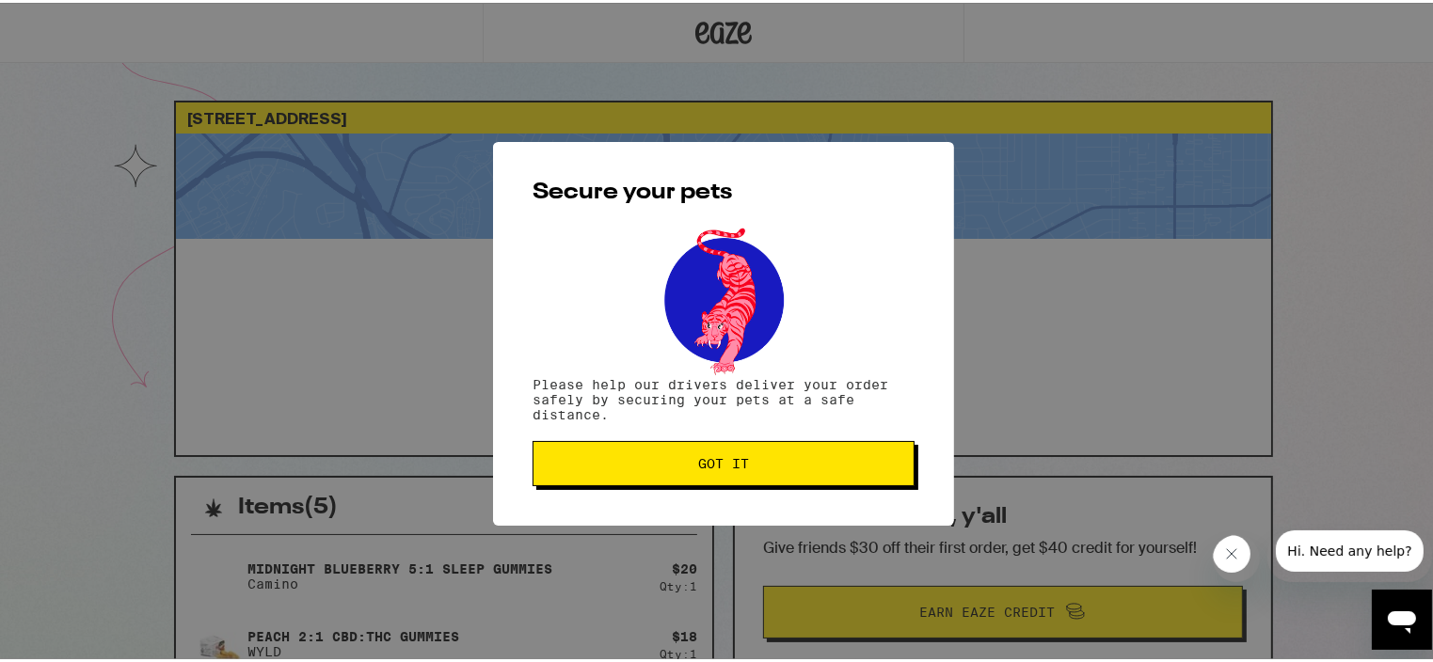
click at [712, 461] on span "Got it" at bounding box center [723, 460] width 51 height 13
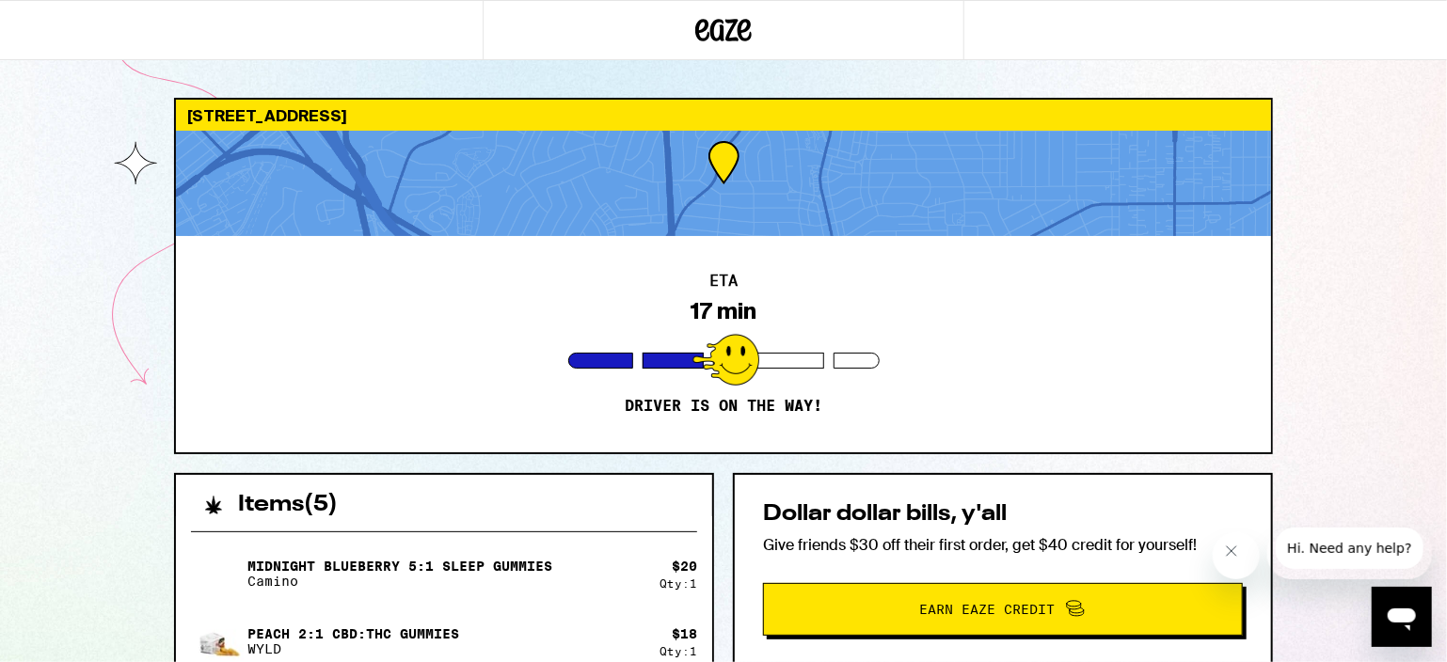
click at [1321, 283] on div "5014 W 63rd St Los Angeles 90056 ETA 17 min Driver is on the way! Items ( 5 ) M…" at bounding box center [723, 620] width 1447 height 1241
click at [1005, 280] on div "ETA 17 min Driver is on the way!" at bounding box center [723, 344] width 1095 height 216
